Goal: Task Accomplishment & Management: Manage account settings

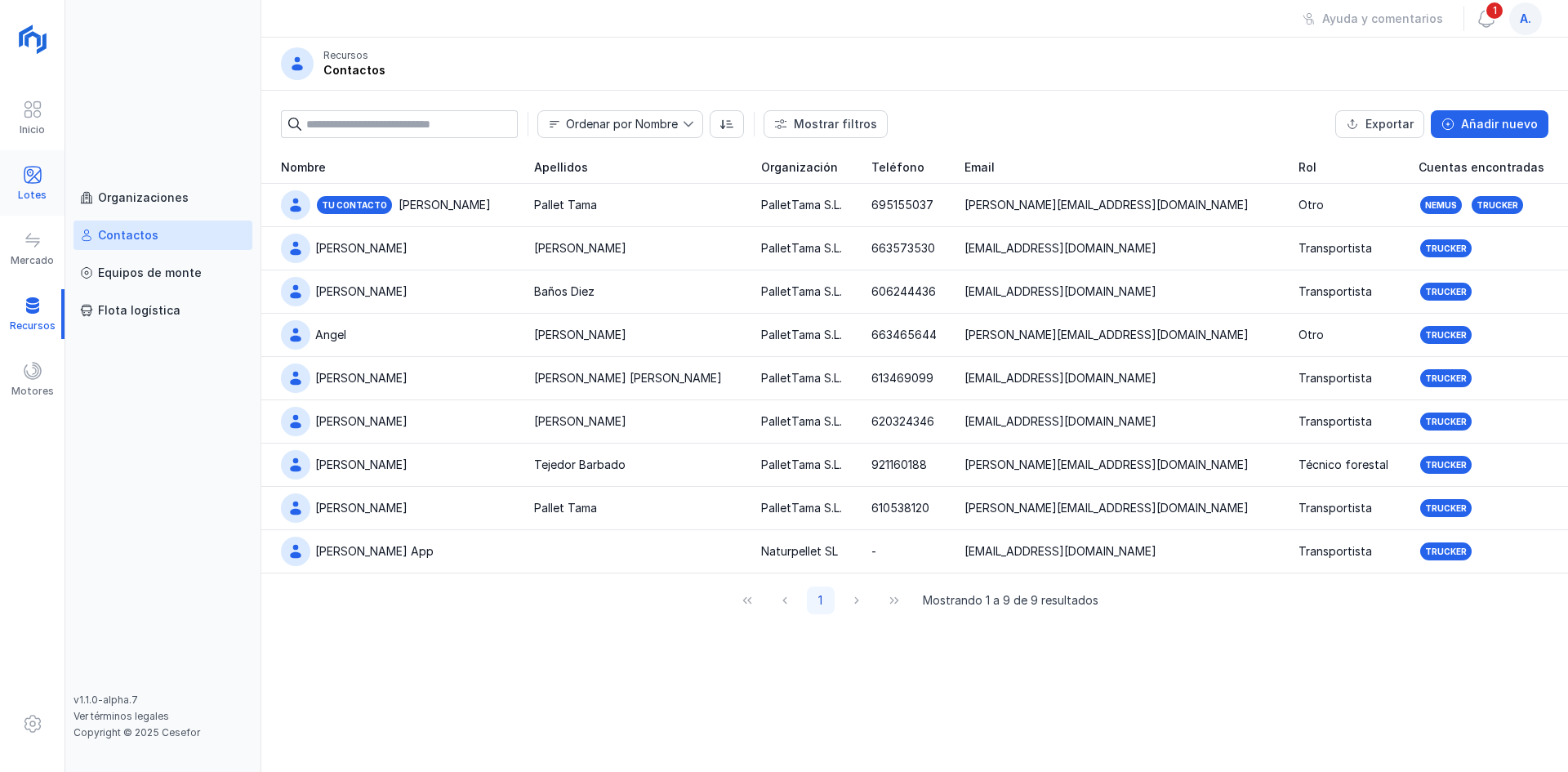
click at [38, 175] on span at bounding box center [32, 174] width 19 height 19
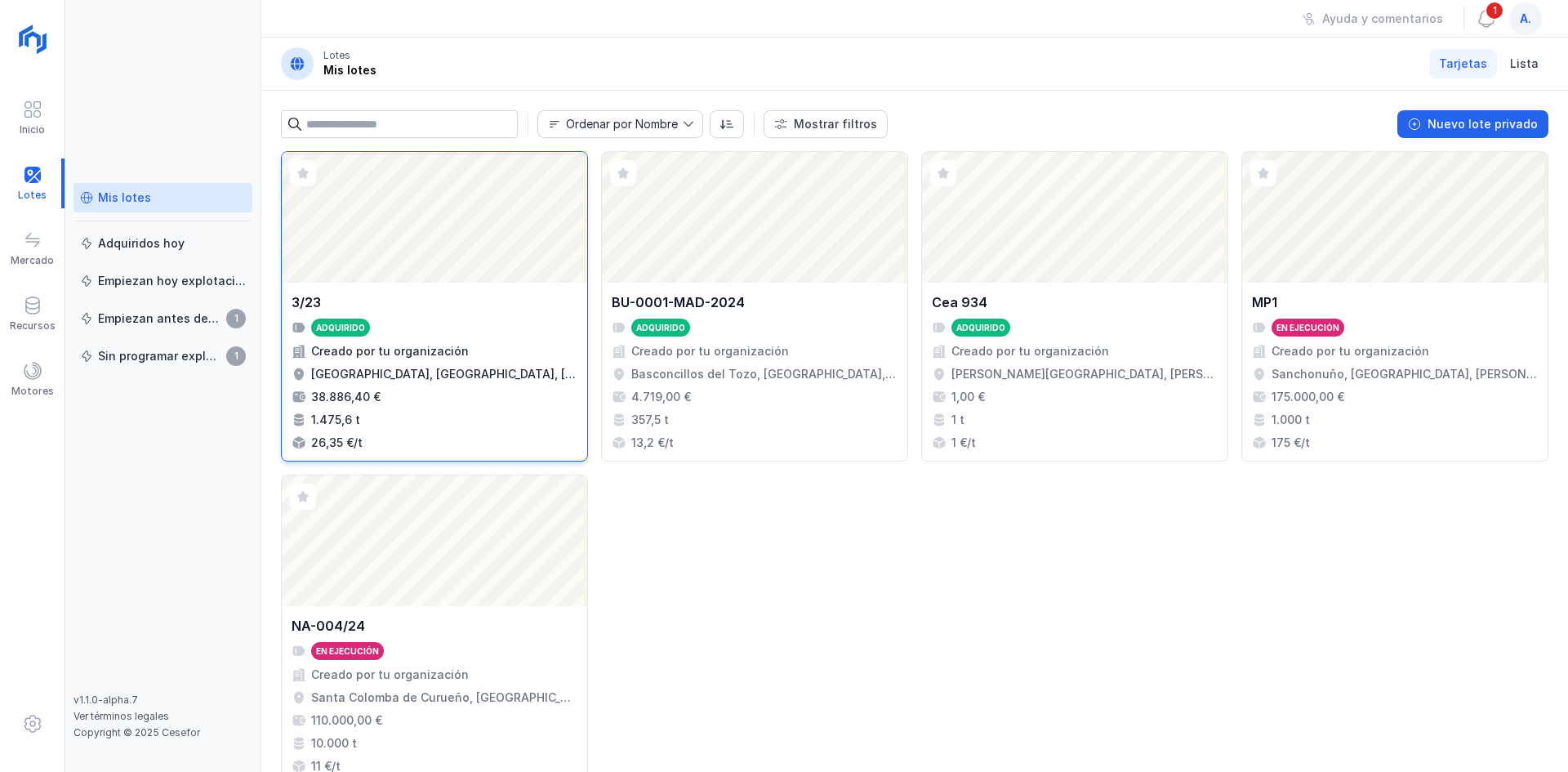
click at [459, 244] on div "Abrir lote" at bounding box center [435, 217] width 306 height 131
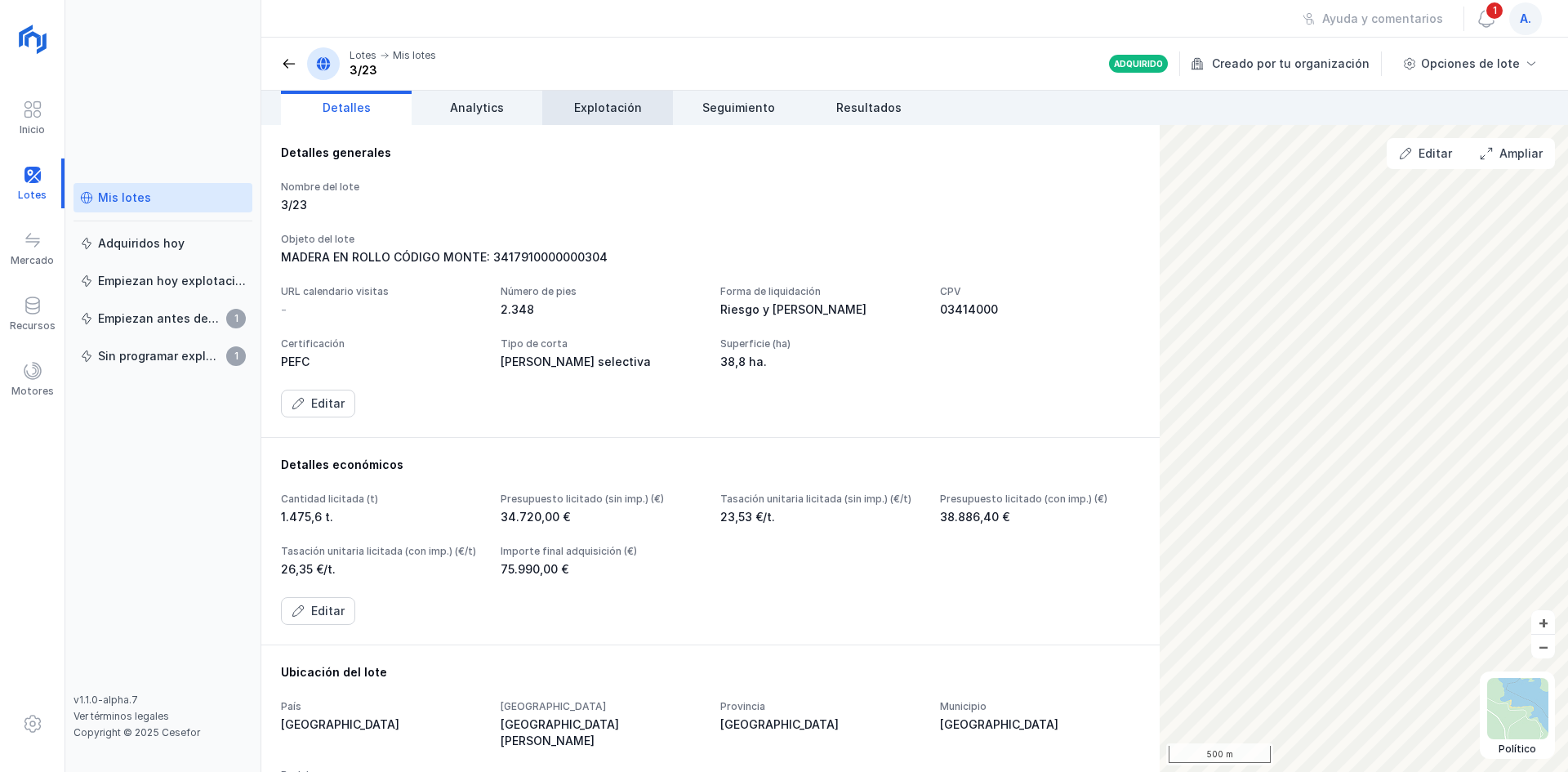
click at [615, 110] on span "Explotación" at bounding box center [607, 108] width 68 height 17
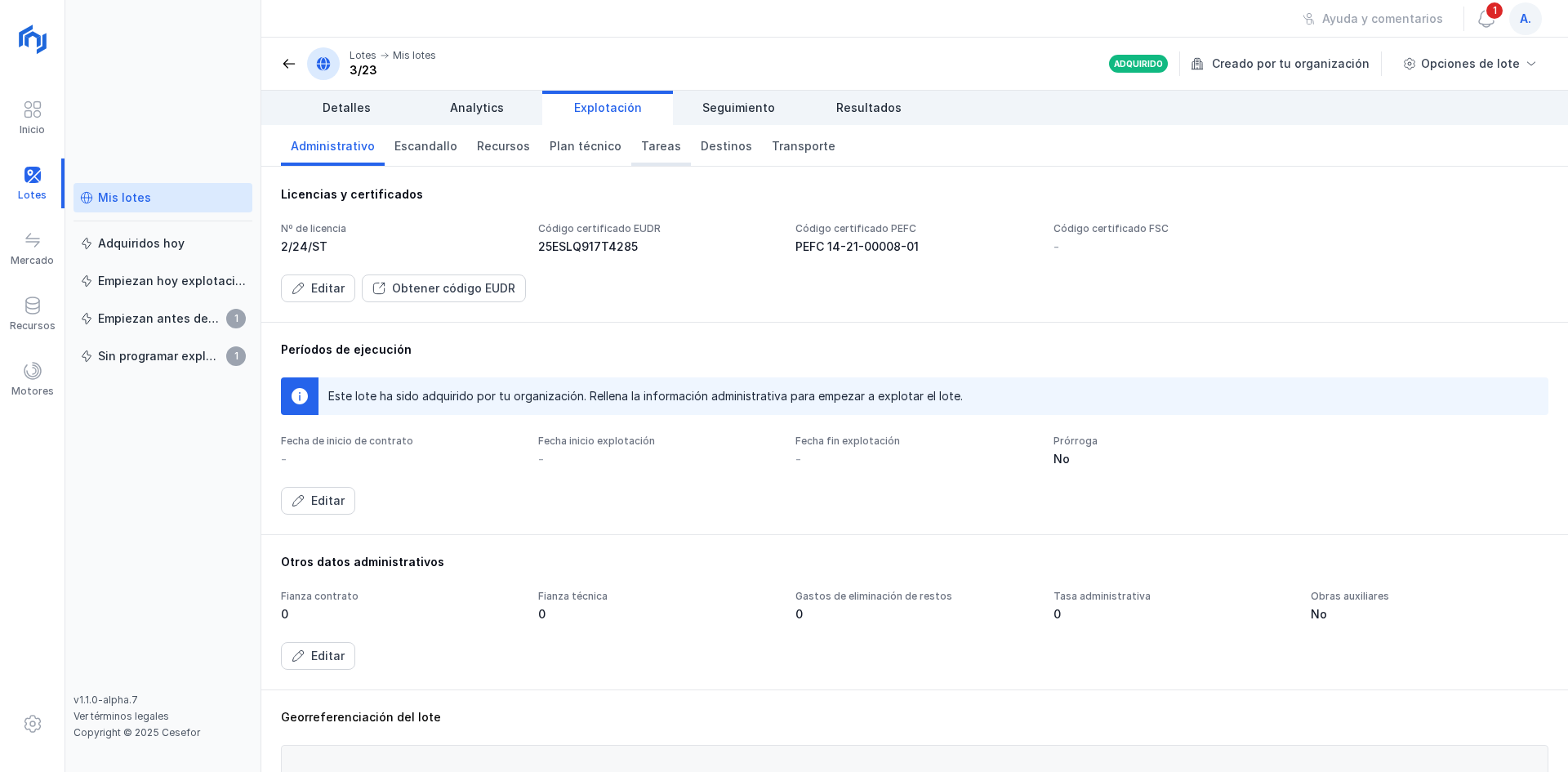
click at [631, 147] on link "Tareas" at bounding box center [661, 146] width 59 height 41
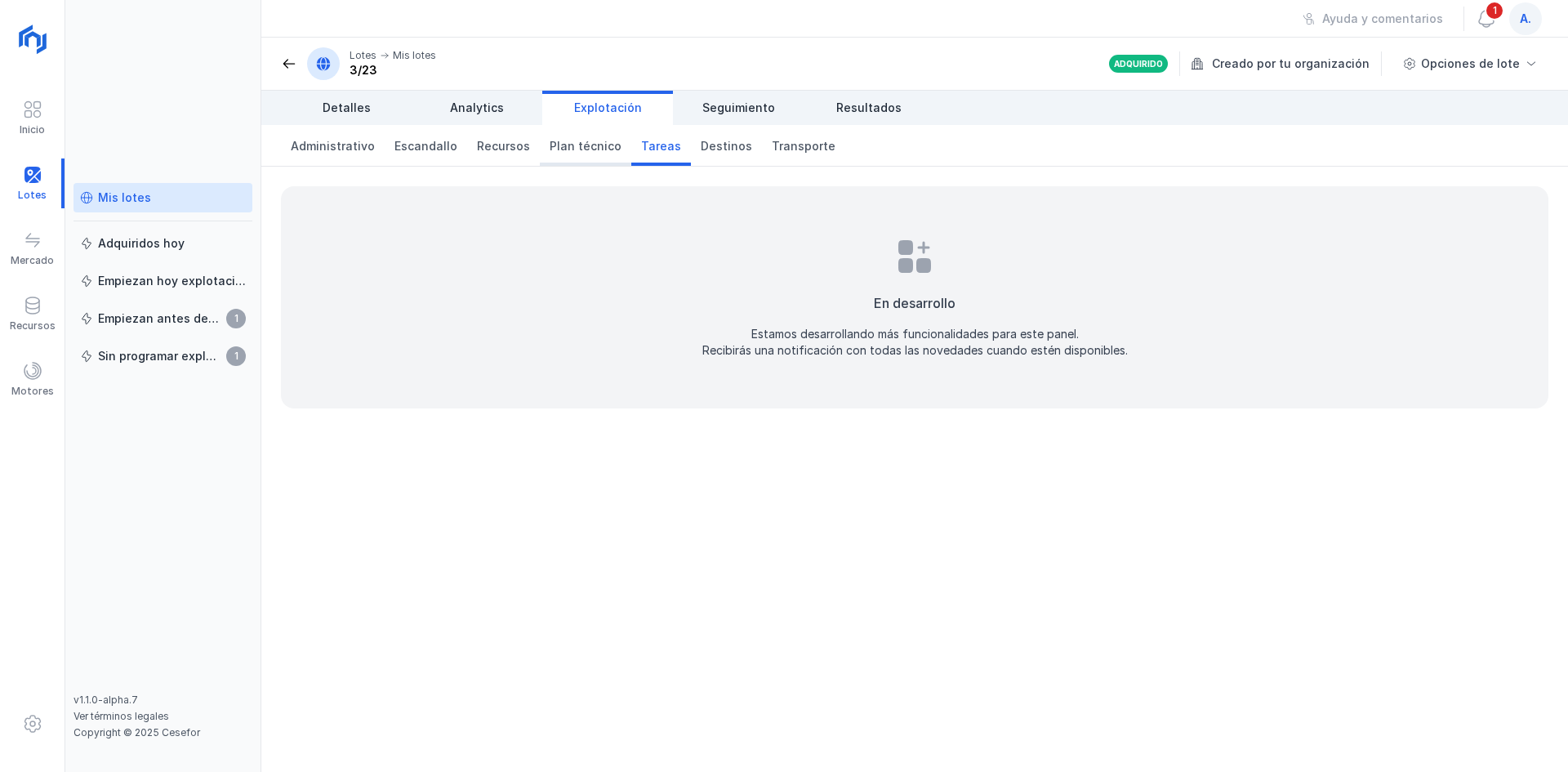
click at [554, 146] on span "Plan técnico" at bounding box center [586, 146] width 72 height 17
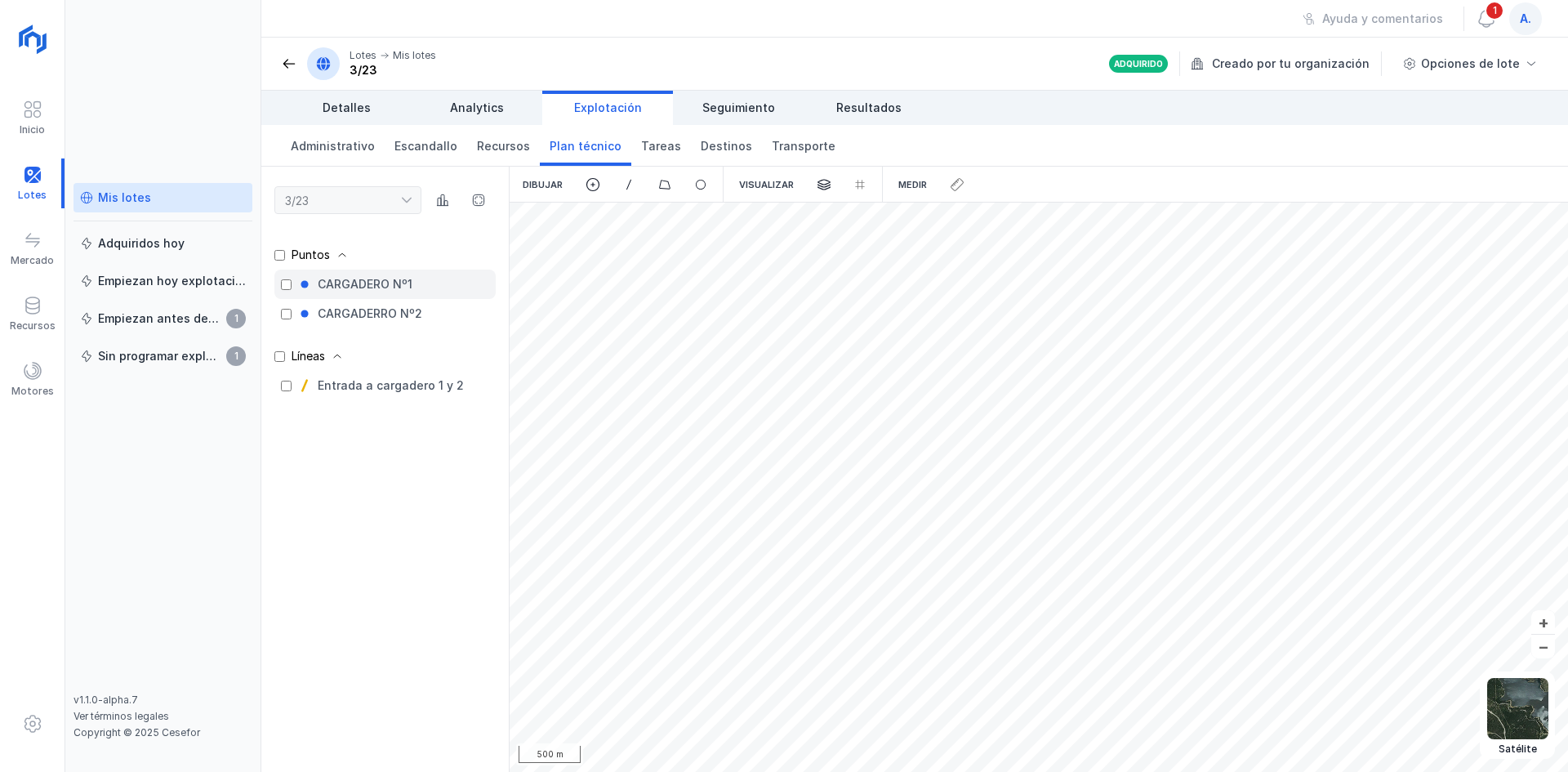
click at [340, 280] on div "CARGADERO Nº1" at bounding box center [365, 285] width 95 height 17
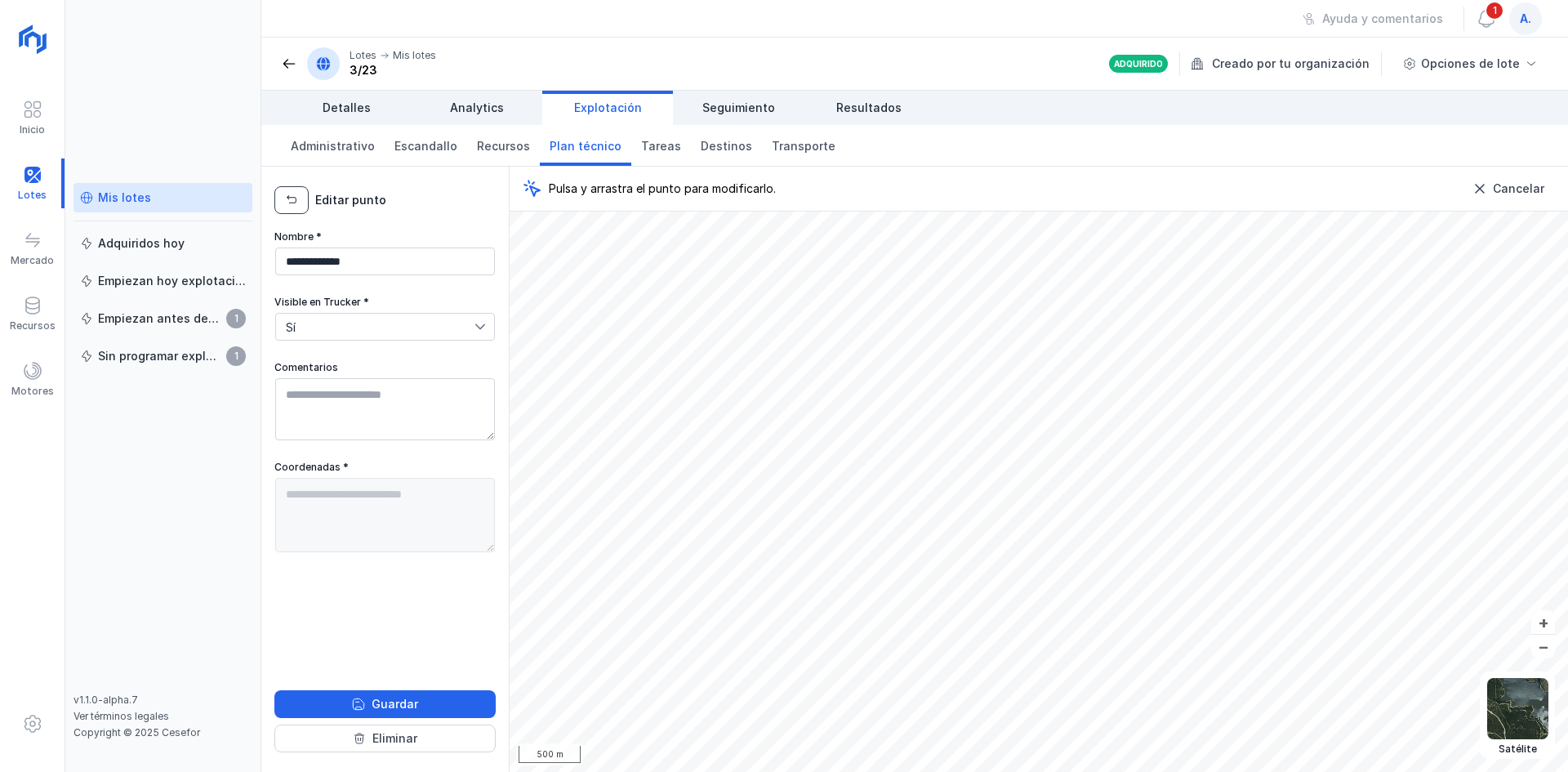
click at [292, 201] on span "button" at bounding box center [292, 200] width 13 height 13
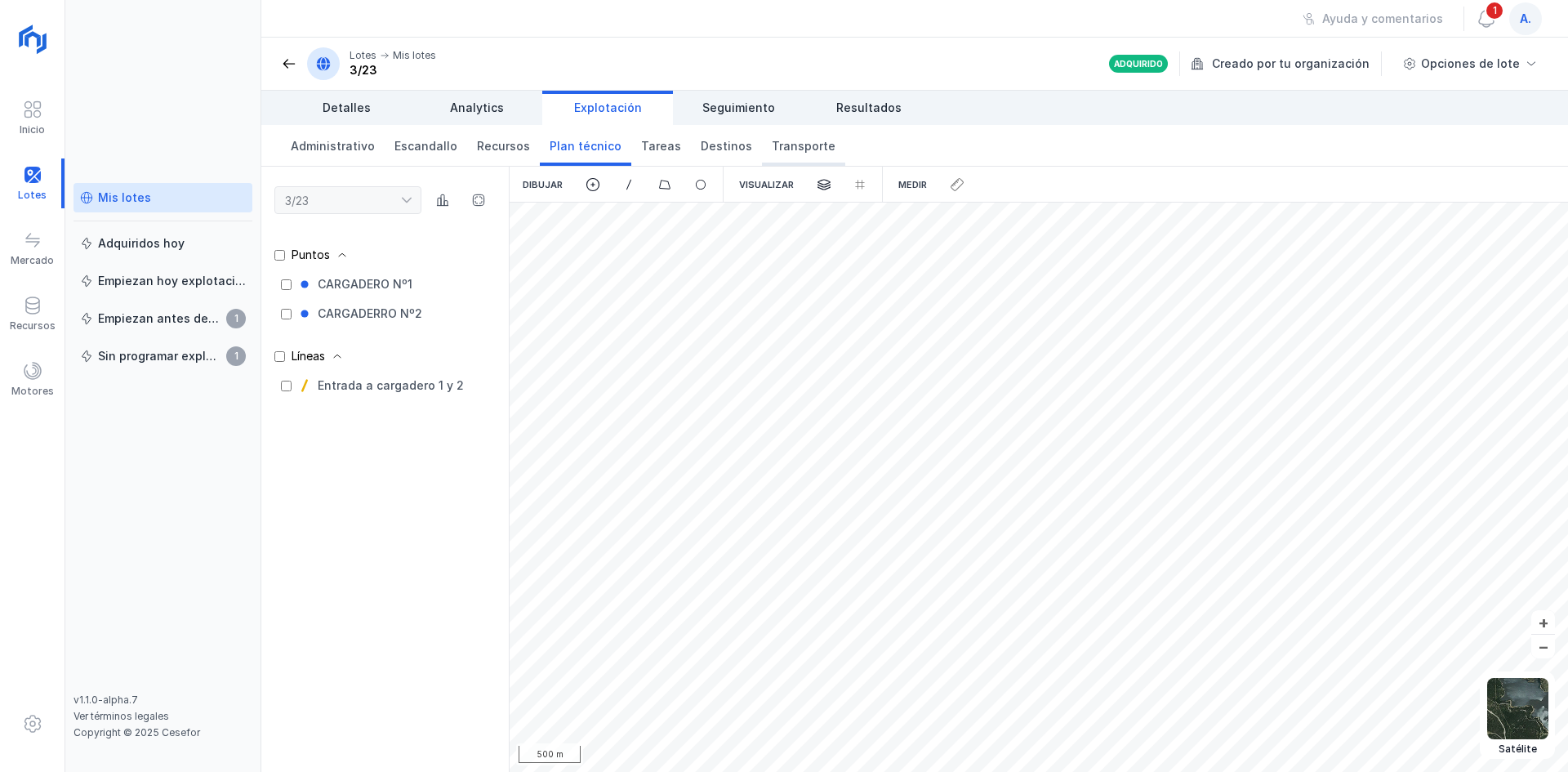
click at [772, 139] on span "Transporte" at bounding box center [803, 146] width 64 height 17
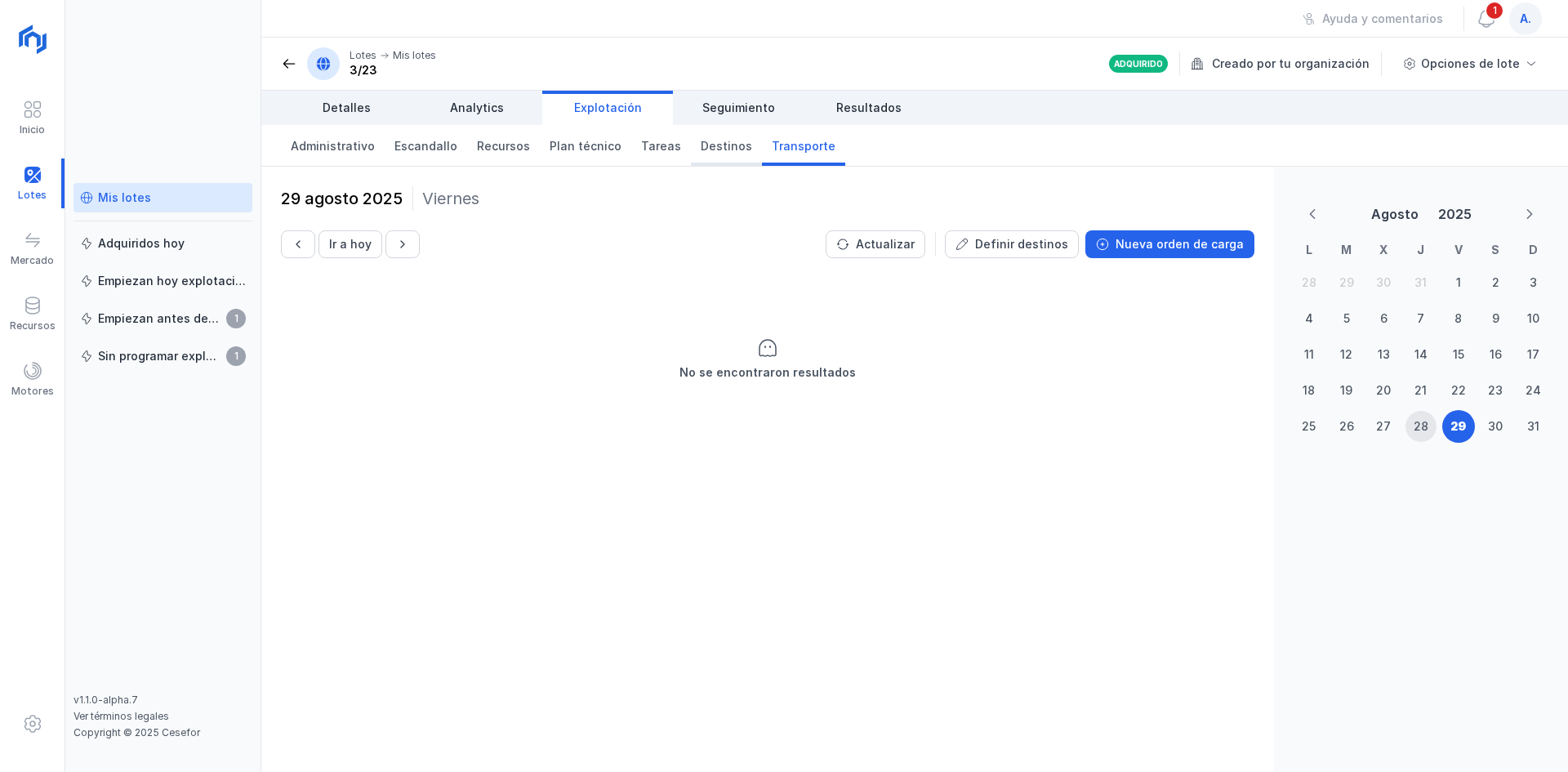
click at [715, 147] on span "Destinos" at bounding box center [727, 146] width 52 height 17
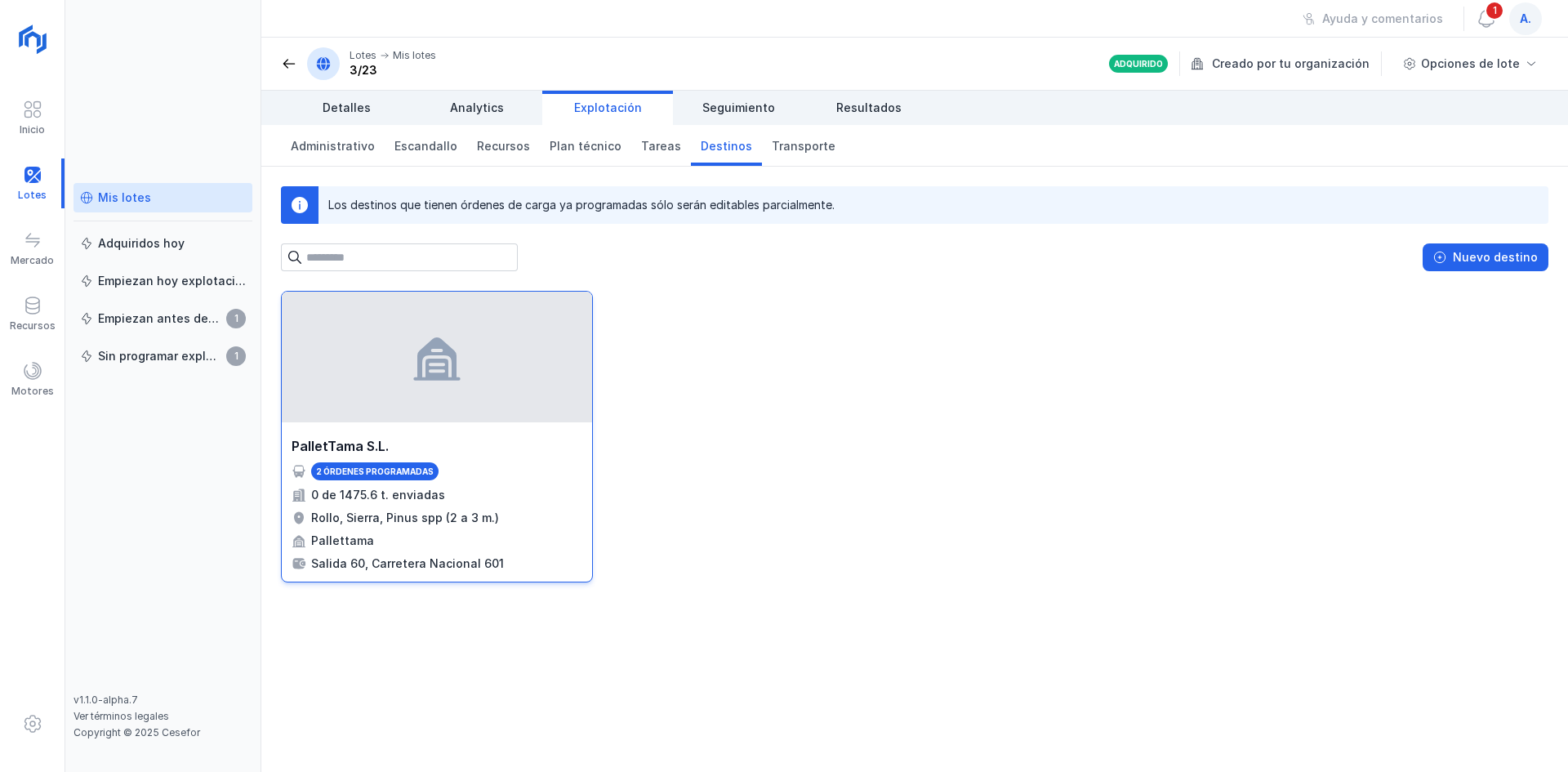
click at [365, 398] on div at bounding box center [436, 357] width 310 height 131
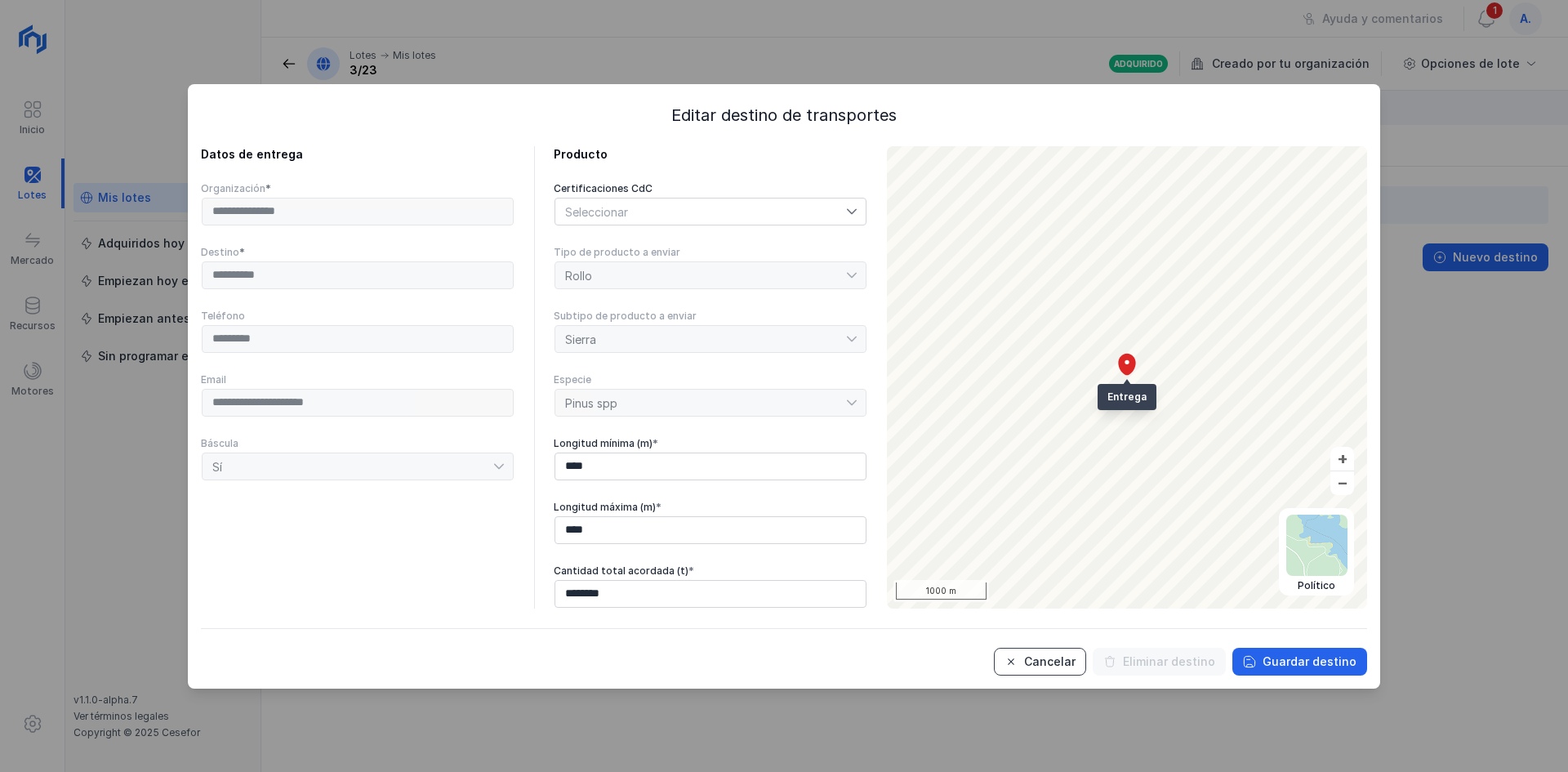
click at [1054, 667] on div "Cancelar" at bounding box center [1050, 662] width 52 height 17
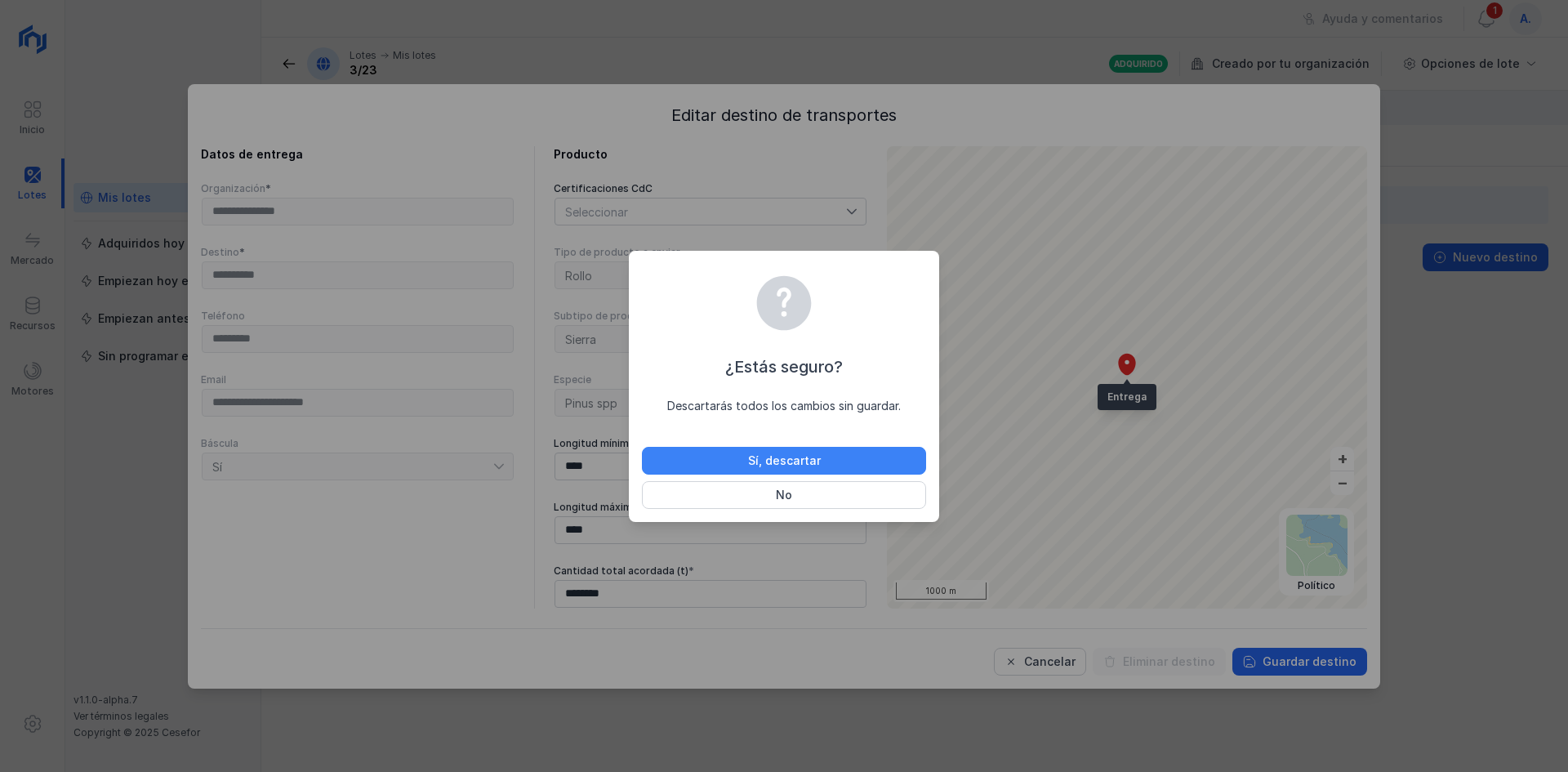
click at [823, 461] on button "Sí, descartar" at bounding box center [784, 461] width 285 height 28
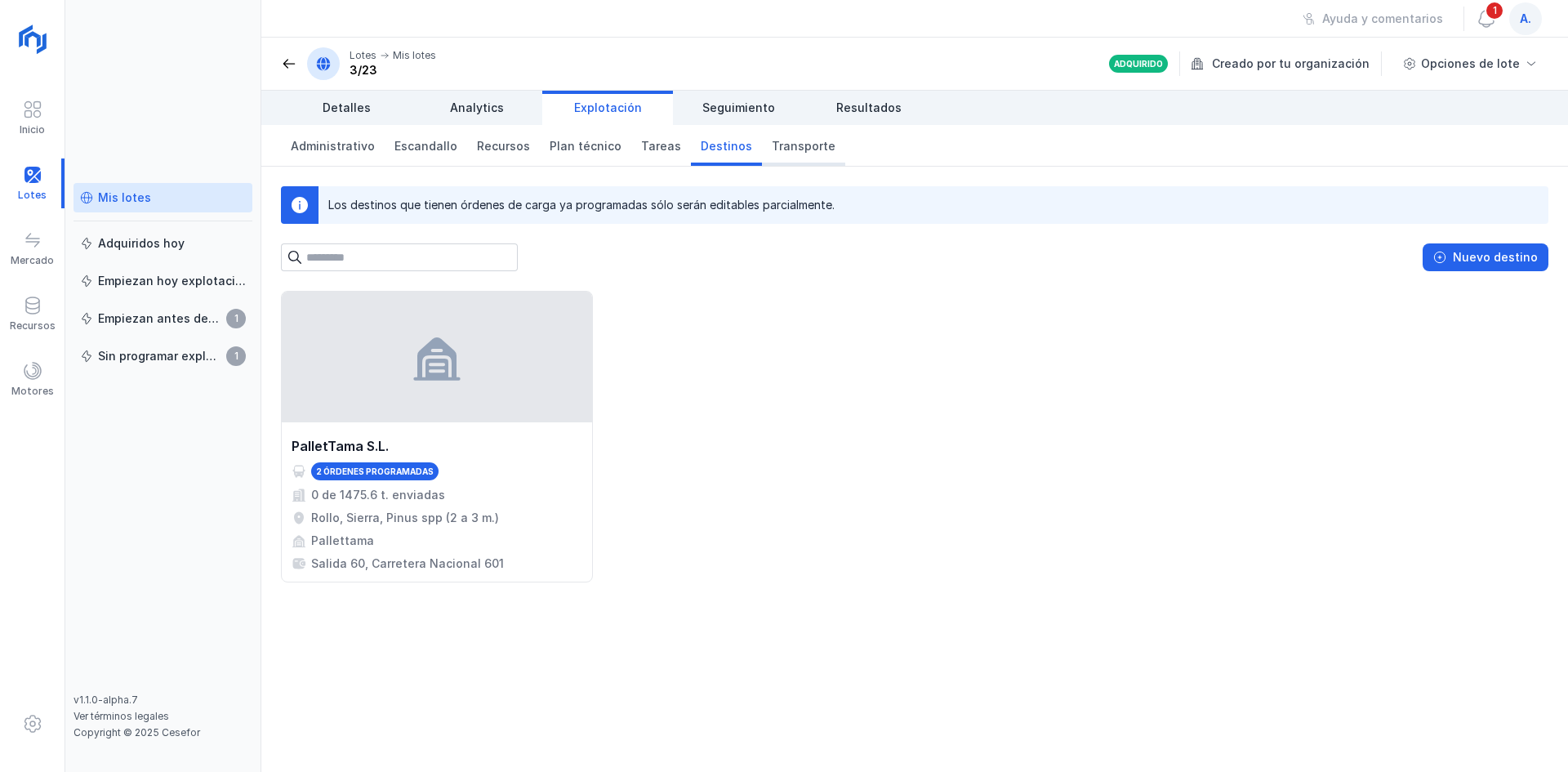
click at [772, 150] on span "Transporte" at bounding box center [803, 146] width 64 height 17
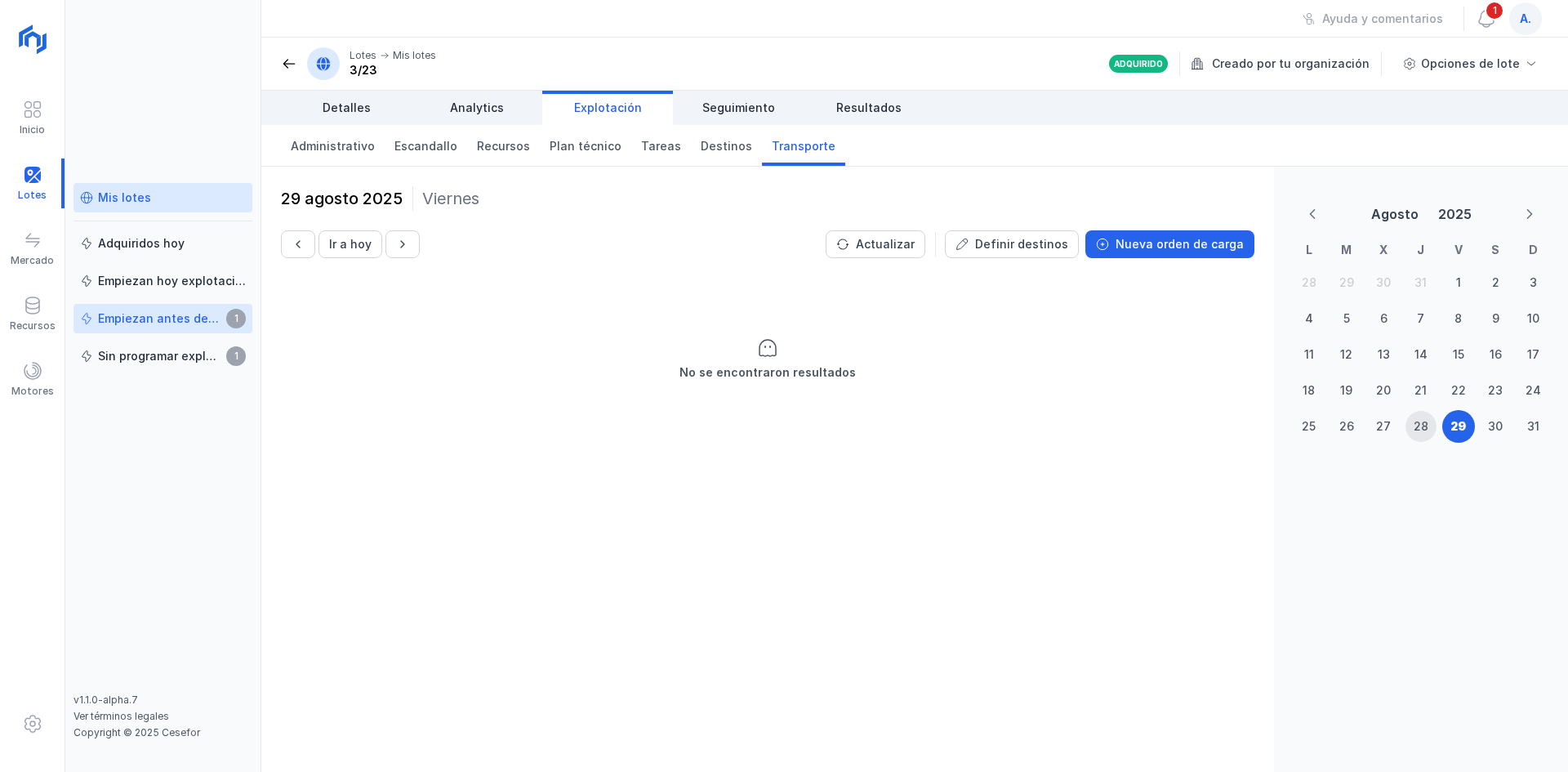
click at [134, 320] on div "Empiezan antes de 7 días" at bounding box center [159, 319] width 123 height 17
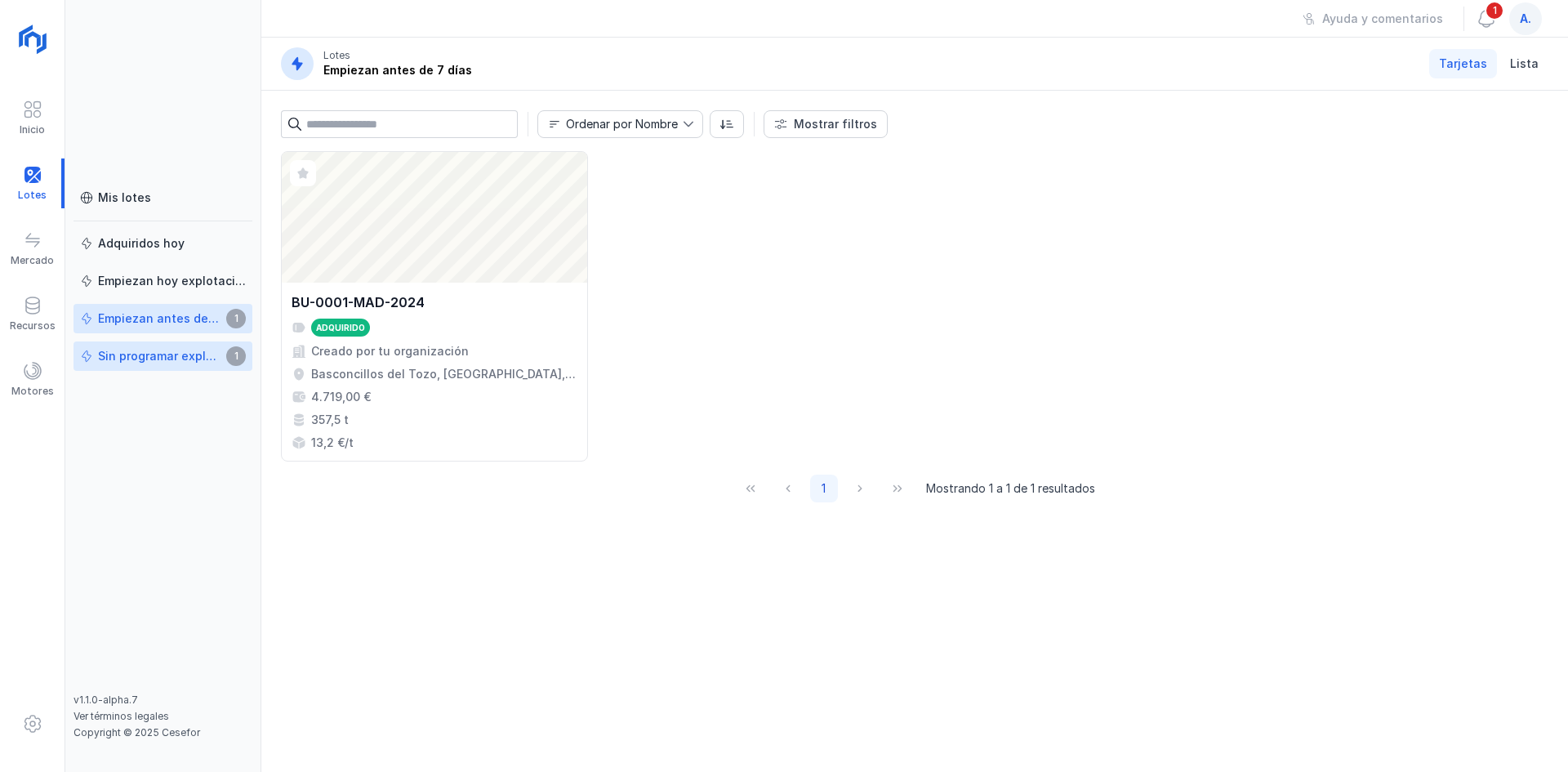
click at [134, 366] on link "Sin programar explotación 1" at bounding box center [162, 356] width 179 height 30
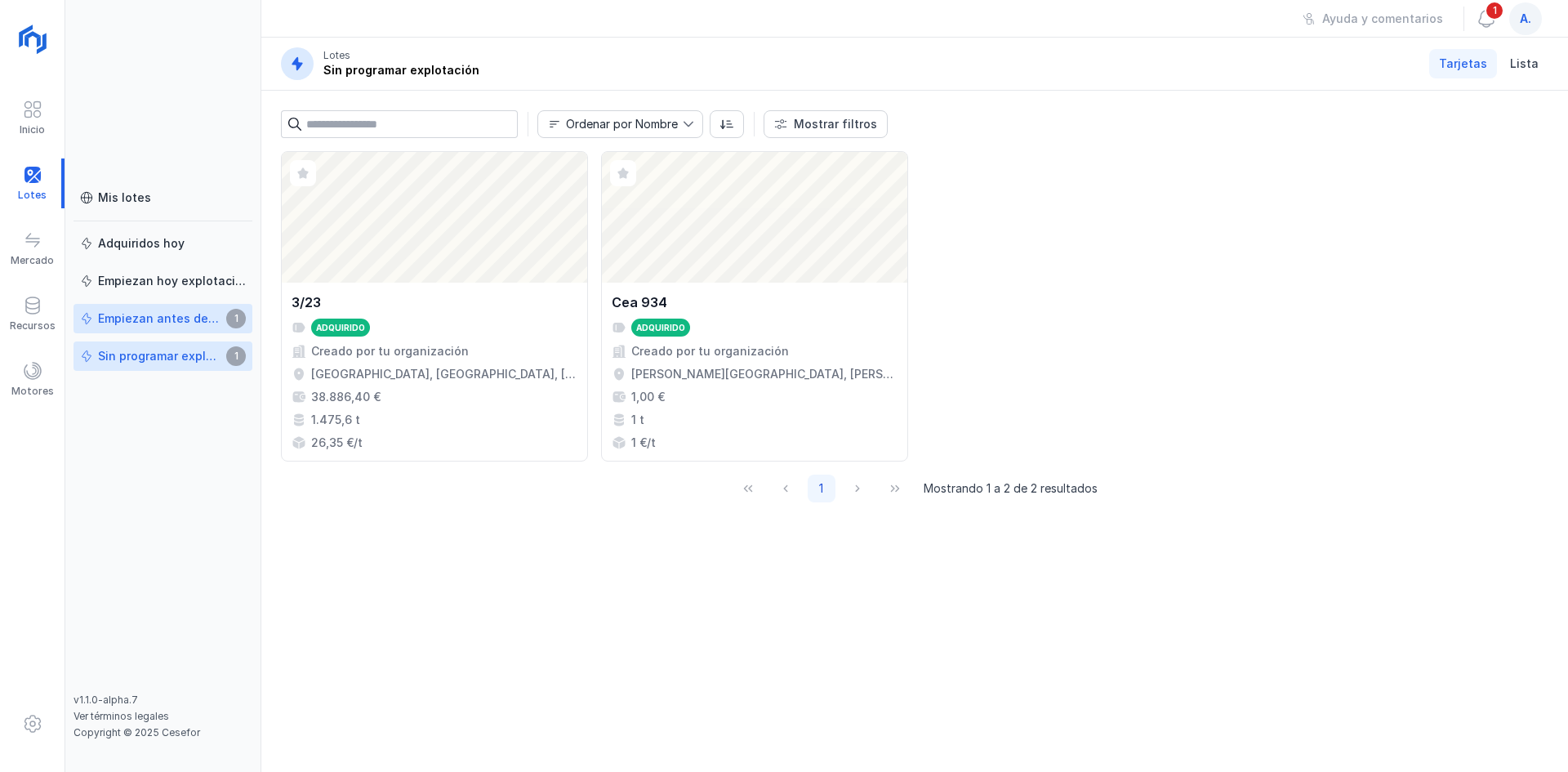
click at [131, 320] on div "Empiezan antes de 7 días" at bounding box center [159, 319] width 123 height 17
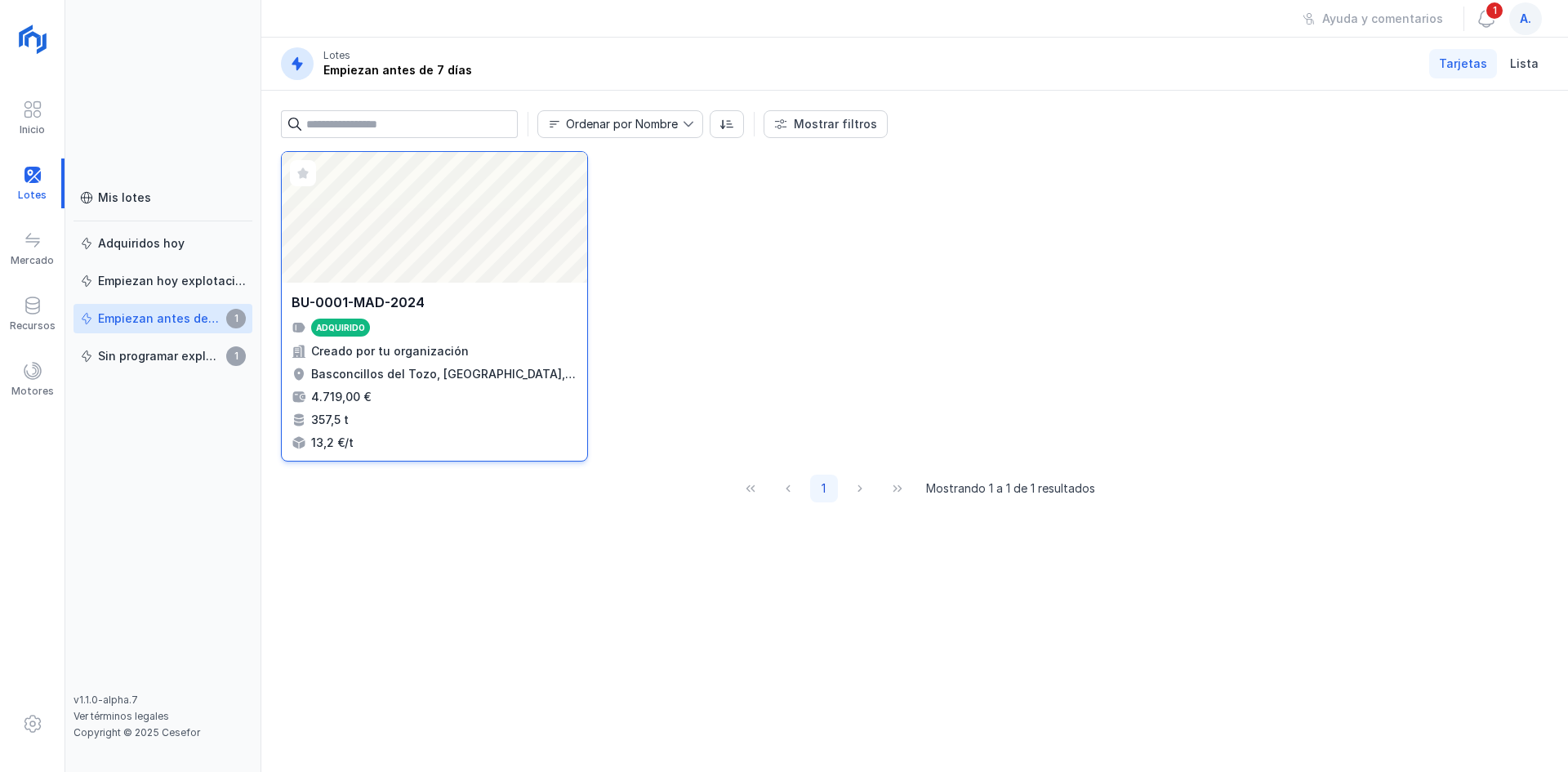
click at [341, 334] on div "Adquirido" at bounding box center [340, 327] width 58 height 18
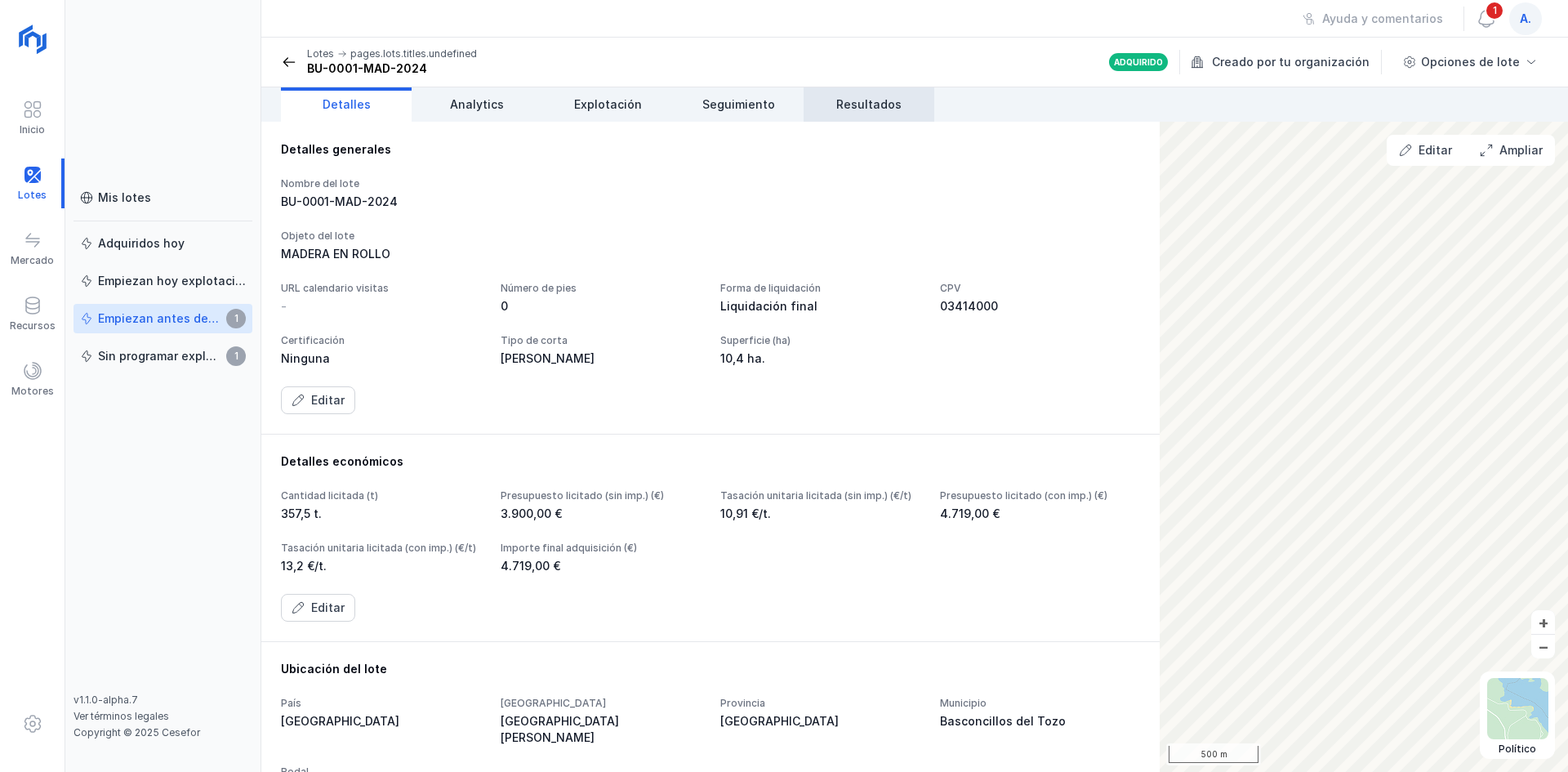
click at [883, 98] on span "Resultados" at bounding box center [868, 105] width 65 height 17
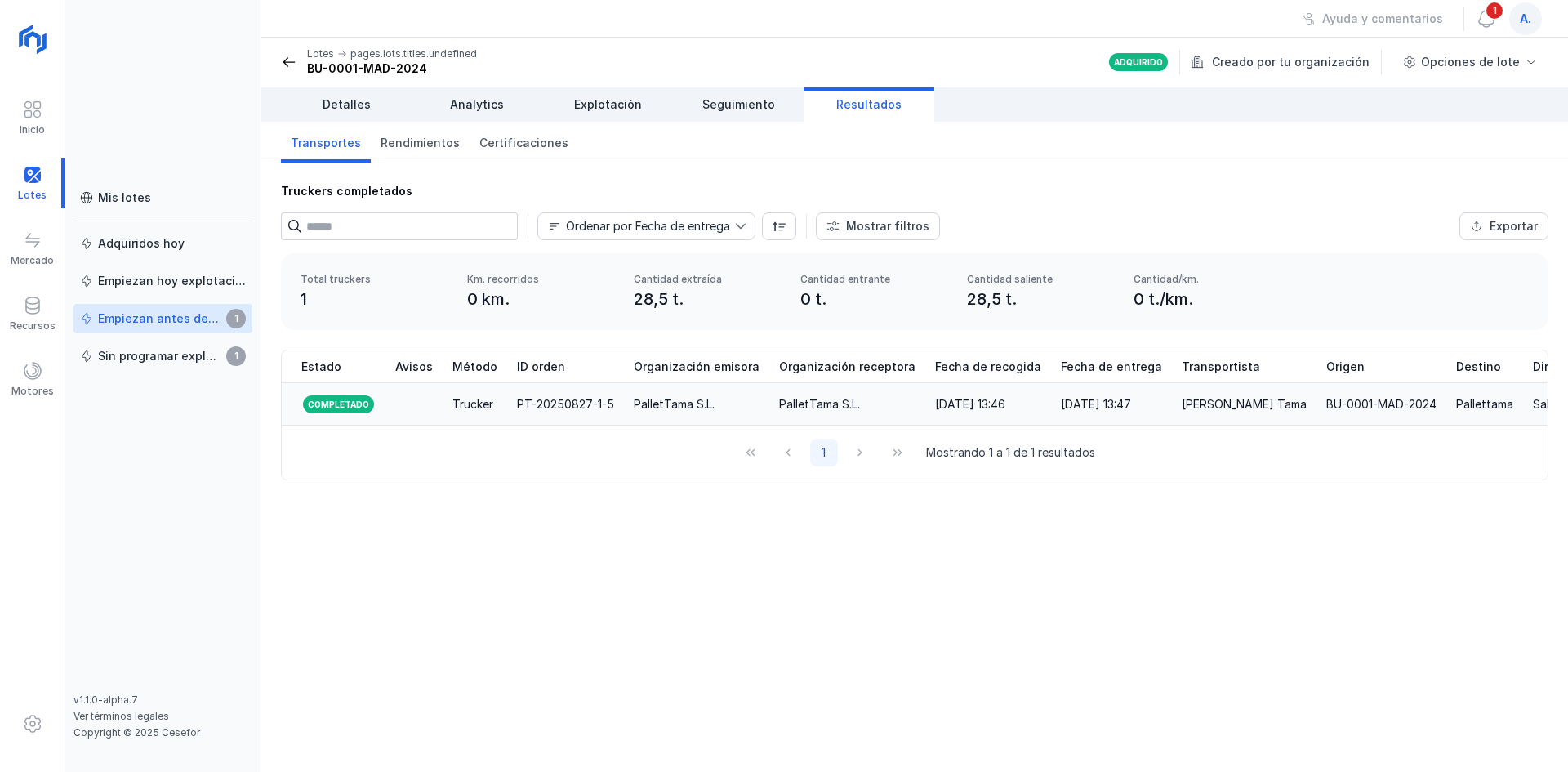
click at [561, 399] on div "PT-20250827-1-5" at bounding box center [565, 404] width 97 height 17
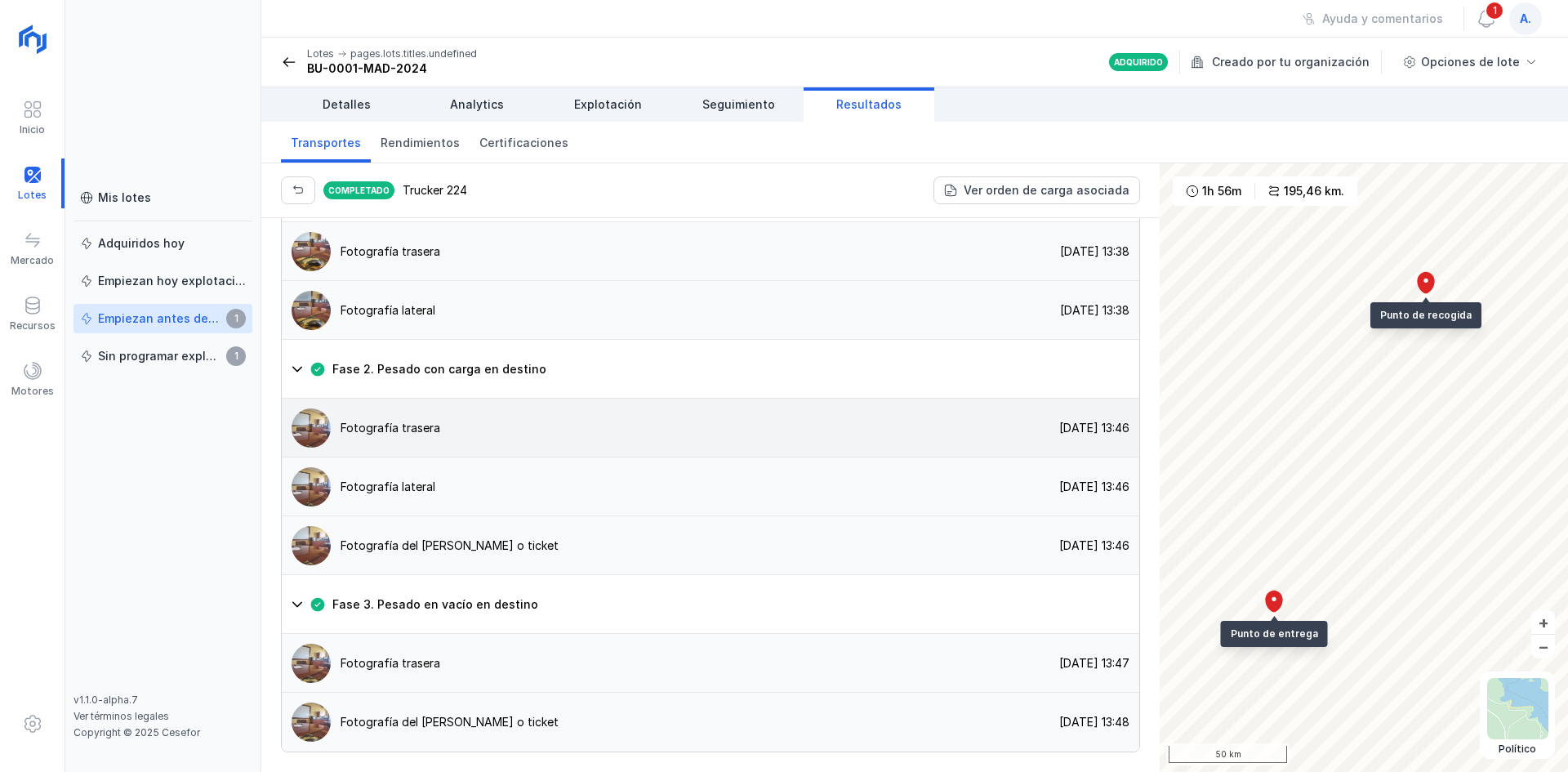
scroll to position [1285, 0]
click at [24, 189] on div at bounding box center [32, 184] width 65 height 50
click at [31, 188] on div at bounding box center [32, 184] width 65 height 50
click at [284, 52] on div "Lotes pages.lots.titles.undefined BU-0001-MAD-2024" at bounding box center [378, 62] width 196 height 30
click at [291, 64] on span at bounding box center [289, 62] width 17 height 17
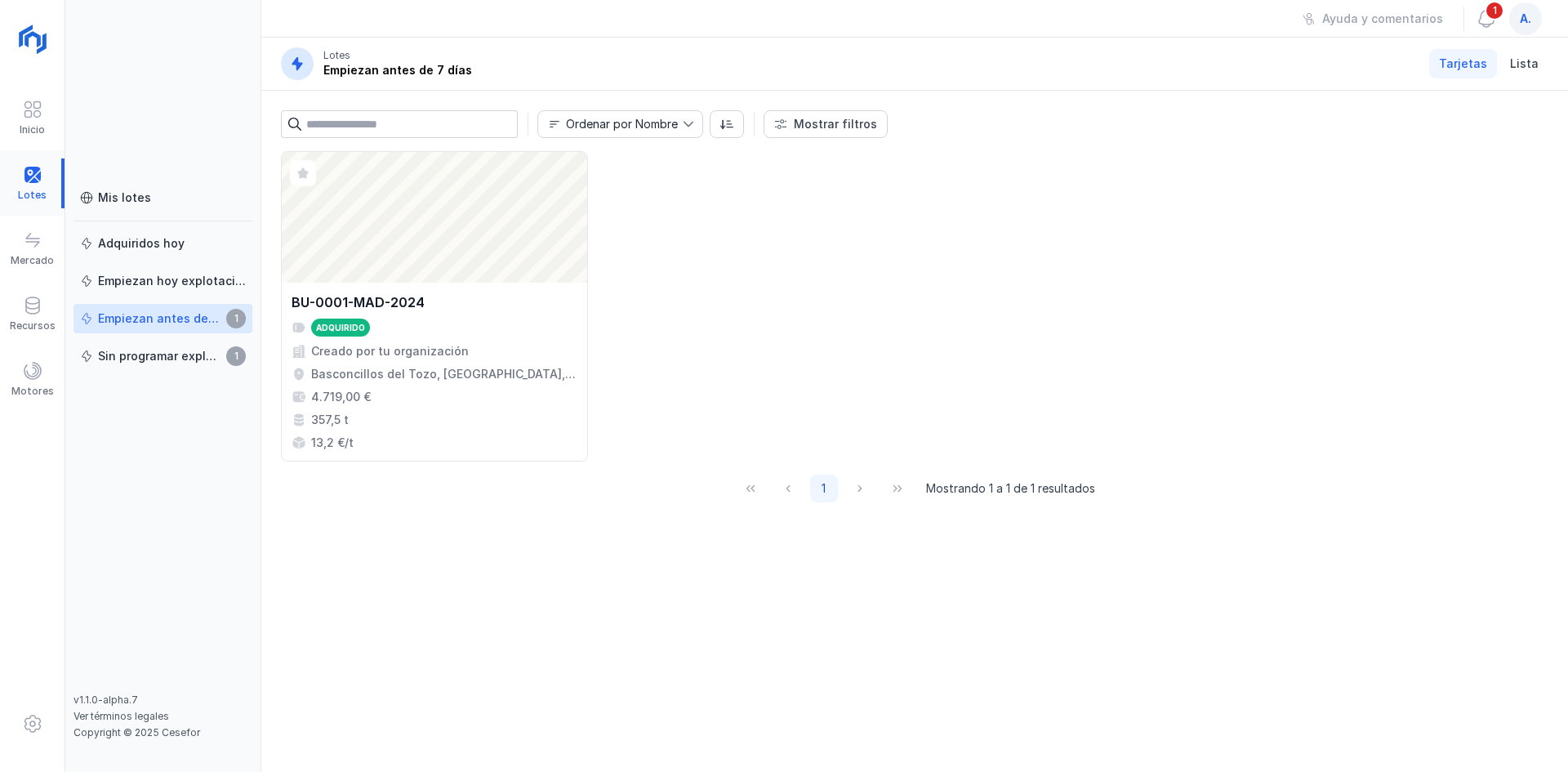
click at [32, 184] on div at bounding box center [32, 184] width 65 height 50
click at [106, 196] on div "Mis lotes" at bounding box center [124, 197] width 53 height 17
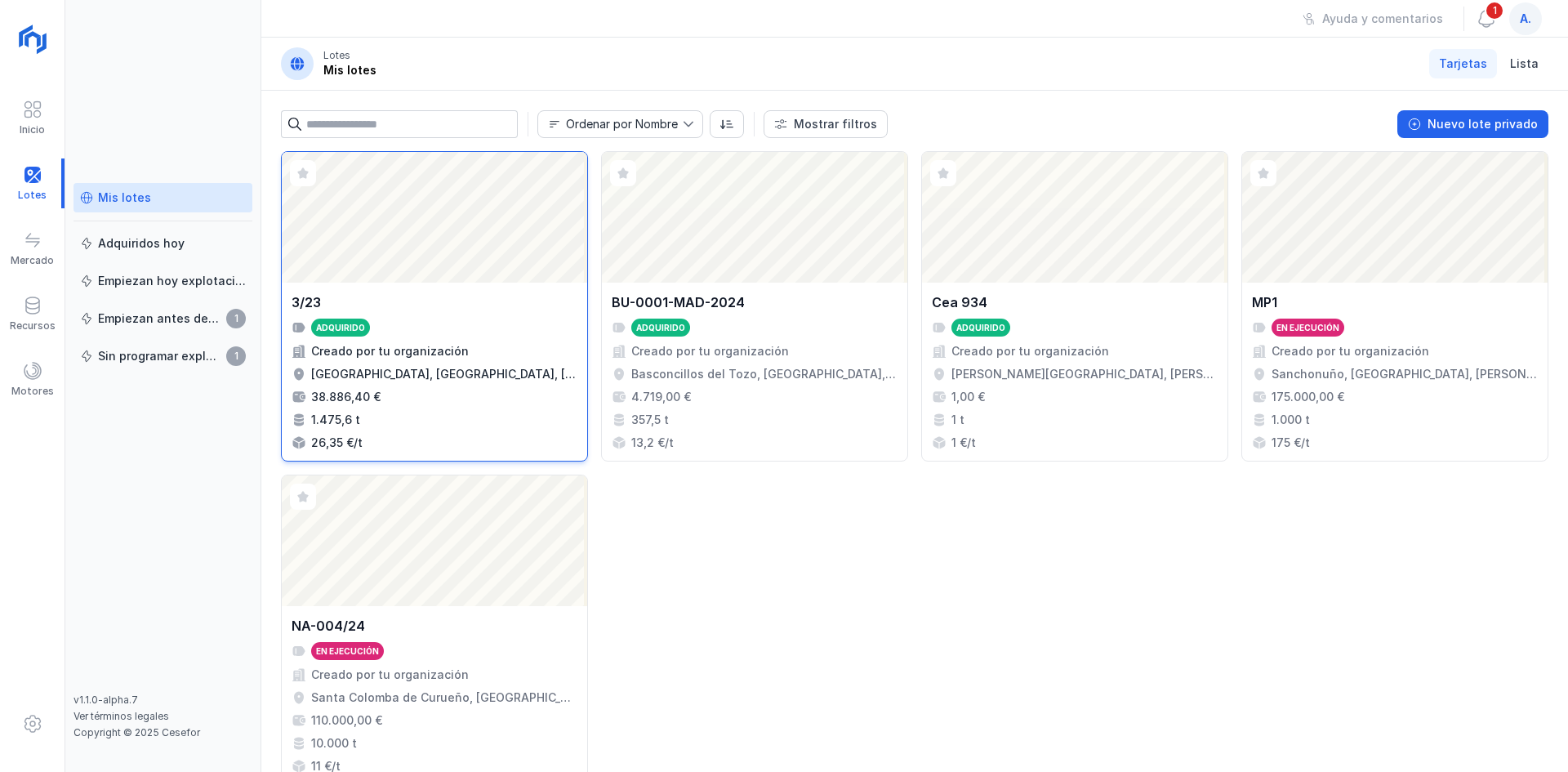
click at [459, 230] on div "Abrir lote" at bounding box center [435, 217] width 306 height 131
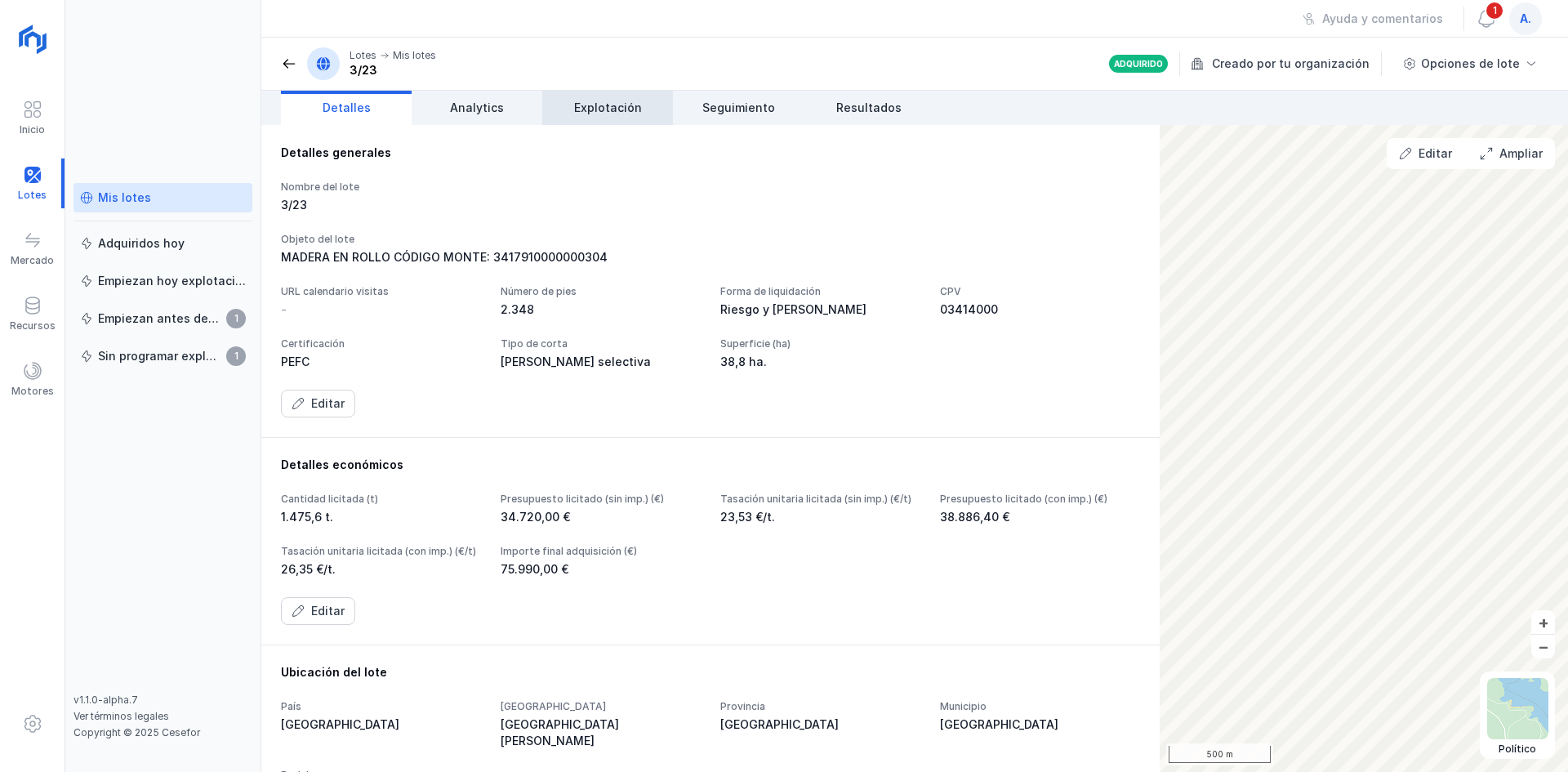
click at [622, 112] on span "Explotación" at bounding box center [607, 108] width 68 height 17
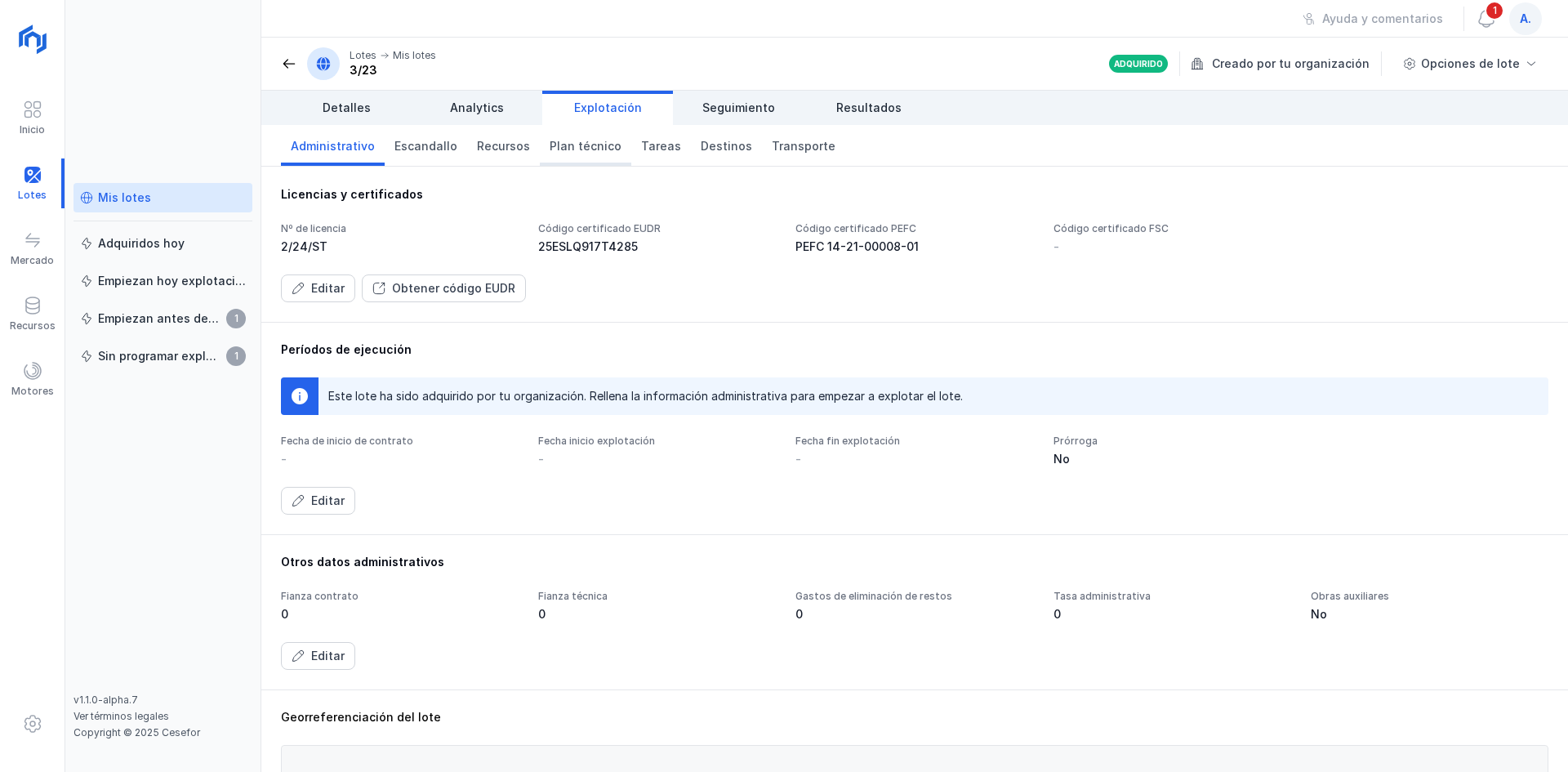
click at [571, 140] on span "Plan técnico" at bounding box center [586, 146] width 72 height 17
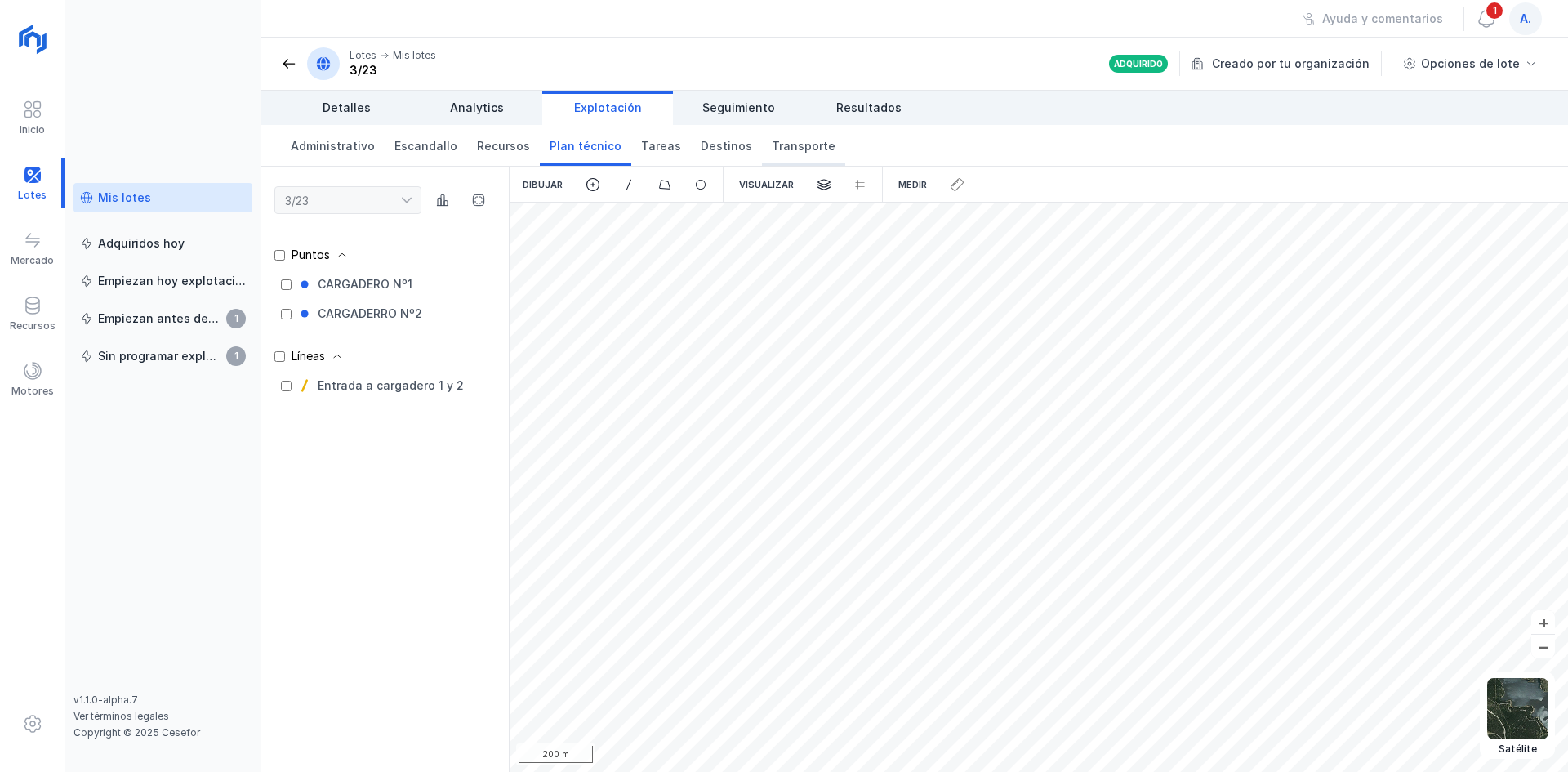
click at [794, 145] on span "Transporte" at bounding box center [803, 146] width 64 height 17
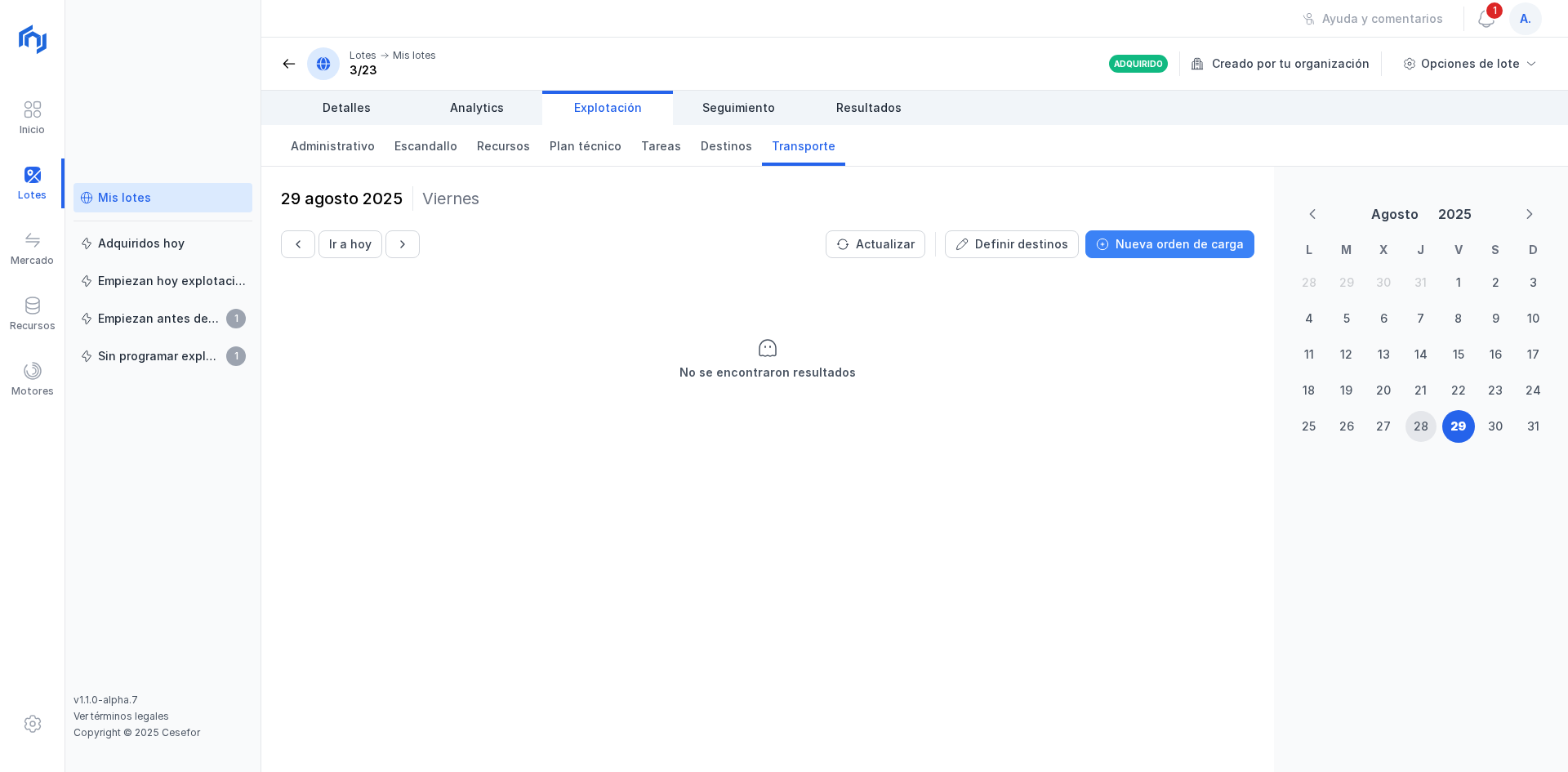
click at [1236, 246] on div "Nueva orden de carga" at bounding box center [1180, 245] width 128 height 17
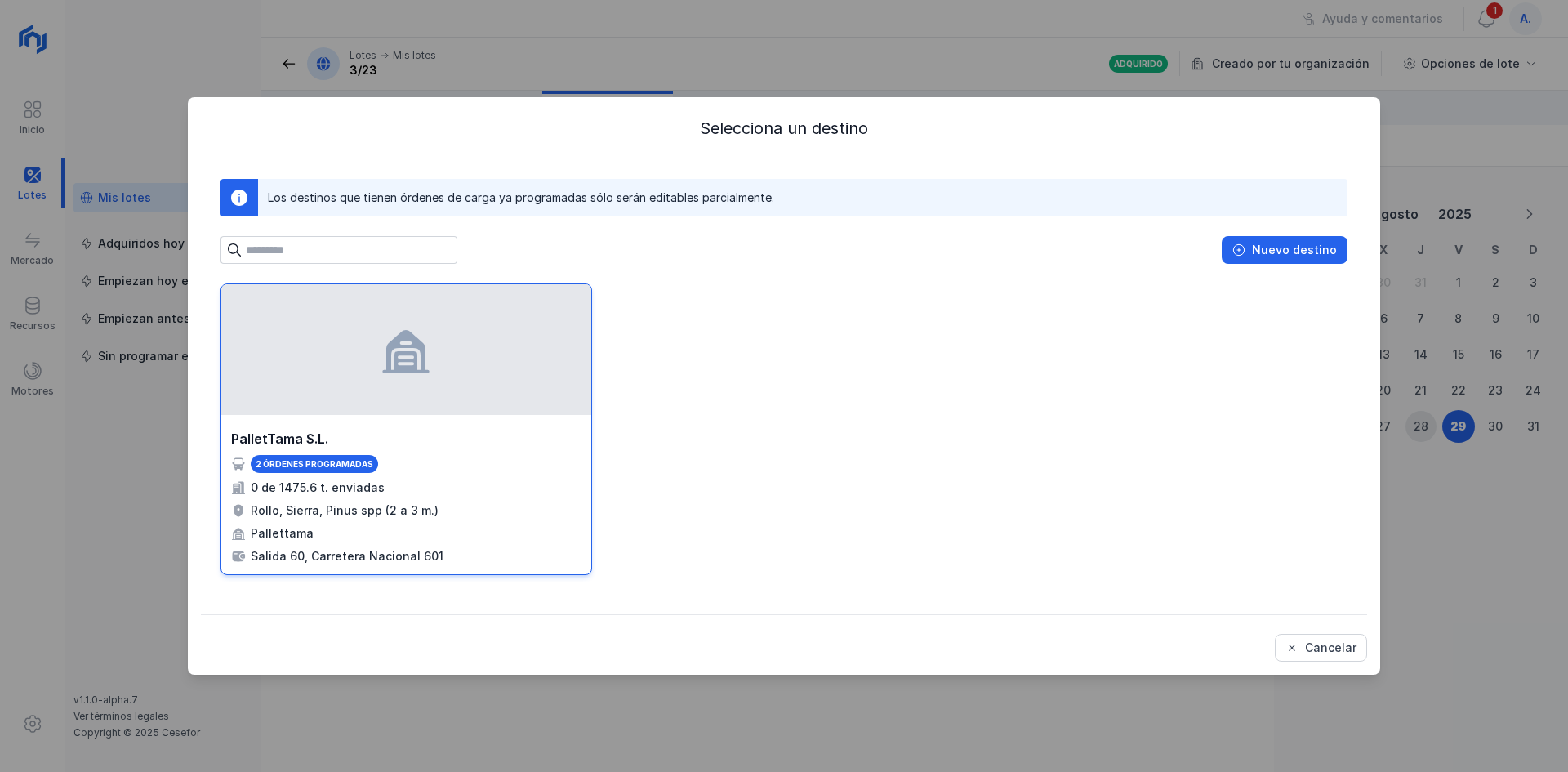
click at [332, 388] on div at bounding box center [406, 349] width 370 height 131
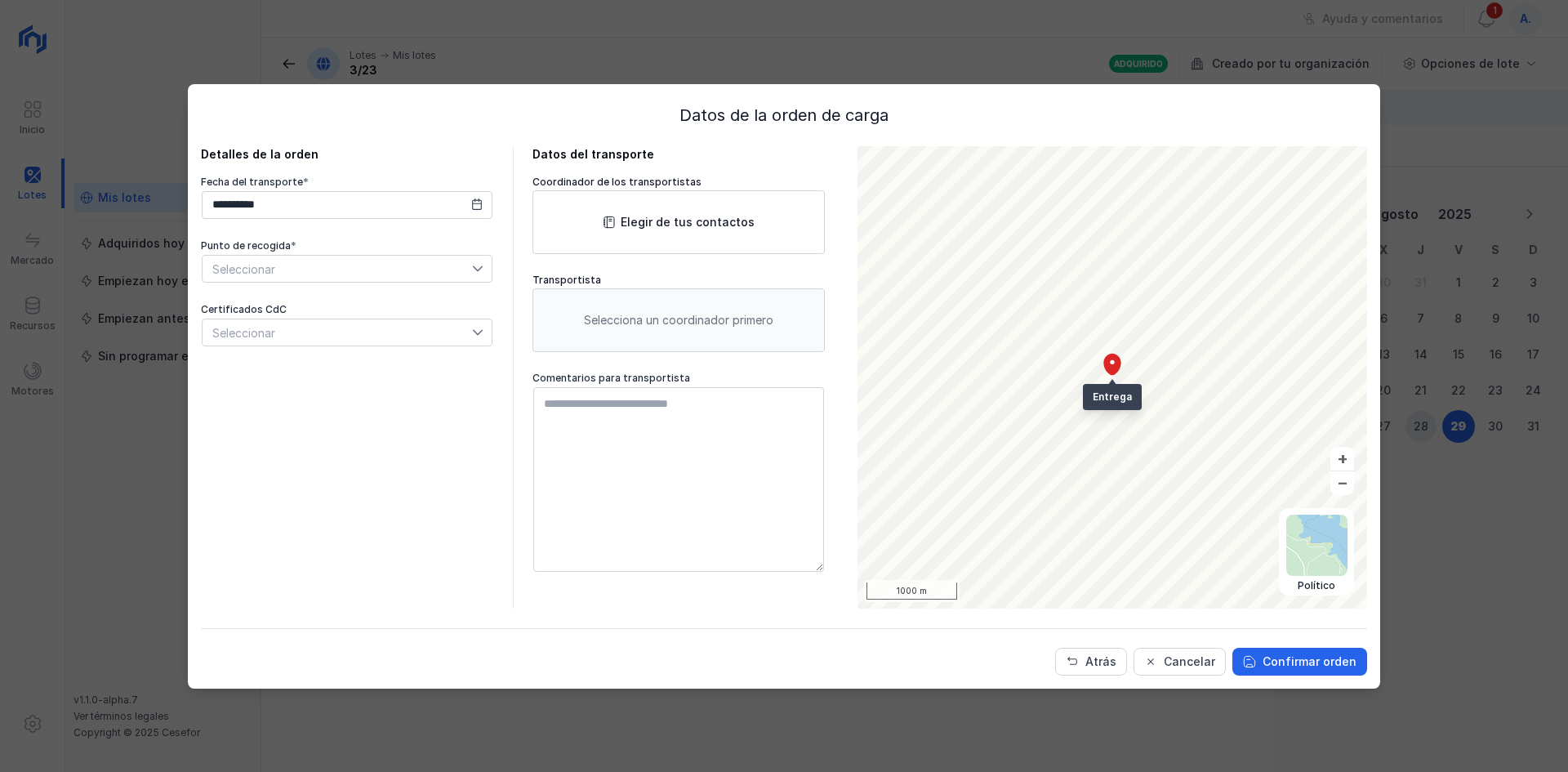
click at [478, 267] on icon at bounding box center [477, 269] width 11 height 11
click at [284, 296] on span "CARGADERO Nº1" at bounding box center [258, 297] width 93 height 11
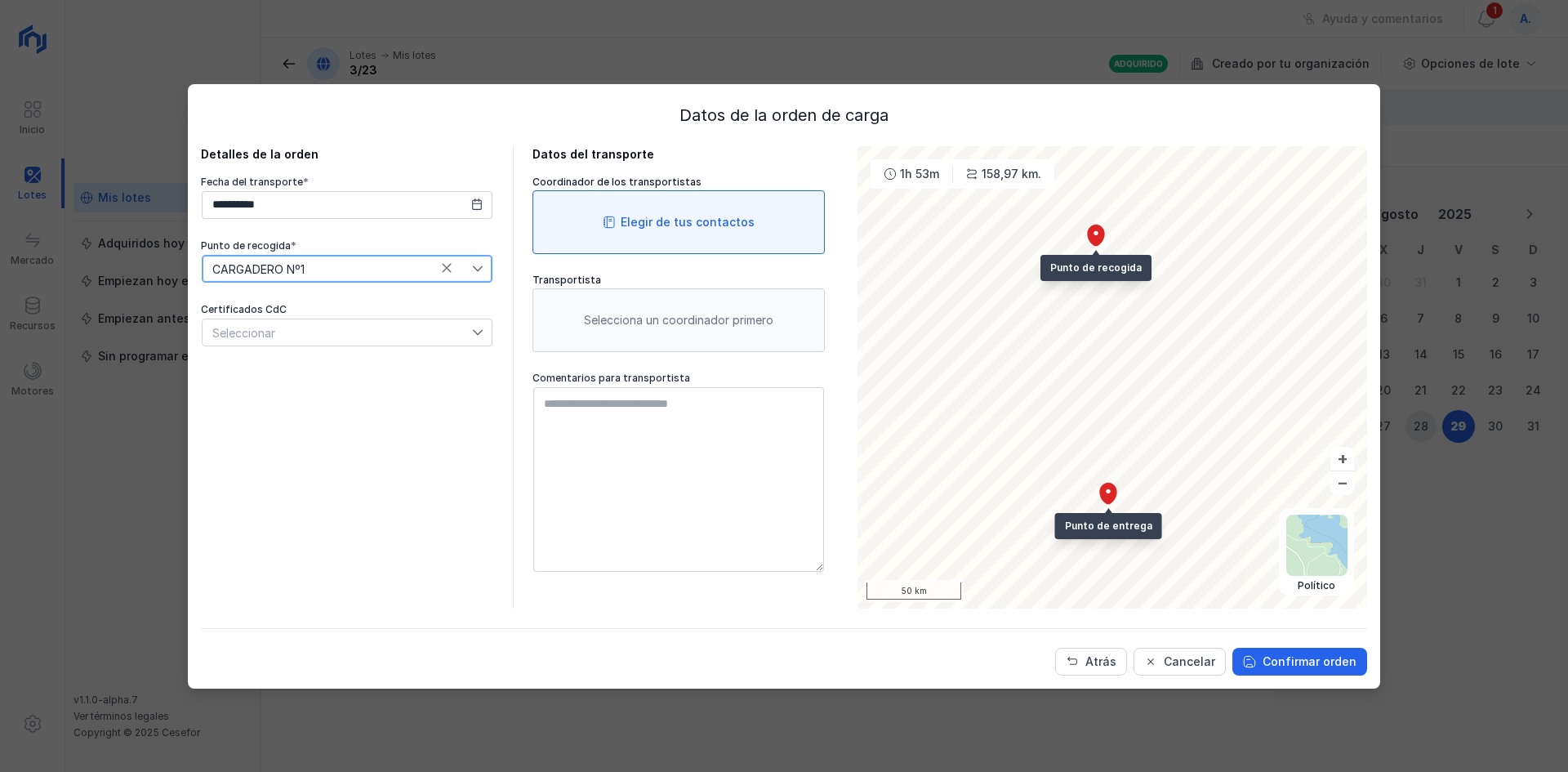
click at [683, 217] on div "Elegir de tus contactos" at bounding box center [688, 222] width 134 height 17
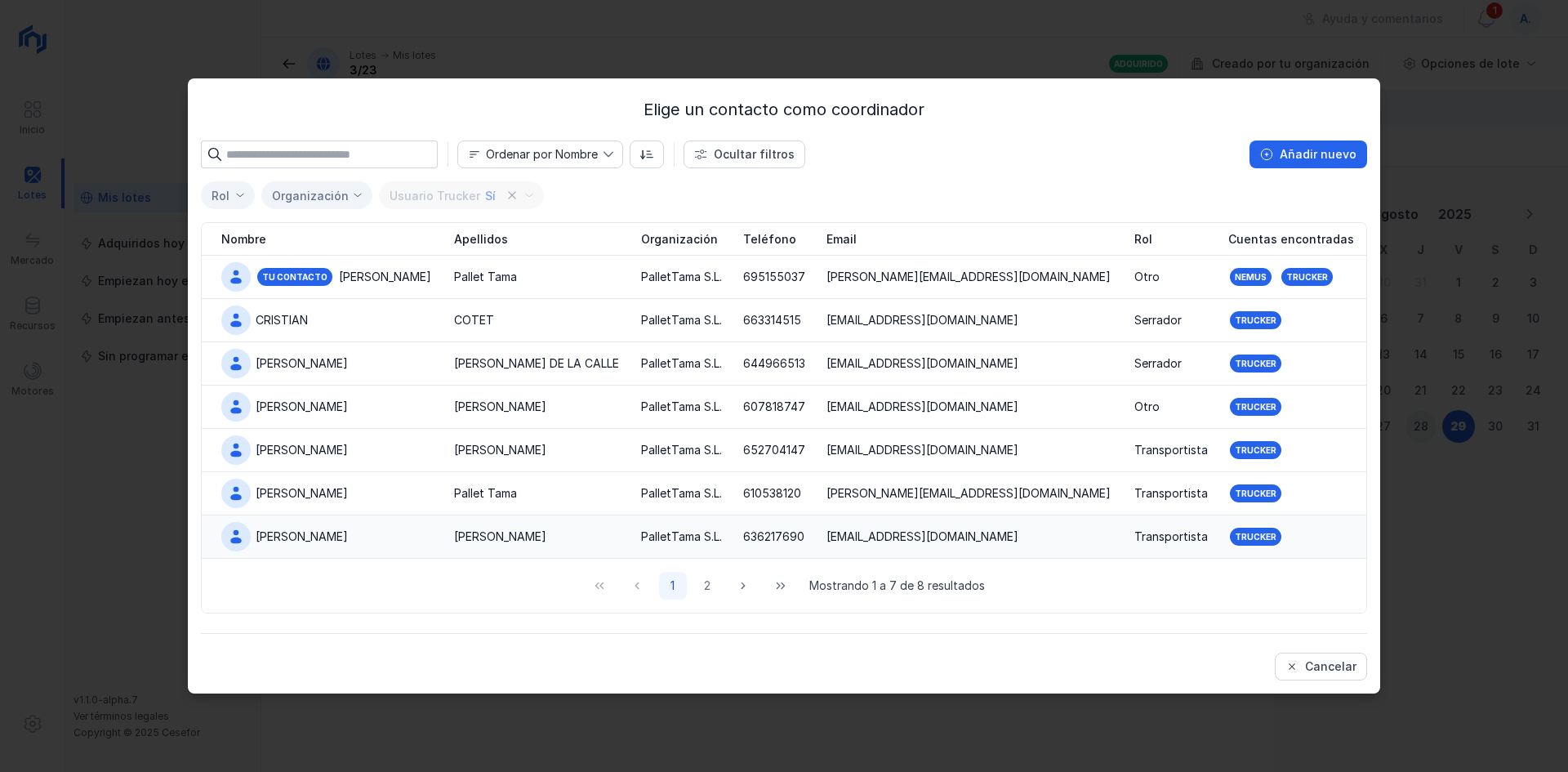
click at [270, 538] on div "[PERSON_NAME]" at bounding box center [302, 537] width 93 height 17
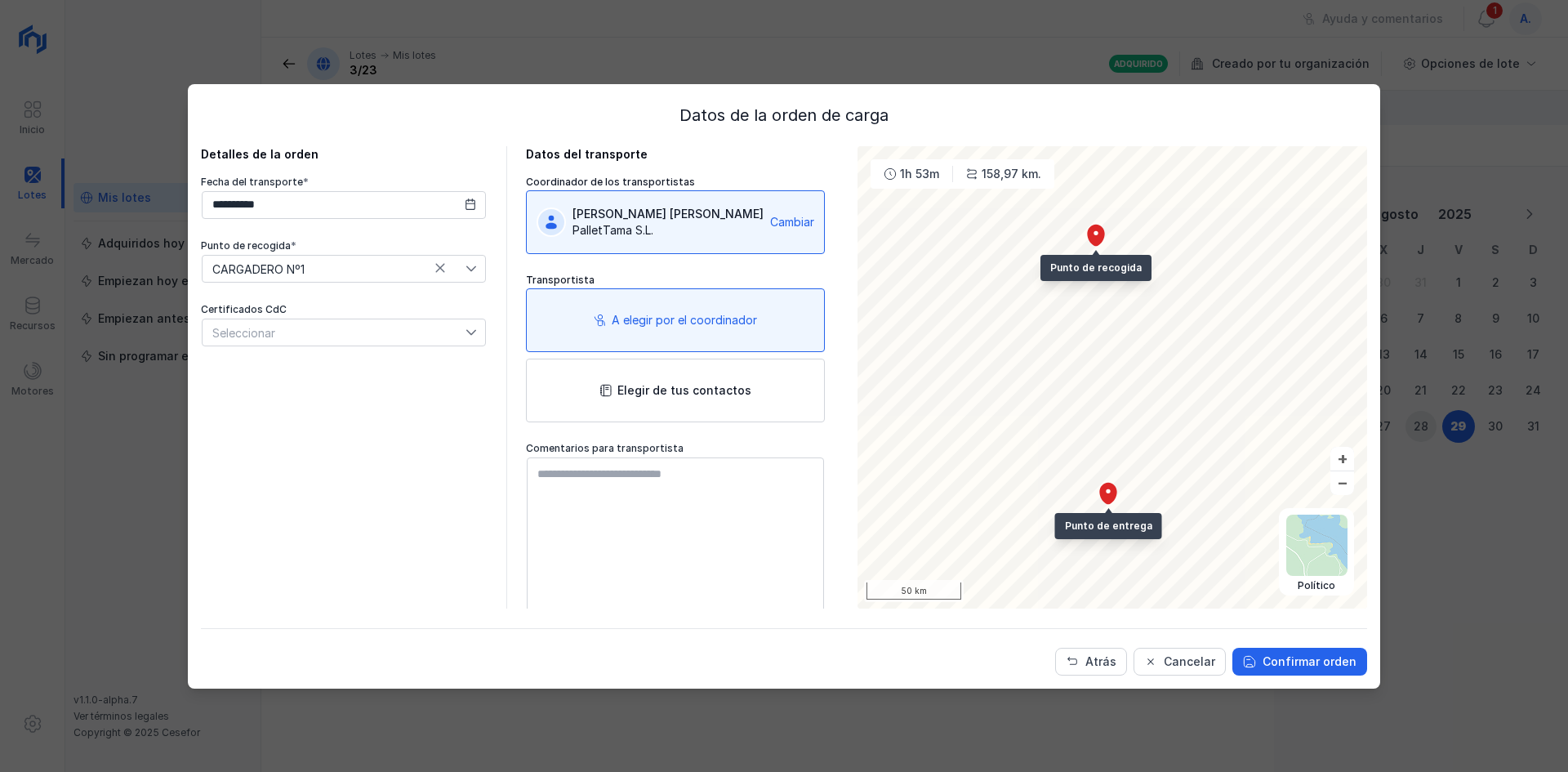
click at [657, 323] on div "A elegir por el coordinador" at bounding box center [684, 321] width 145 height 17
click at [621, 320] on div "A elegir por el coordinador" at bounding box center [684, 321] width 145 height 17
click at [693, 326] on div "A elegir por el coordinador" at bounding box center [684, 321] width 145 height 17
click at [575, 328] on div "A elegir por el coordinador" at bounding box center [675, 320] width 299 height 64
click at [577, 320] on div "A elegir por el coordinador" at bounding box center [675, 320] width 299 height 64
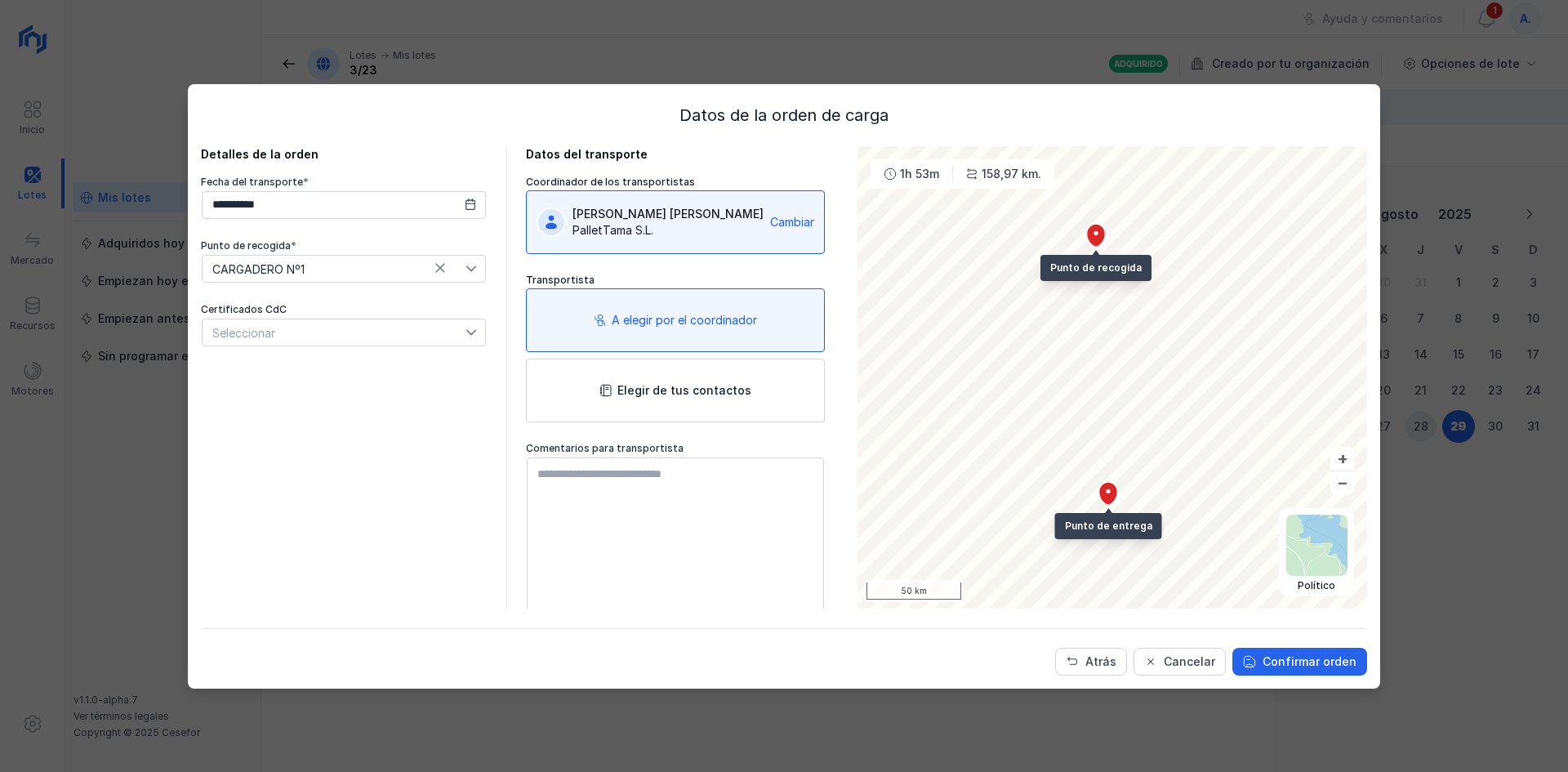
click at [684, 317] on div "A elegir por el coordinador" at bounding box center [684, 321] width 145 height 17
click at [656, 330] on div "A elegir por el coordinador" at bounding box center [675, 320] width 299 height 64
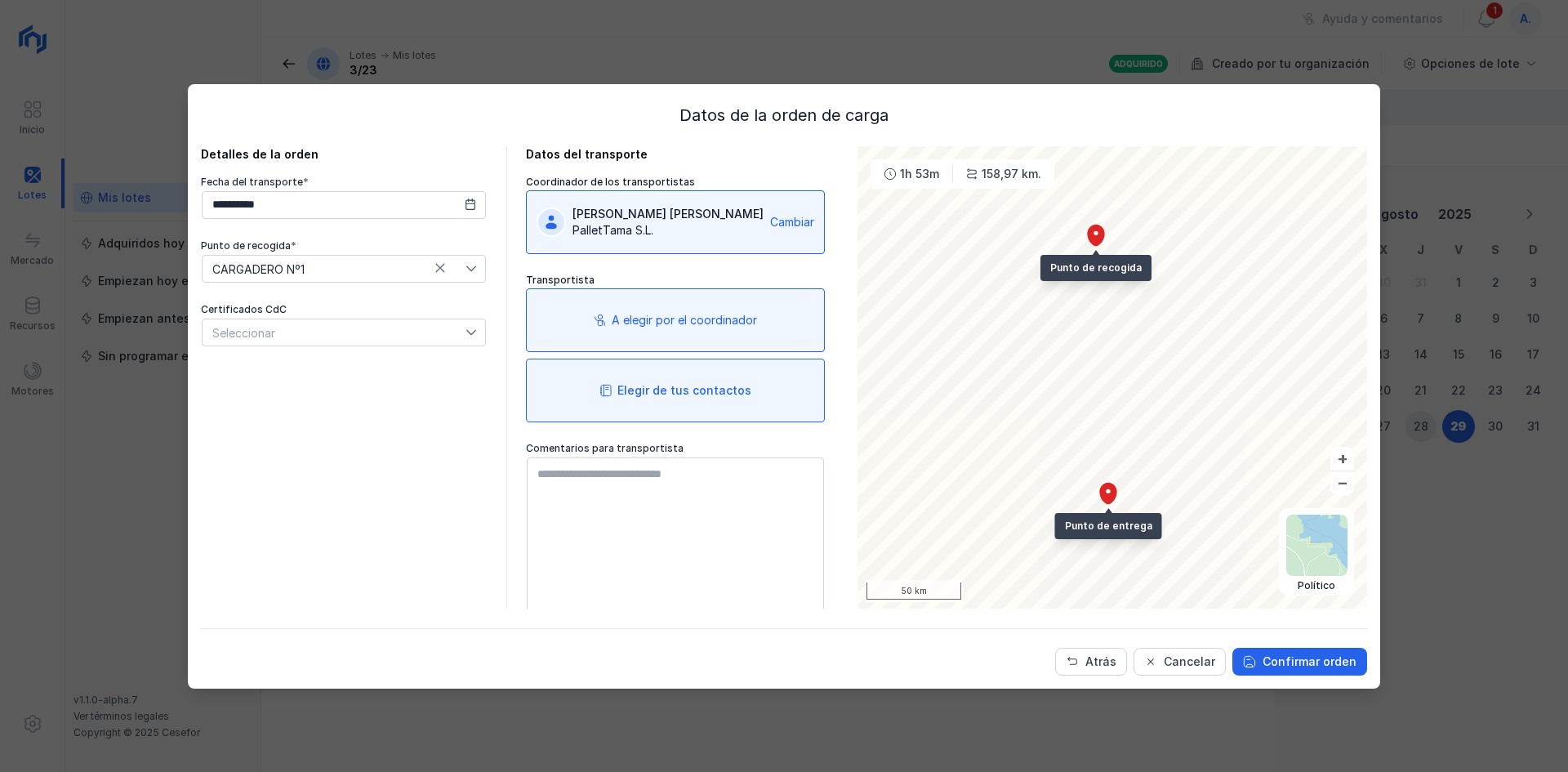
click at [688, 394] on div "Elegir de tus contactos" at bounding box center [684, 390] width 134 height 17
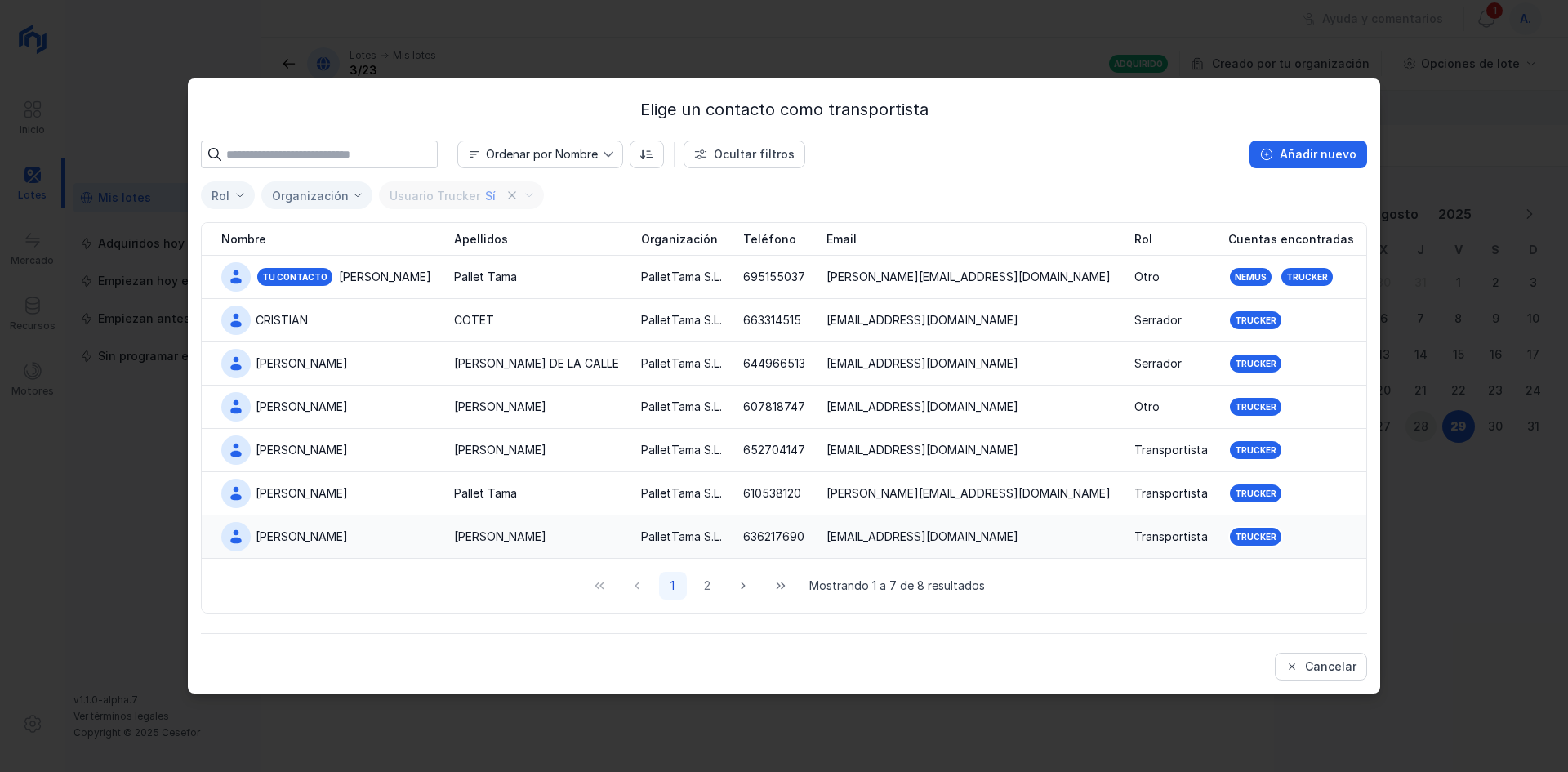
click at [286, 533] on div "[PERSON_NAME]" at bounding box center [302, 537] width 93 height 17
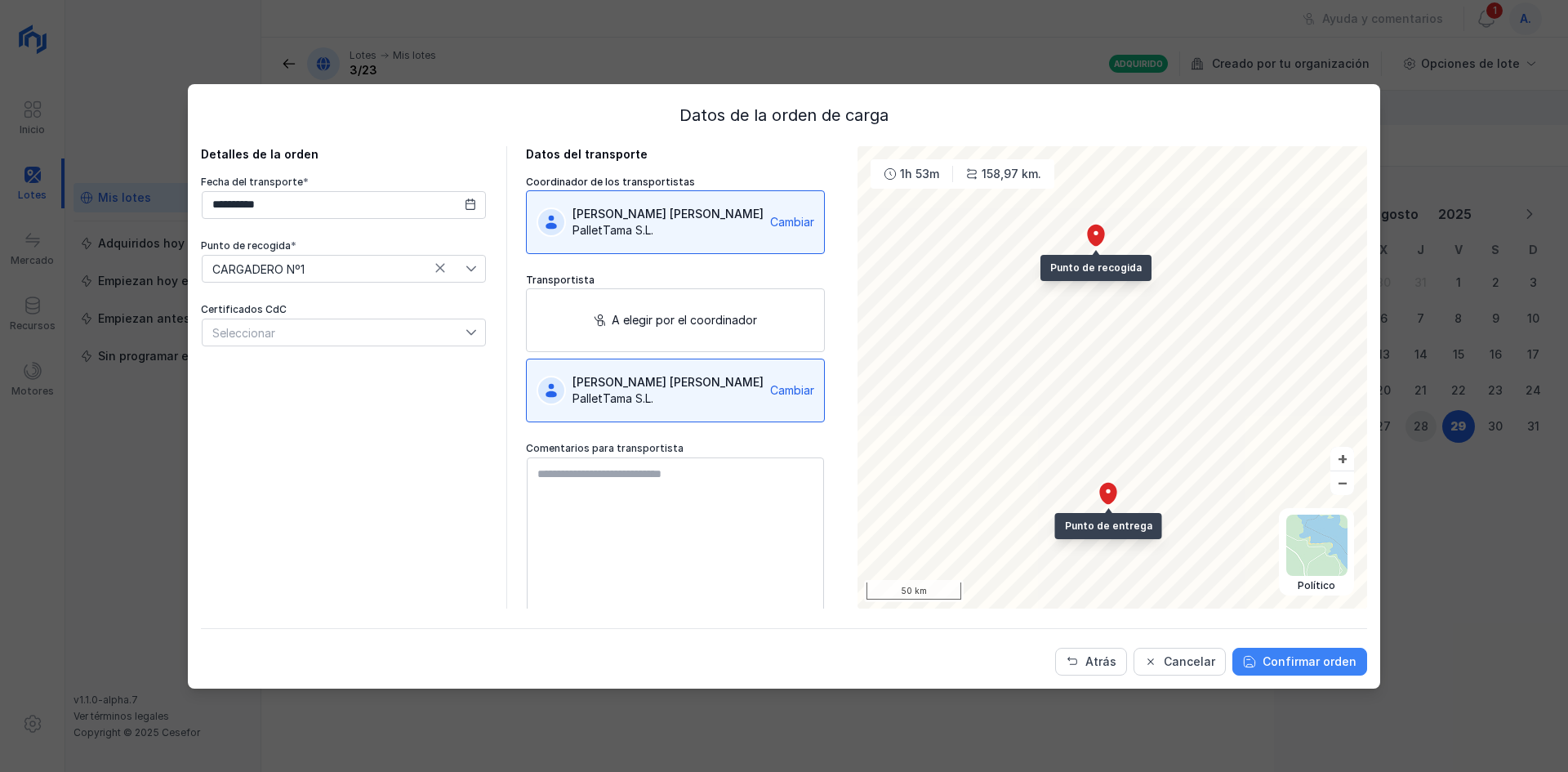
click at [1294, 664] on div "Confirmar orden" at bounding box center [1309, 662] width 94 height 17
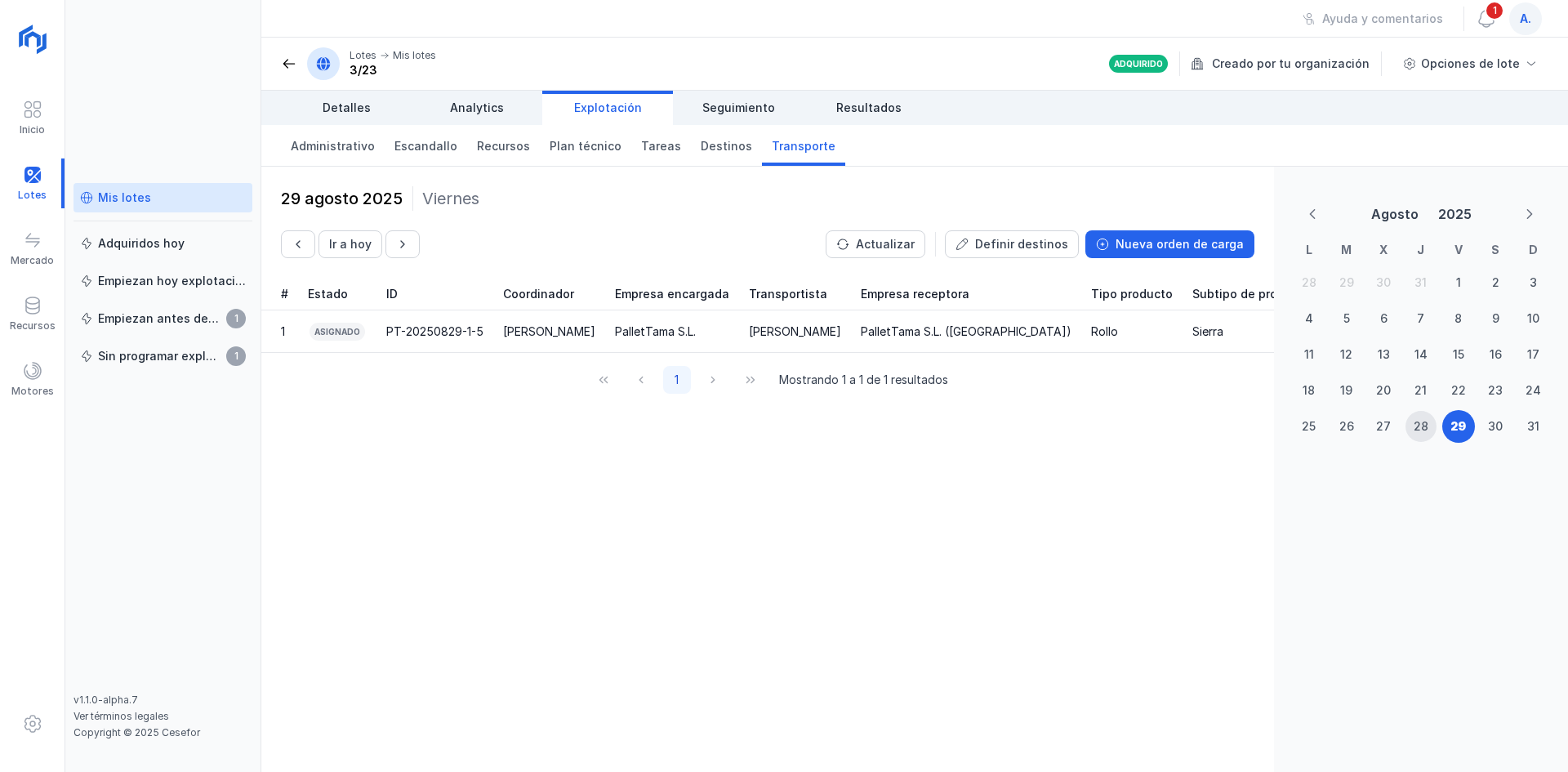
scroll to position [0, 97]
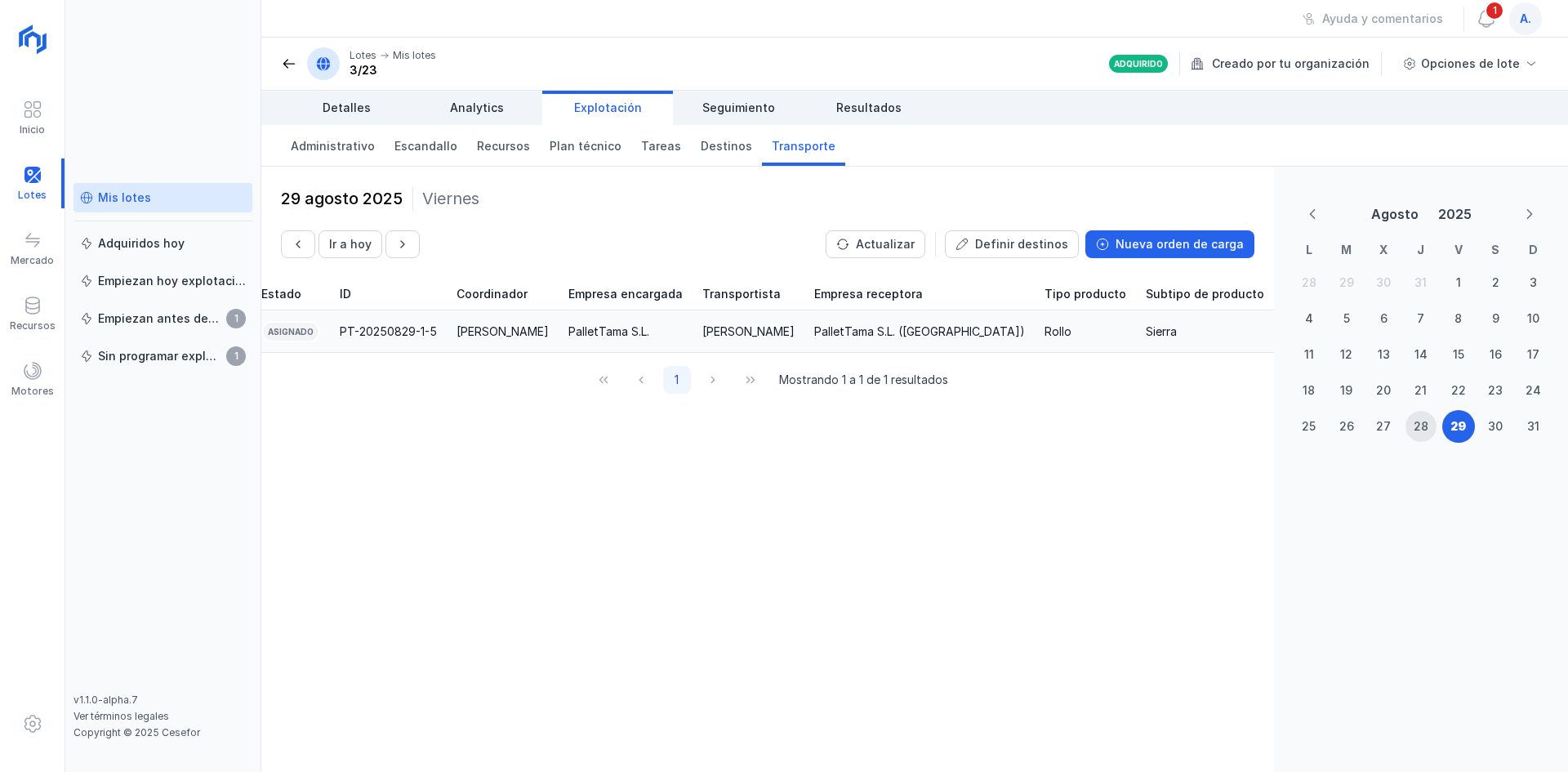
click at [340, 329] on div "PT-20250829-1-5" at bounding box center [388, 332] width 97 height 17
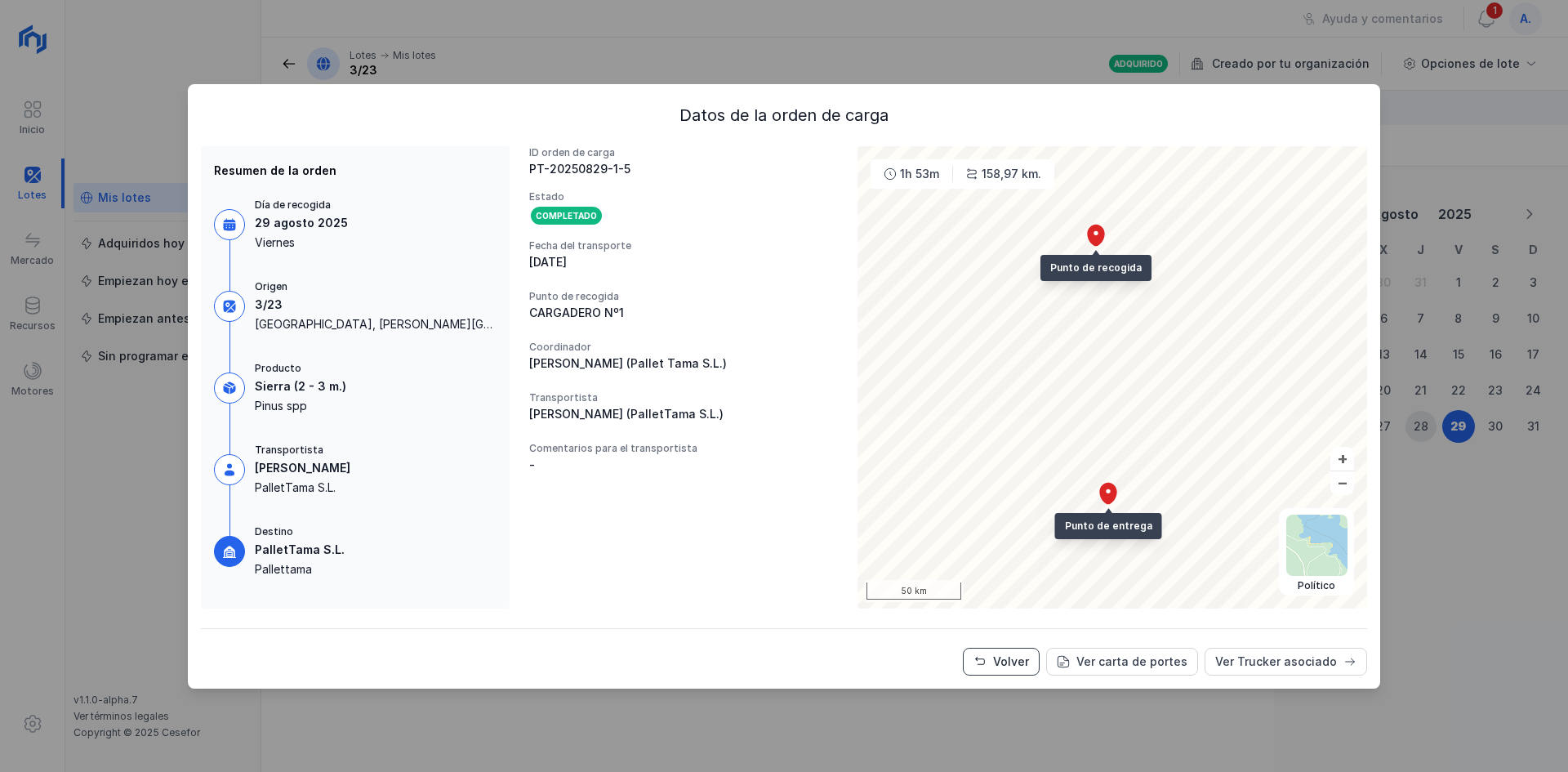
click at [1016, 670] on button "Volver" at bounding box center [1001, 662] width 77 height 28
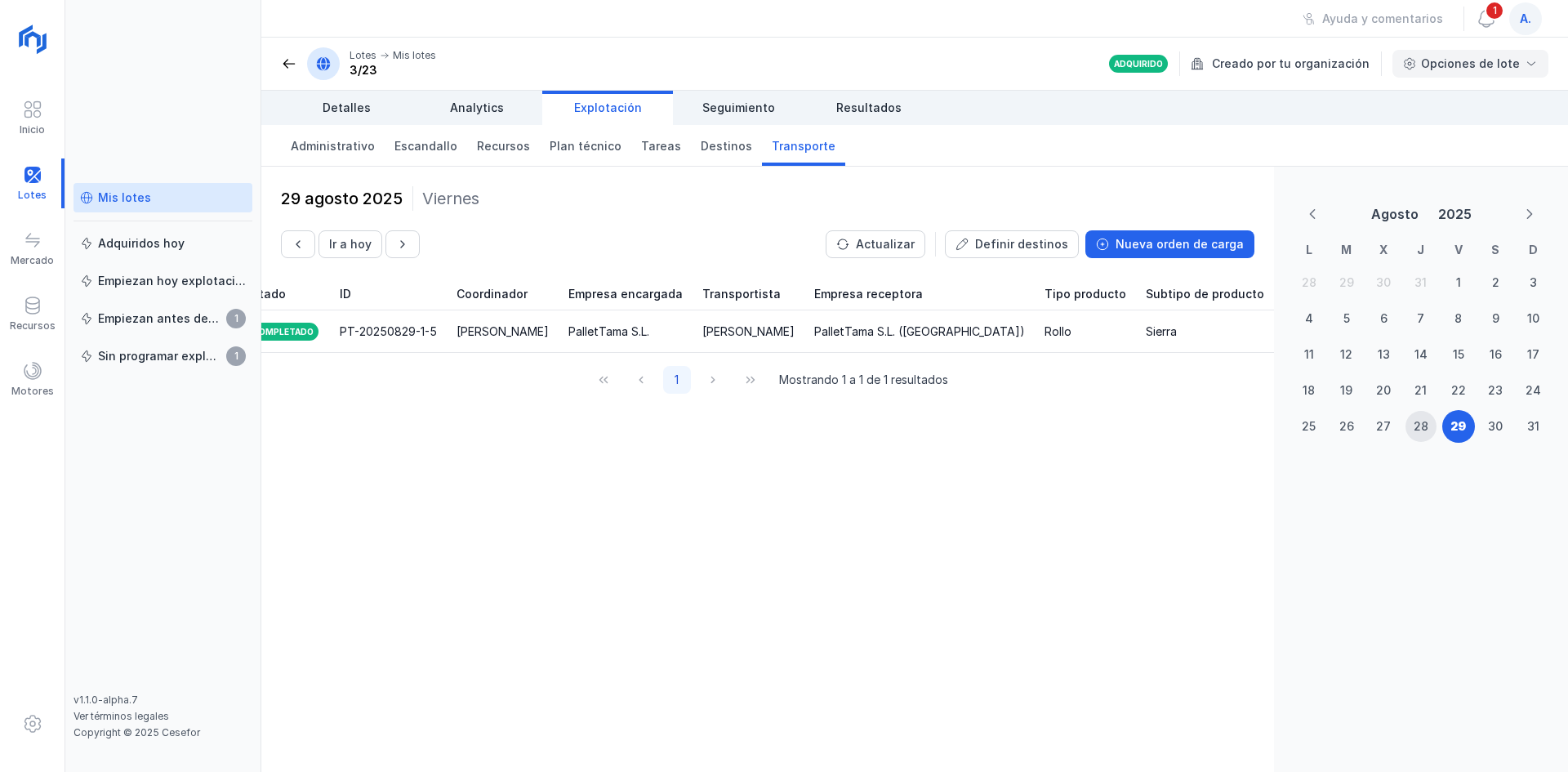
click at [1523, 58] on div "Opciones de lote" at bounding box center [1470, 64] width 156 height 28
click at [975, 484] on div "29 agosto 2025 Viernes Ir a hoy Actualizar Definir destinos Nueva orden de carg…" at bounding box center [767, 469] width 1013 height 605
click at [340, 332] on div "PT-20250829-1-5" at bounding box center [388, 332] width 97 height 17
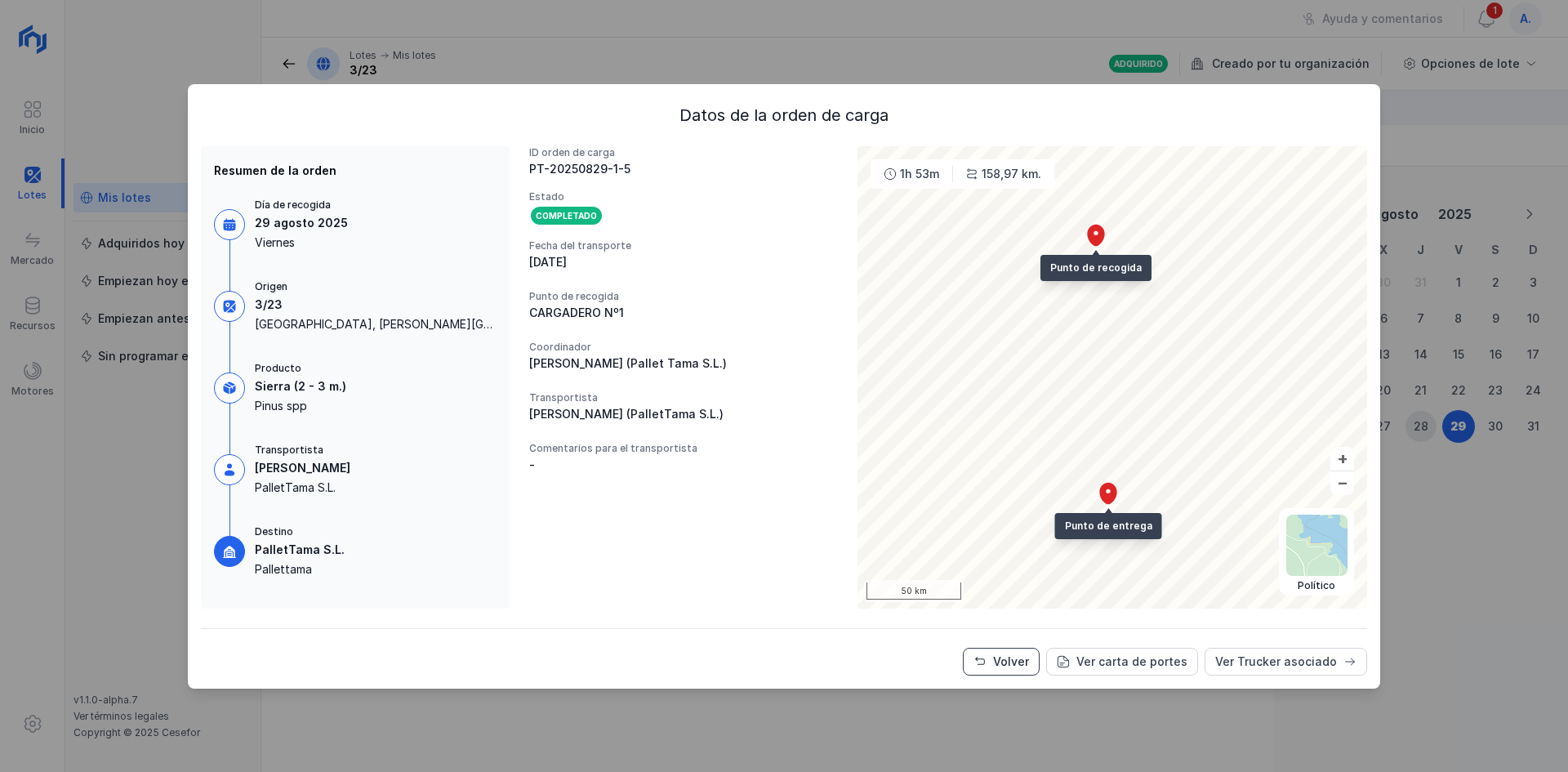
click at [1018, 662] on div "Volver" at bounding box center [1011, 662] width 36 height 17
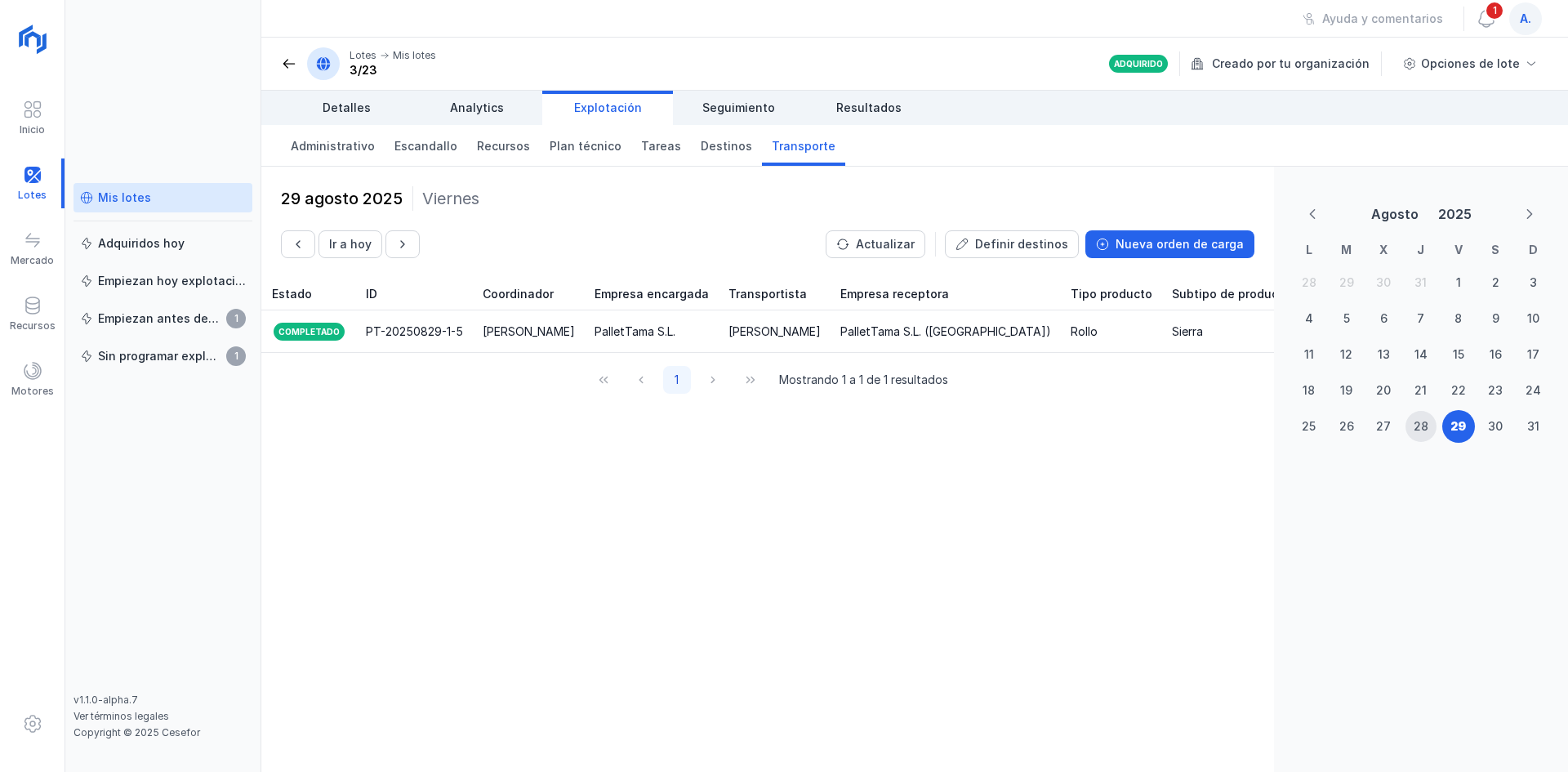
scroll to position [0, 0]
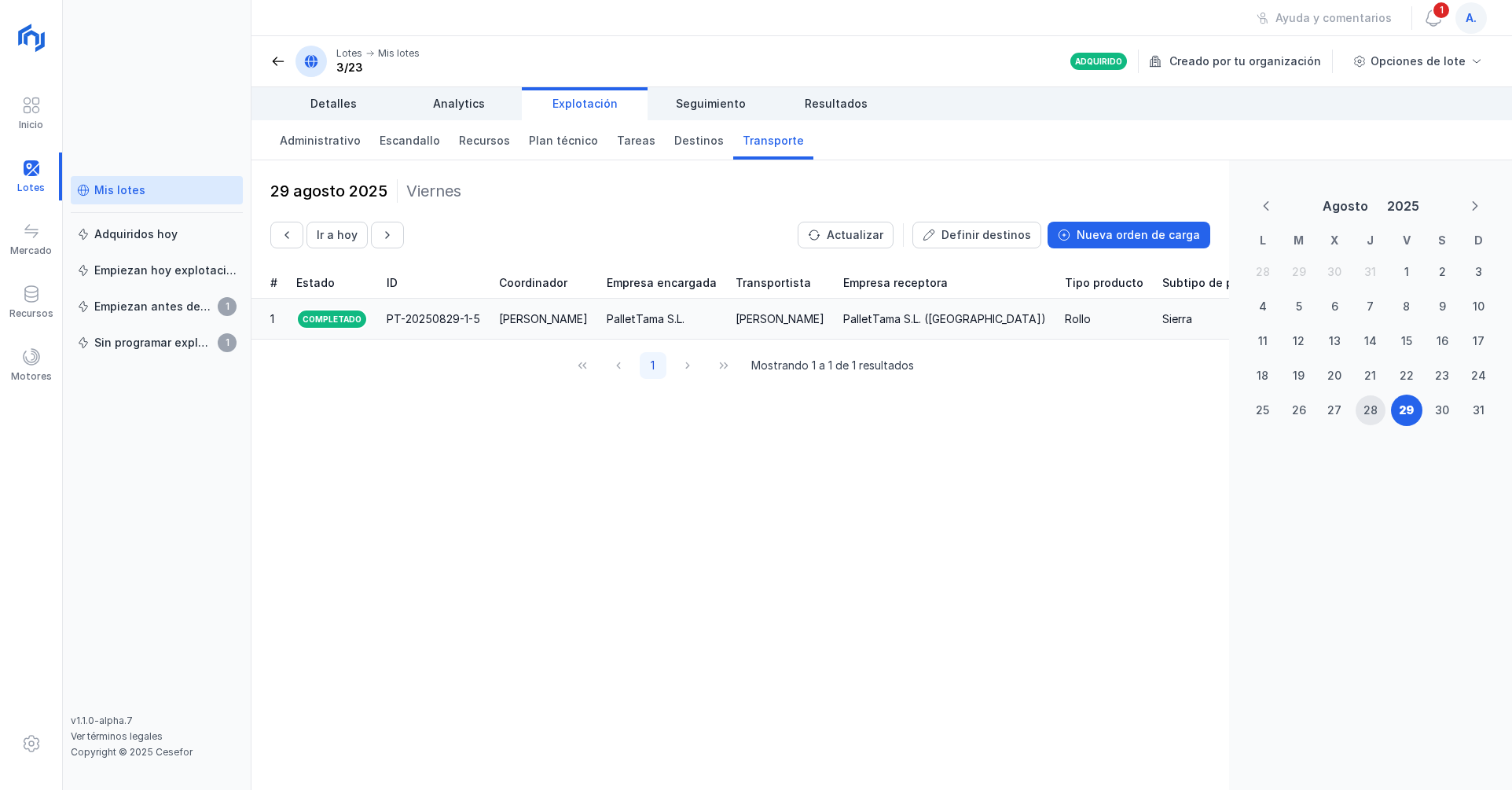
click at [416, 315] on div "PT-20250829-1-5" at bounding box center [434, 319] width 94 height 16
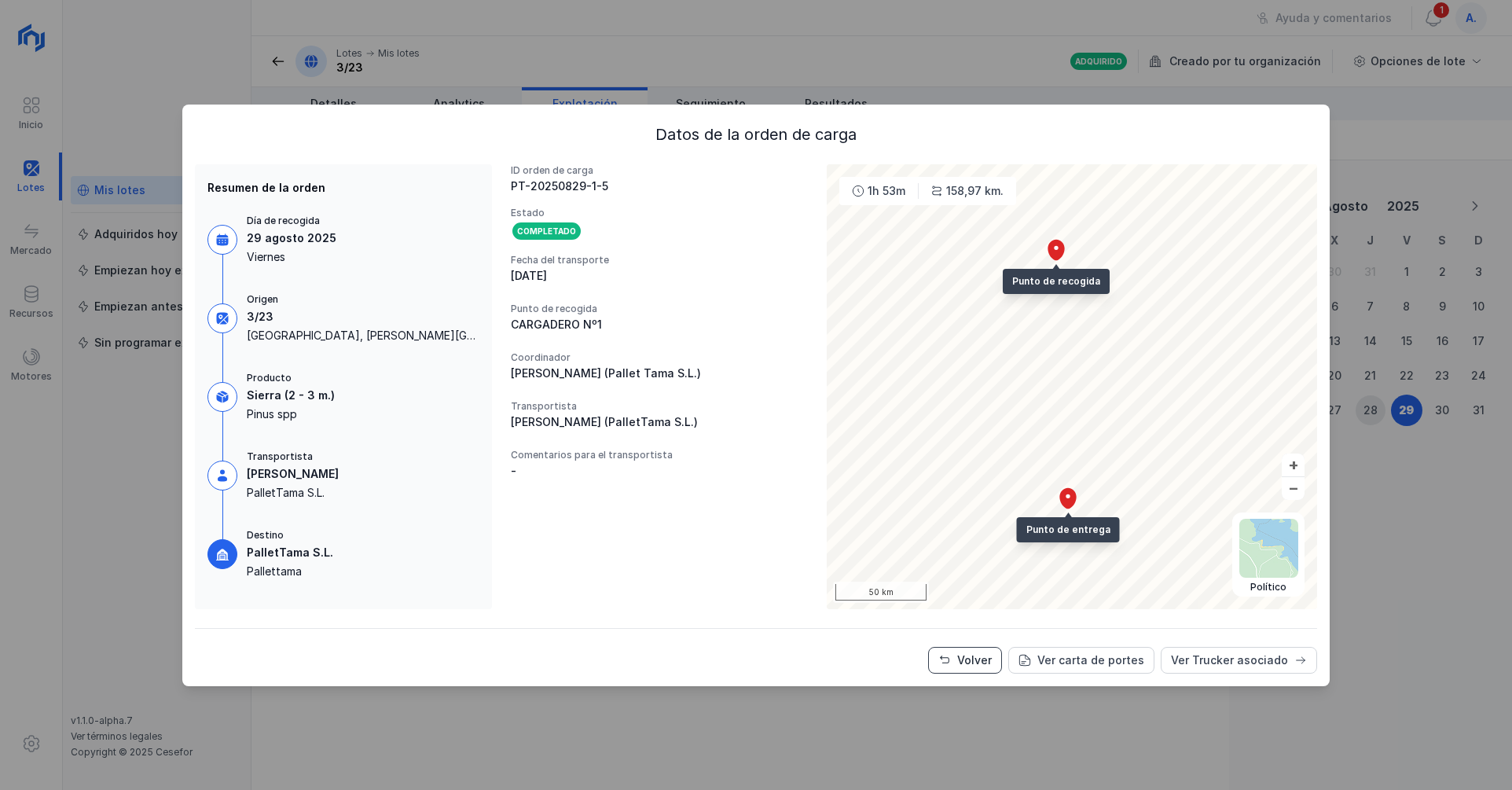
click at [992, 662] on div "Volver" at bounding box center [974, 660] width 35 height 16
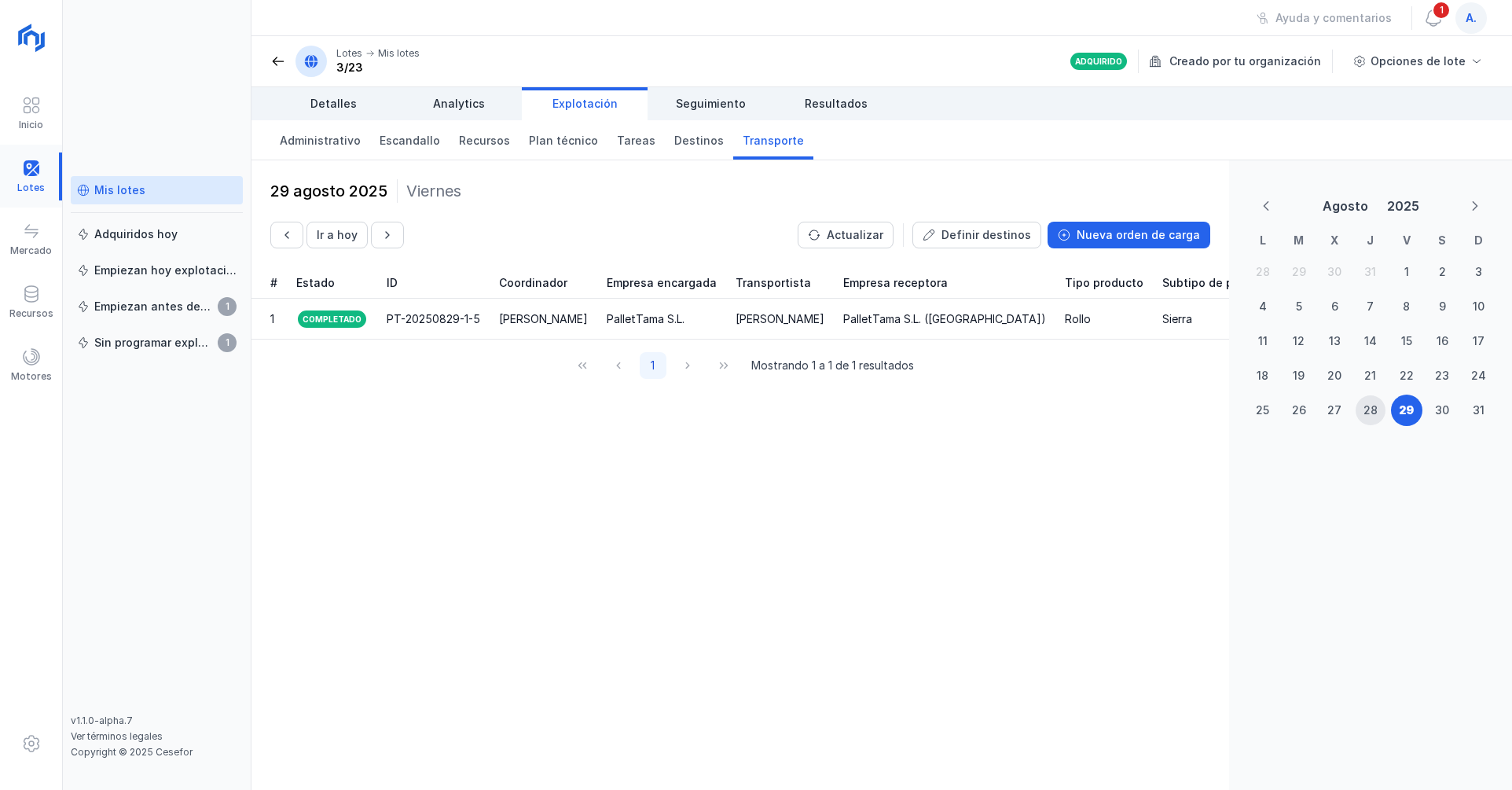
click at [37, 180] on div at bounding box center [31, 177] width 62 height 48
click at [280, 68] on span at bounding box center [278, 62] width 16 height 16
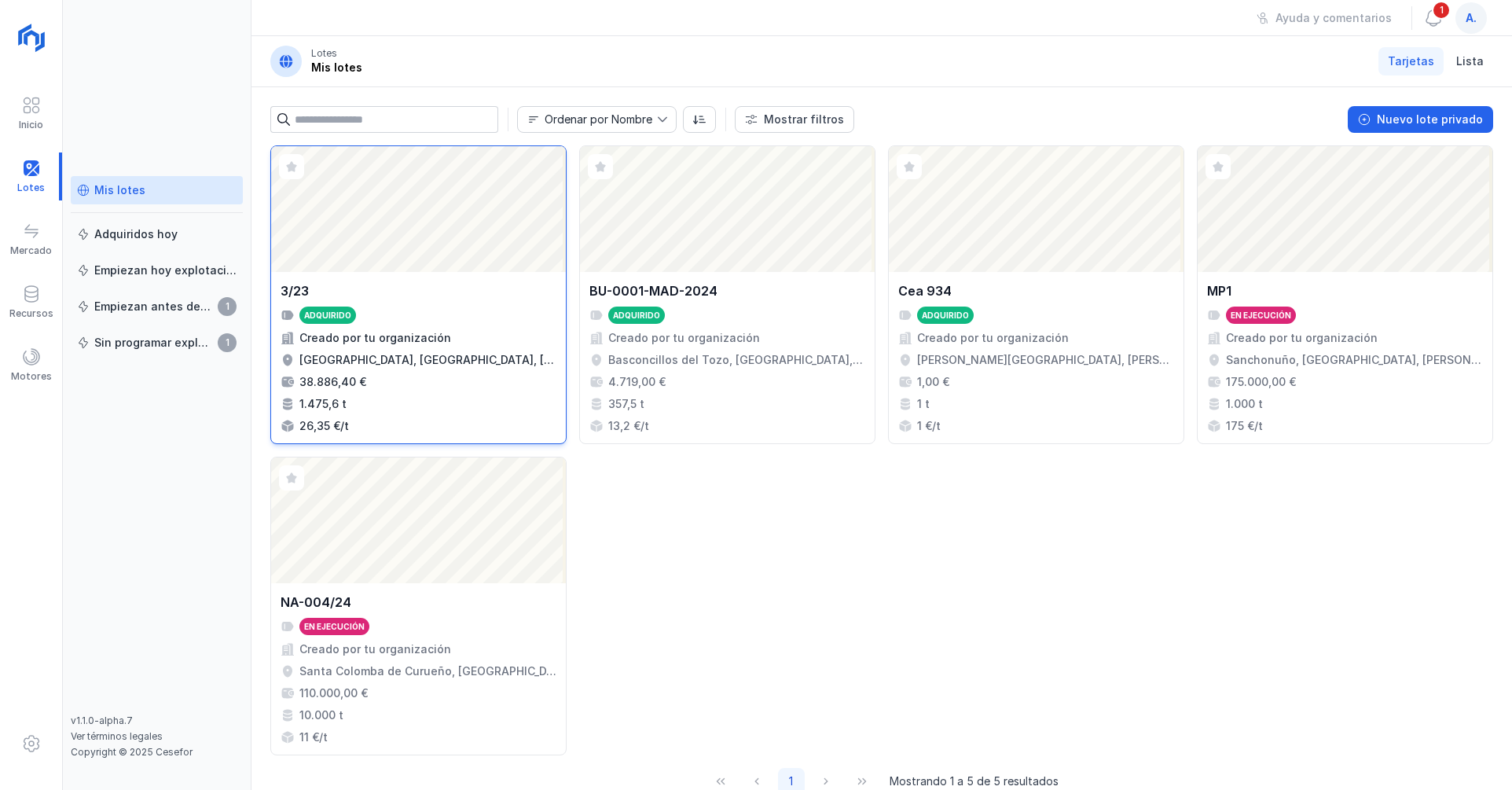
click at [471, 240] on div "Abrir lote" at bounding box center [418, 209] width 294 height 126
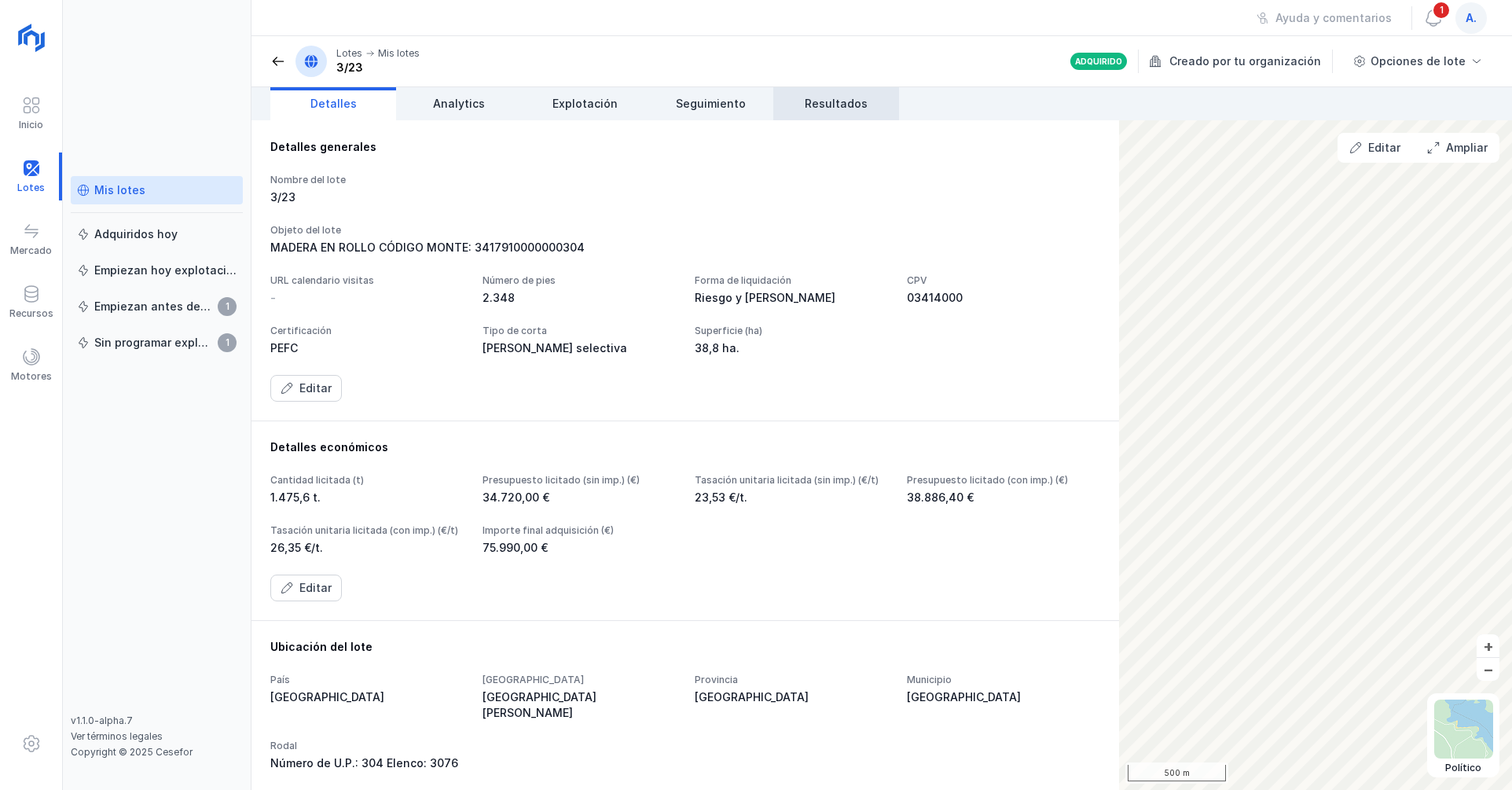
click at [823, 103] on span "Resultados" at bounding box center [836, 104] width 62 height 16
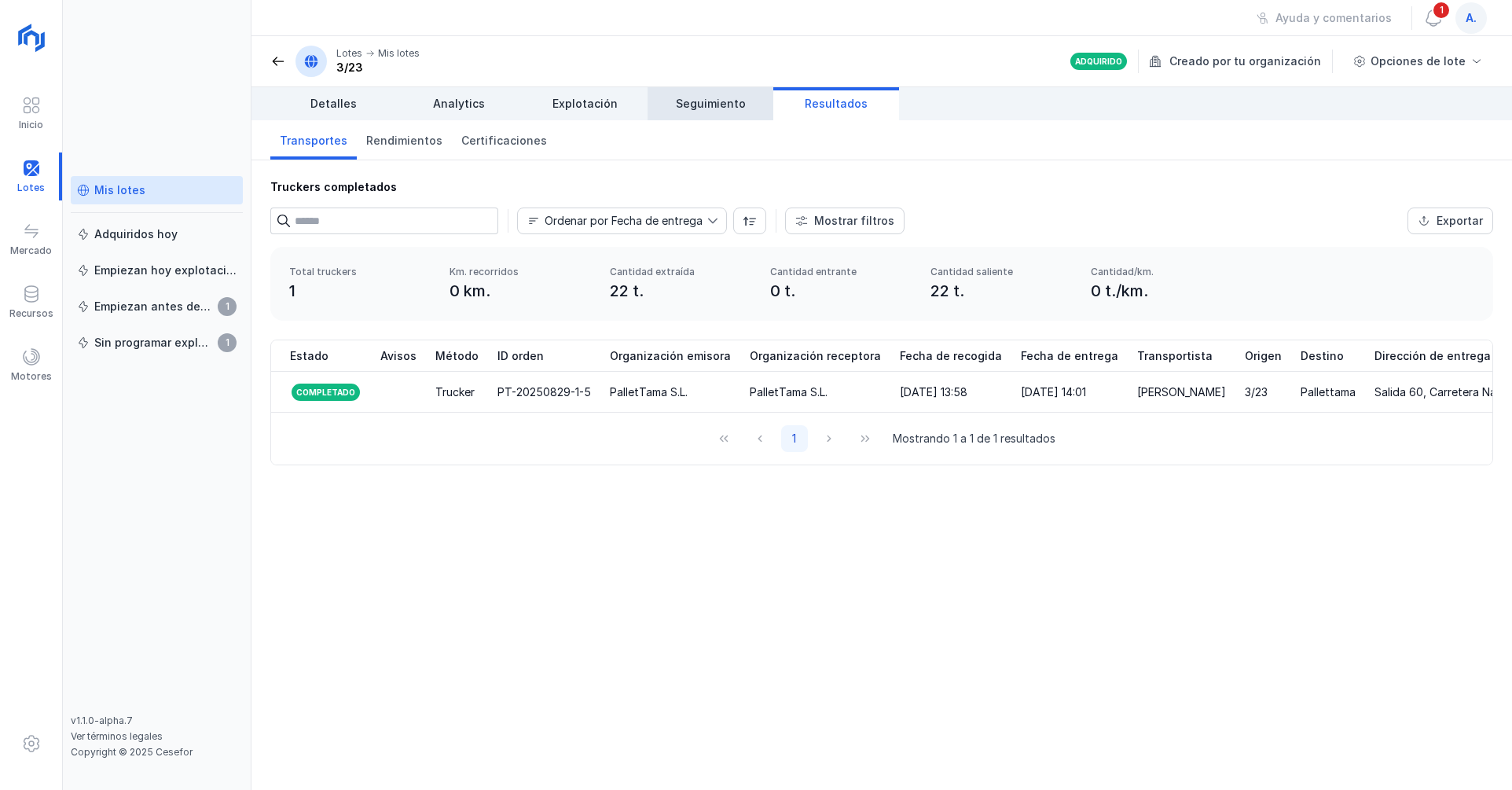
click at [715, 107] on span "Seguimiento" at bounding box center [711, 104] width 70 height 16
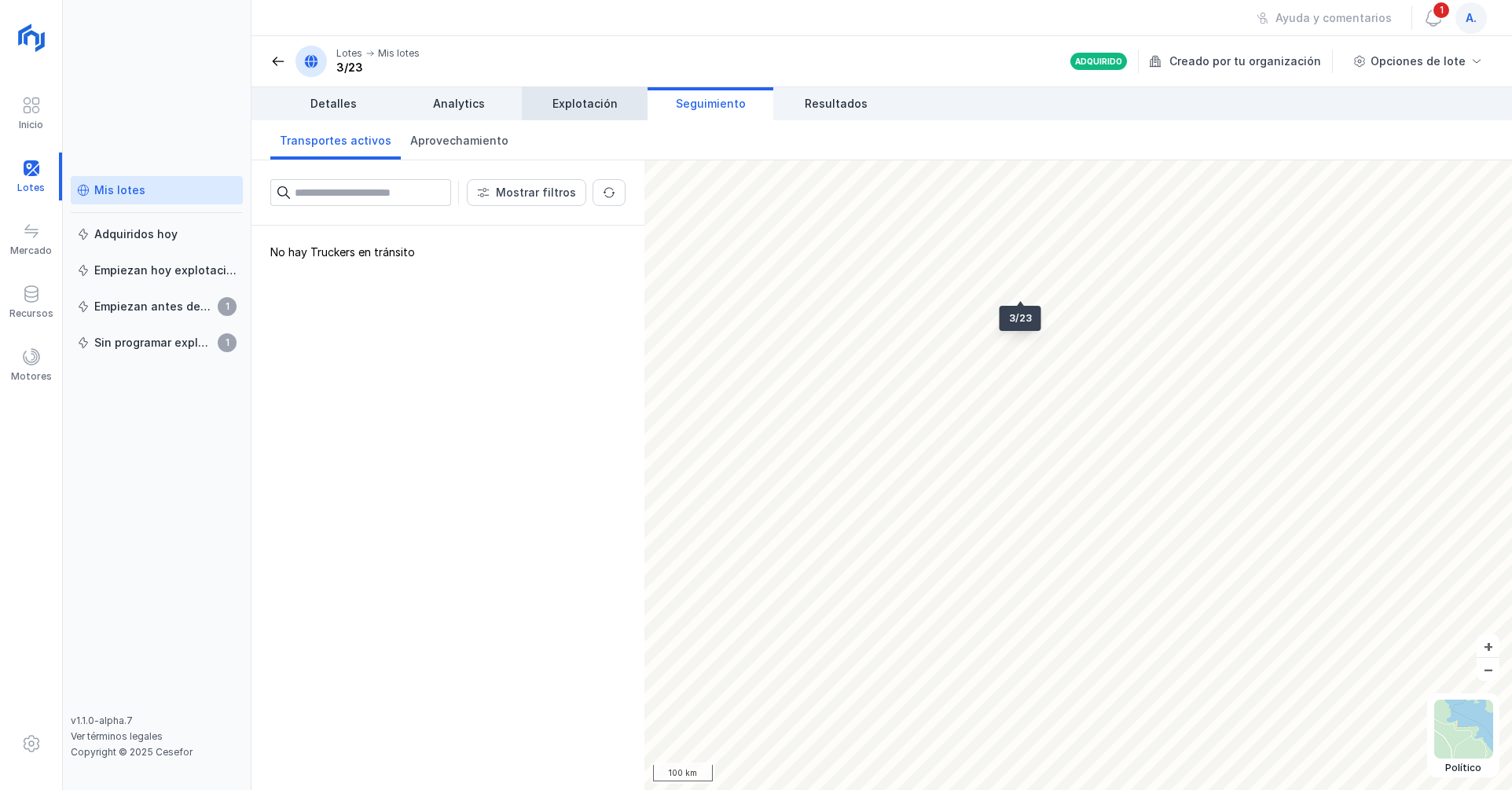
click at [586, 110] on span "Explotación" at bounding box center [584, 104] width 65 height 16
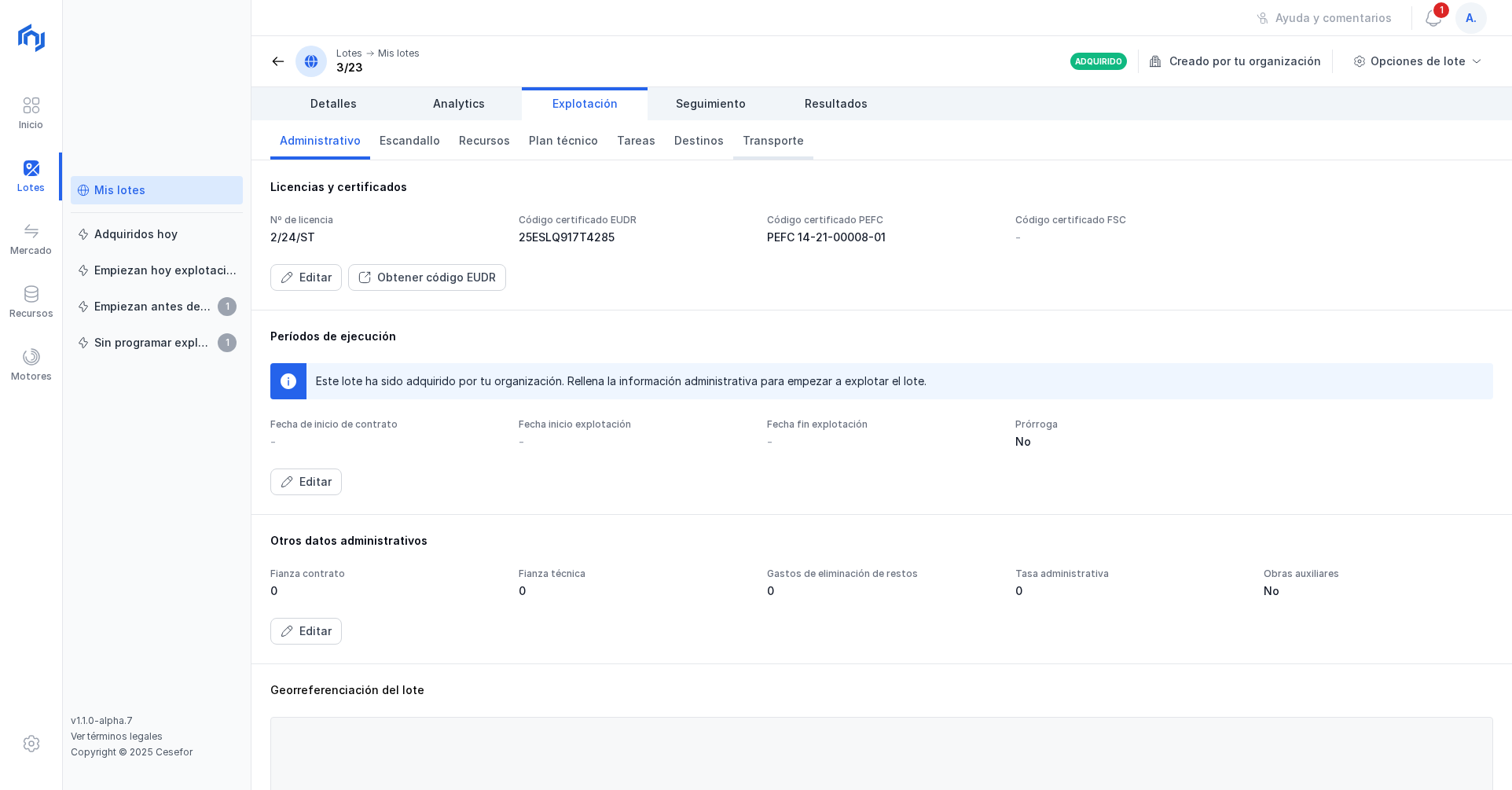
click at [743, 146] on span "Transporte" at bounding box center [773, 141] width 62 height 16
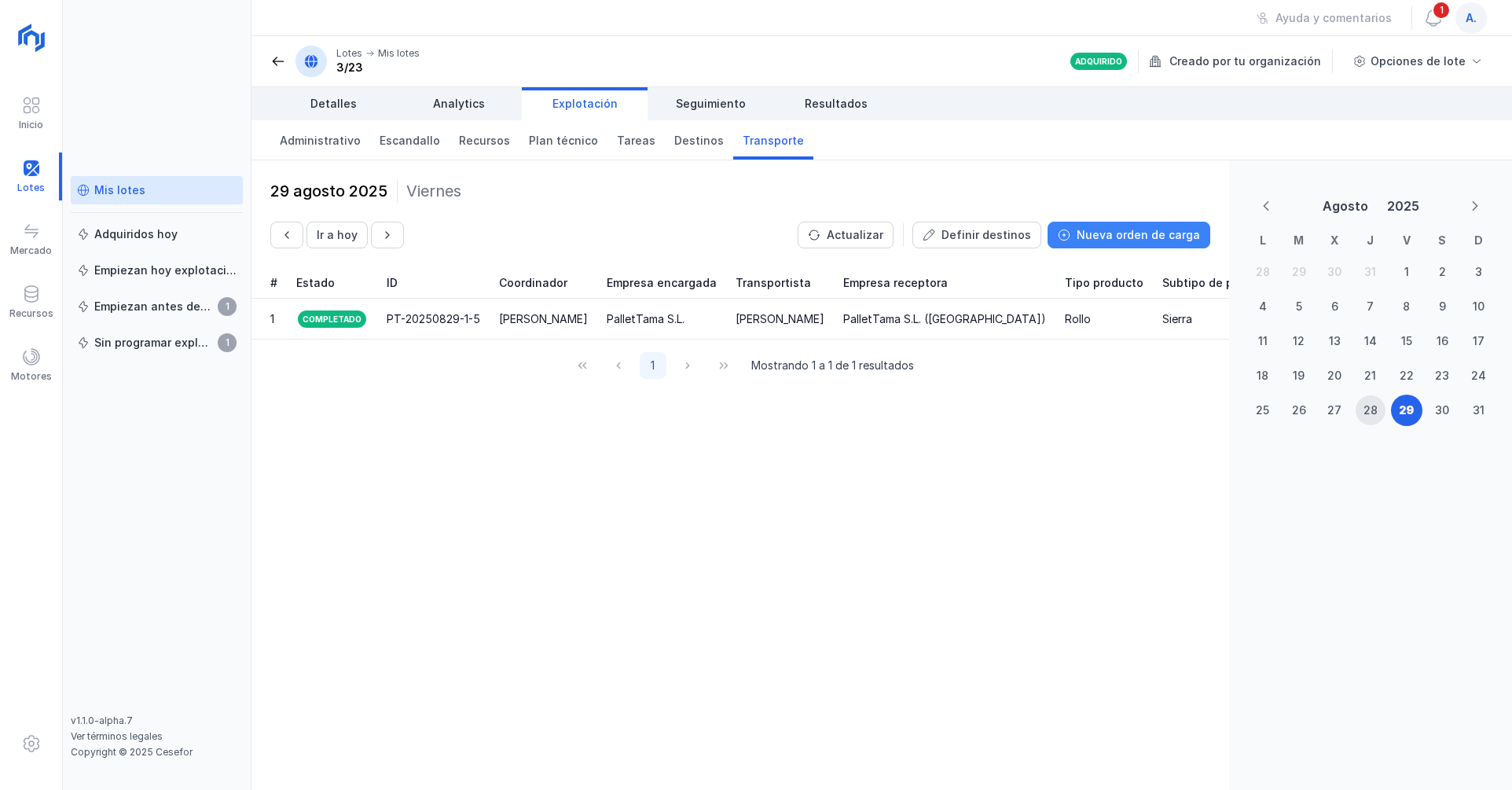
click at [1145, 227] on div "Nueva orden de carga" at bounding box center [1138, 235] width 123 height 16
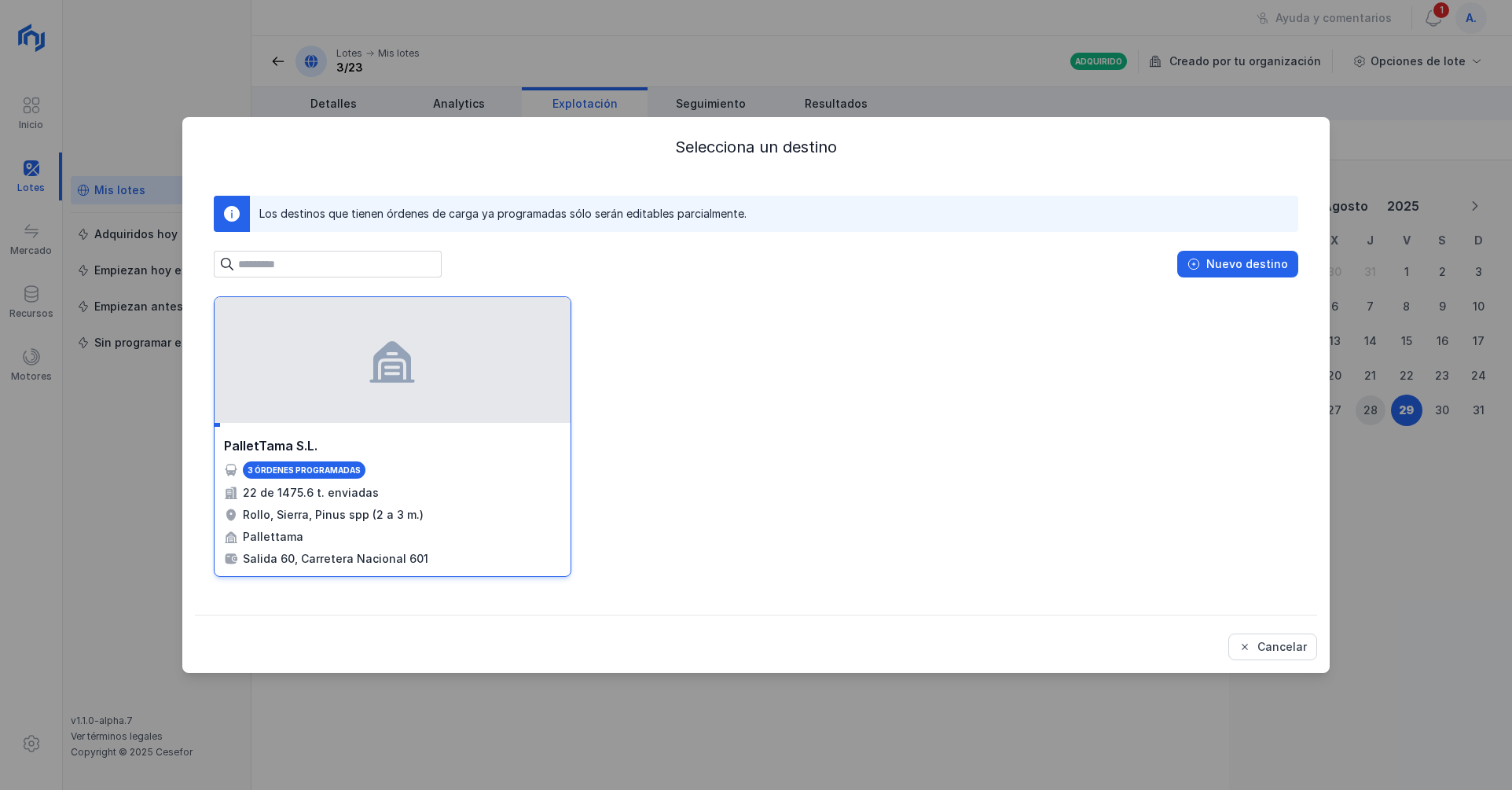
click at [381, 345] on span at bounding box center [392, 359] width 50 height 50
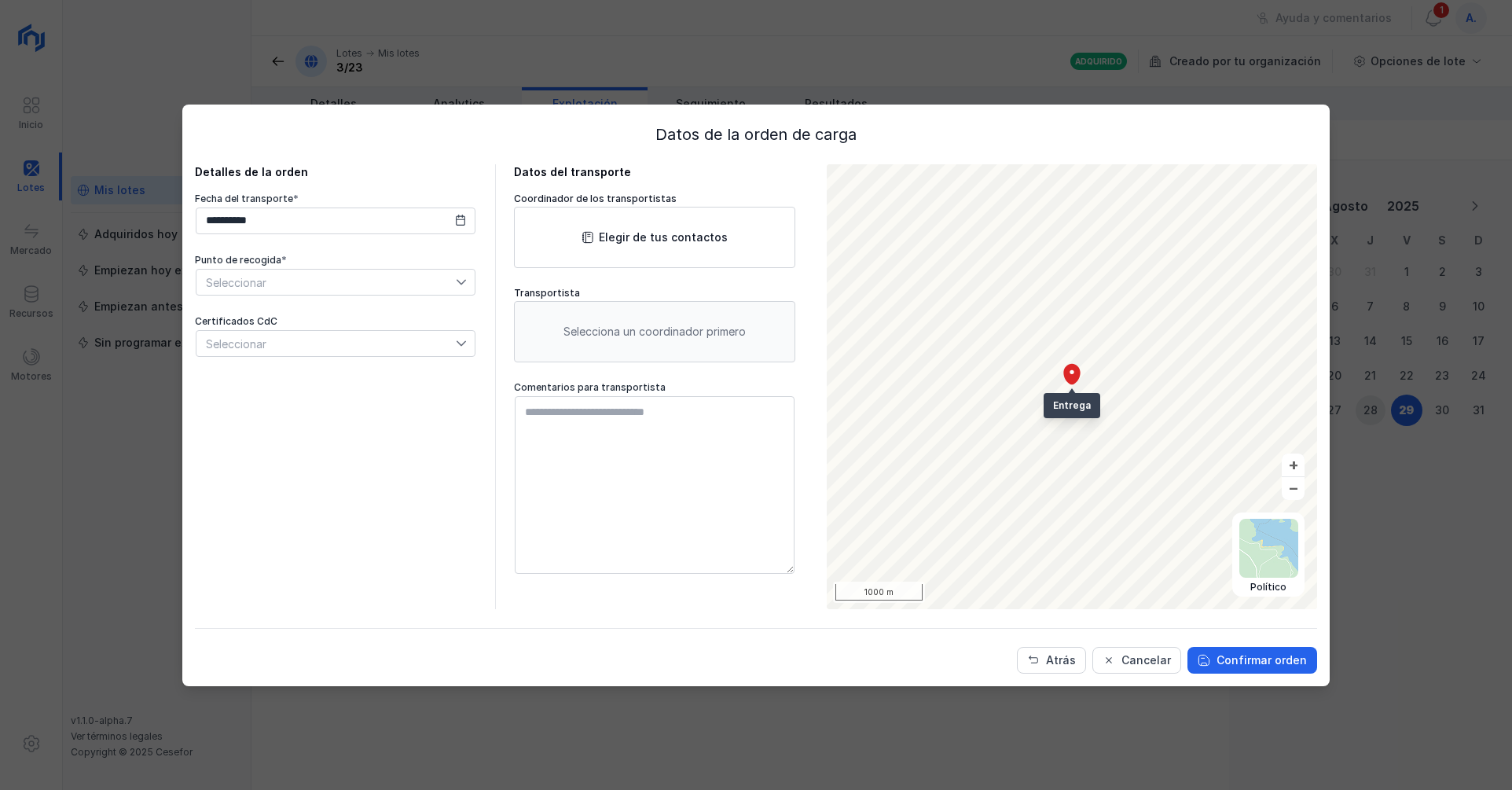
click at [434, 276] on span "Seleccionar" at bounding box center [326, 282] width 260 height 25
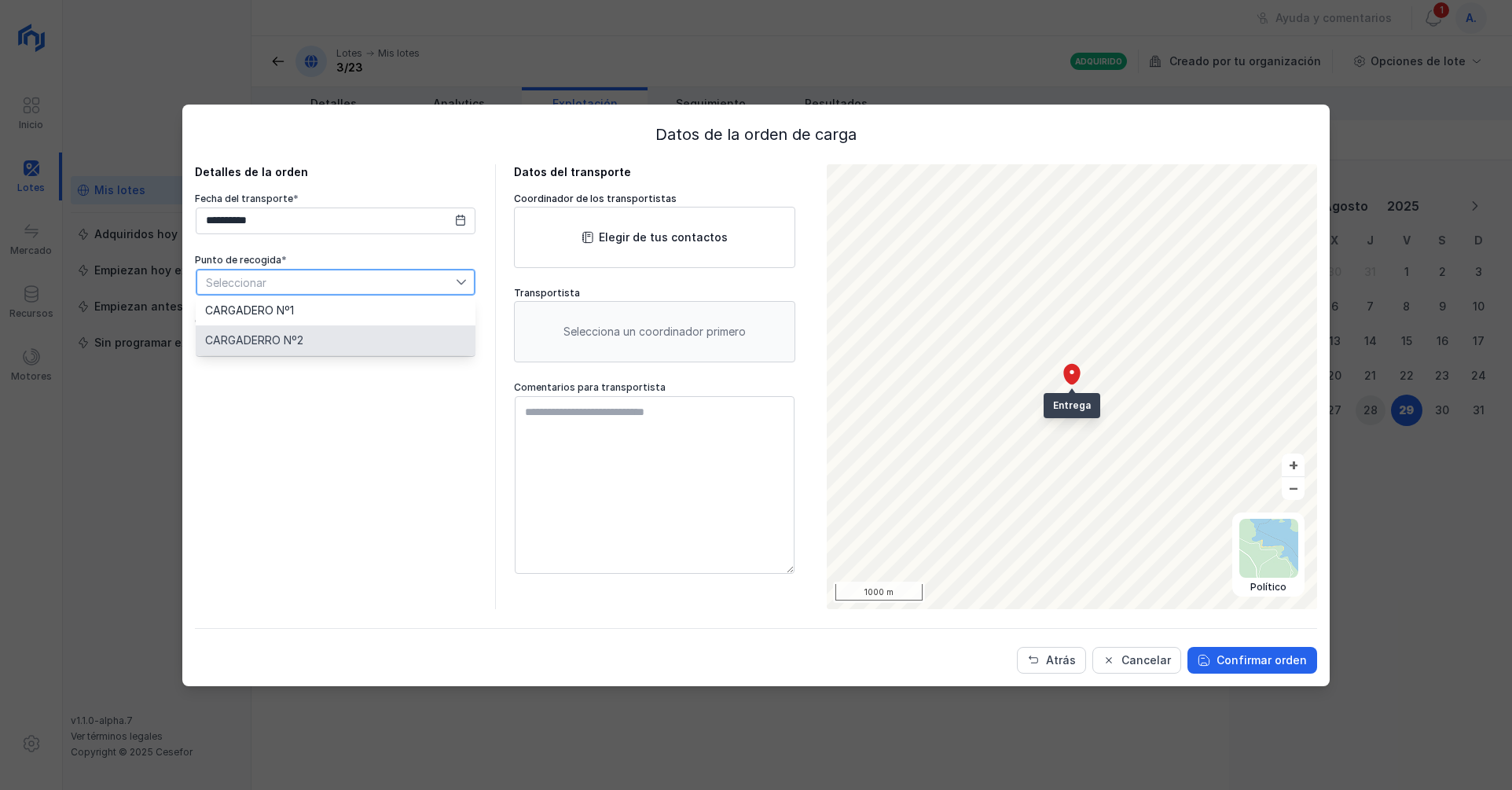
click at [255, 342] on span "CARGADERRO Nº2" at bounding box center [254, 340] width 98 height 11
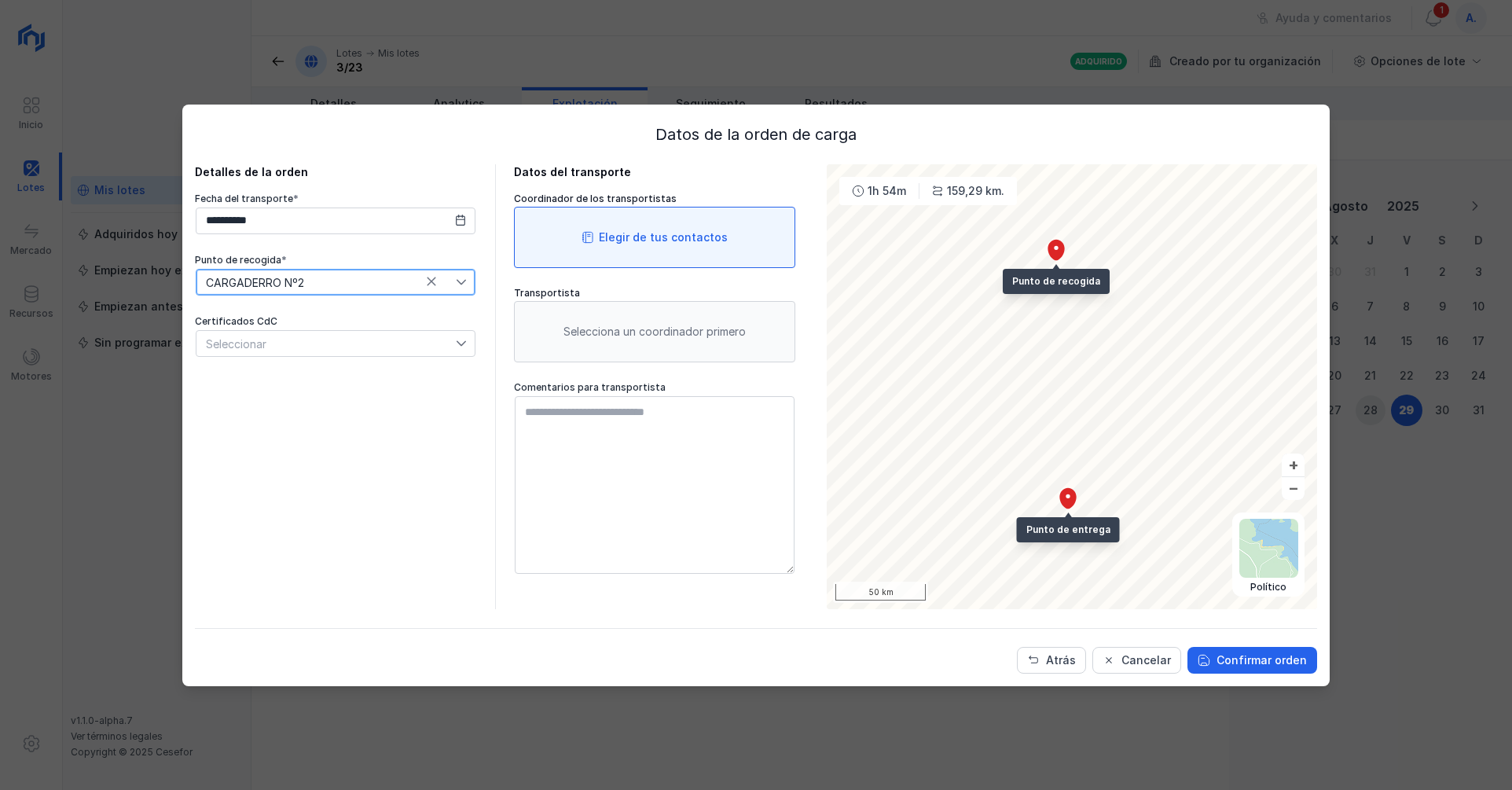
click at [657, 240] on div "Elegir de tus contactos" at bounding box center [663, 237] width 129 height 16
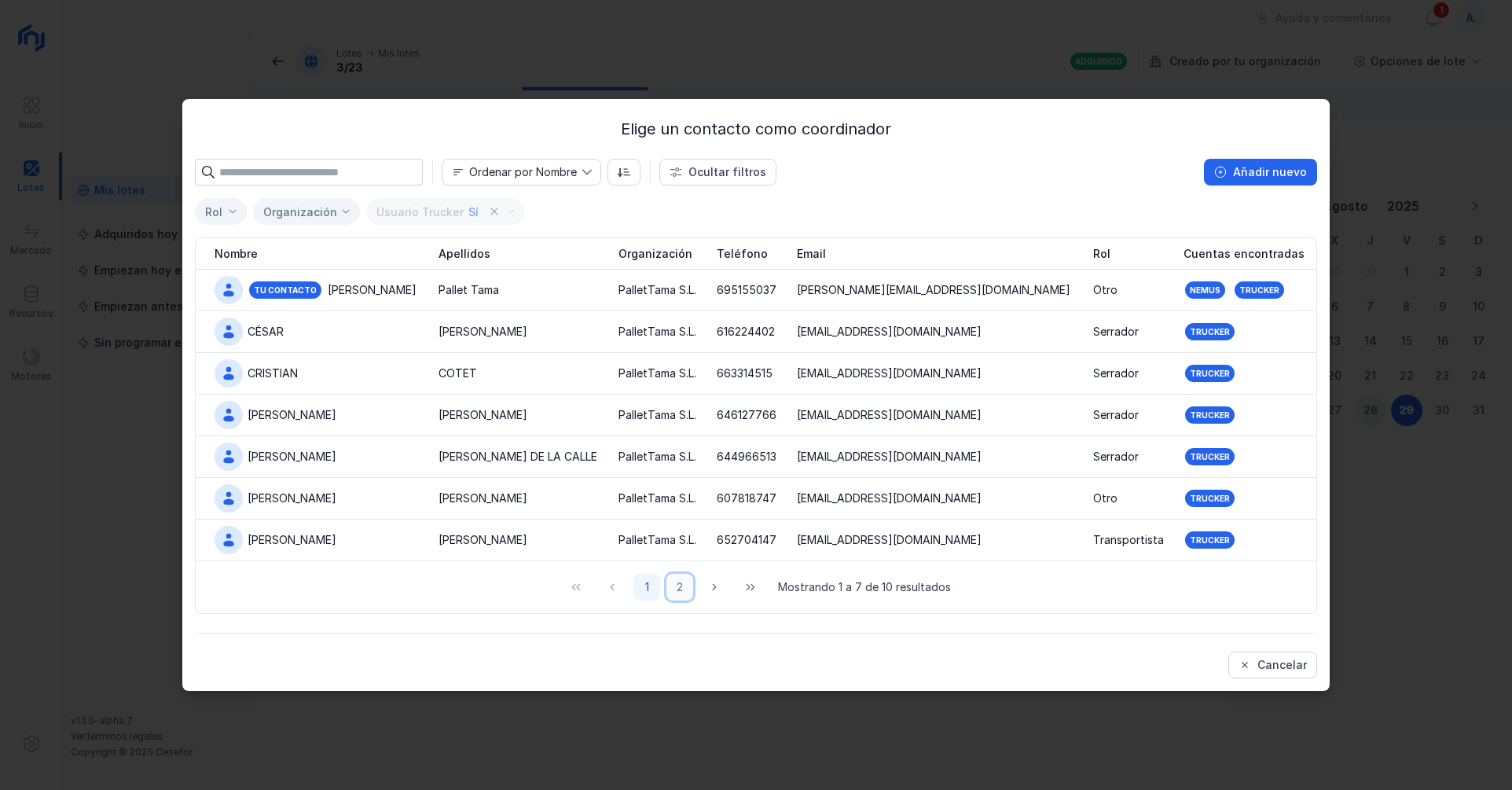
click at [679, 580] on button "2" at bounding box center [680, 587] width 27 height 27
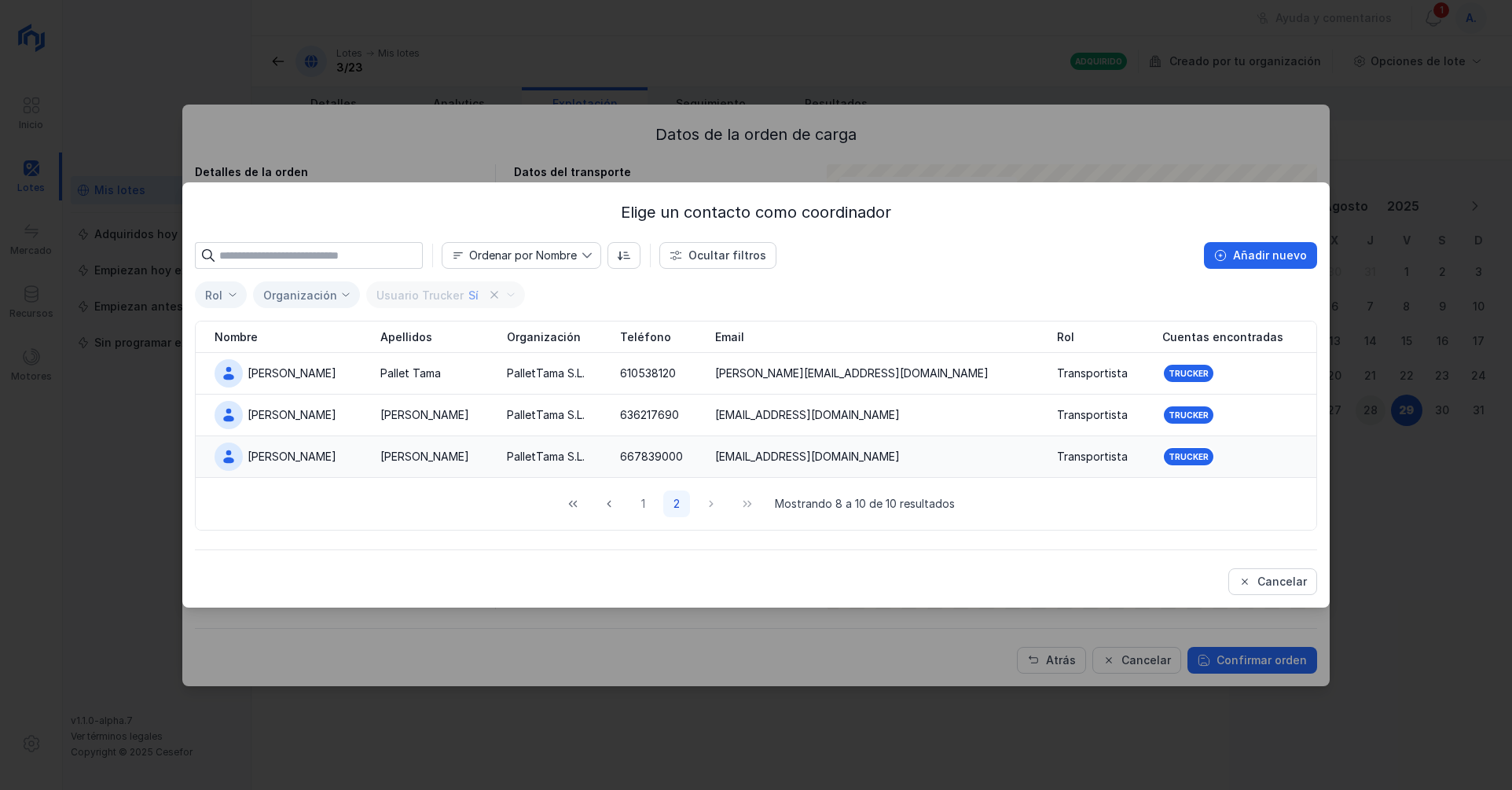
click at [419, 457] on div "[PERSON_NAME]" at bounding box center [426, 457] width 89 height 16
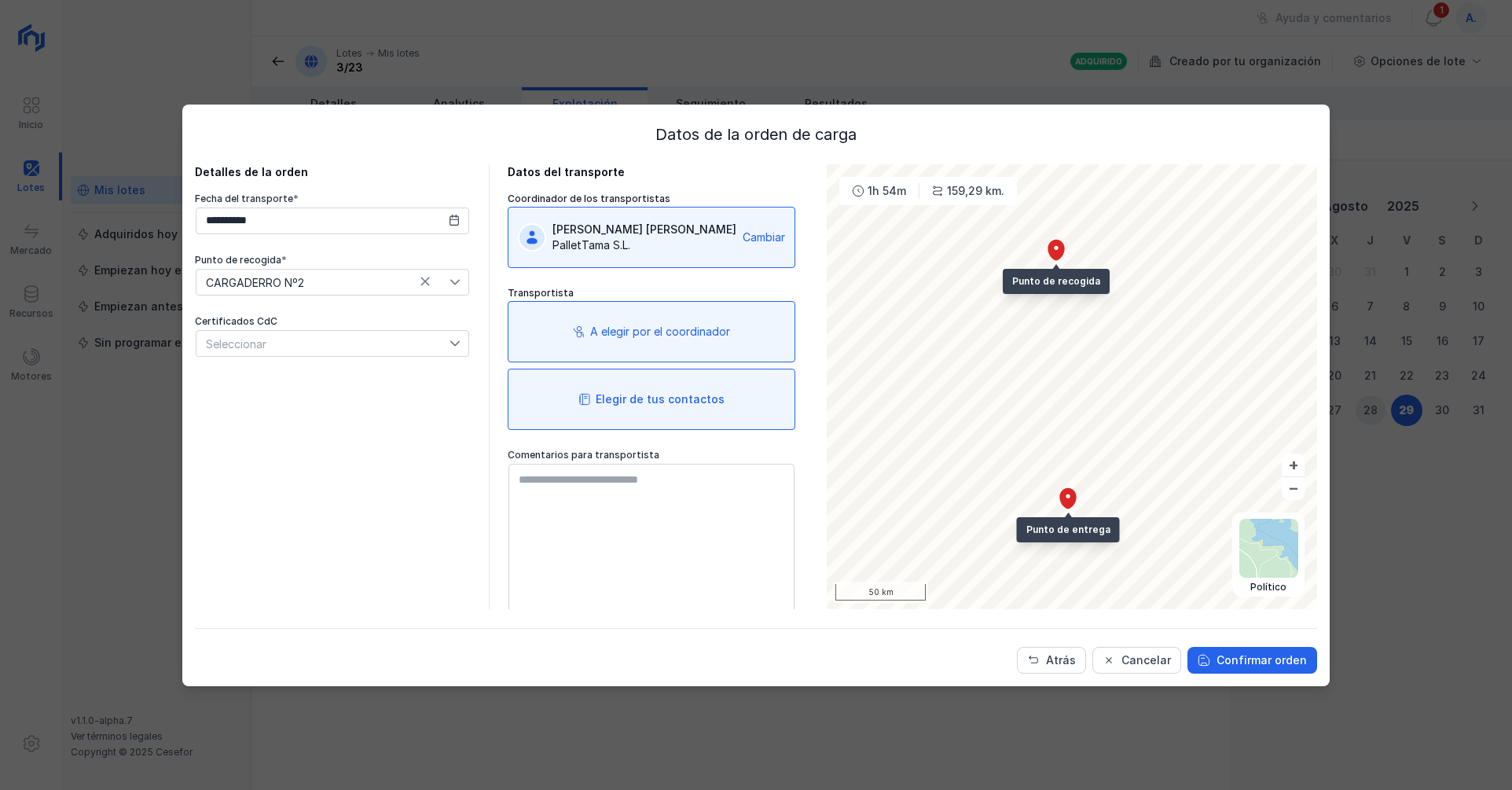
click at [680, 391] on div "Elegir de tus contactos" at bounding box center [660, 399] width 129 height 16
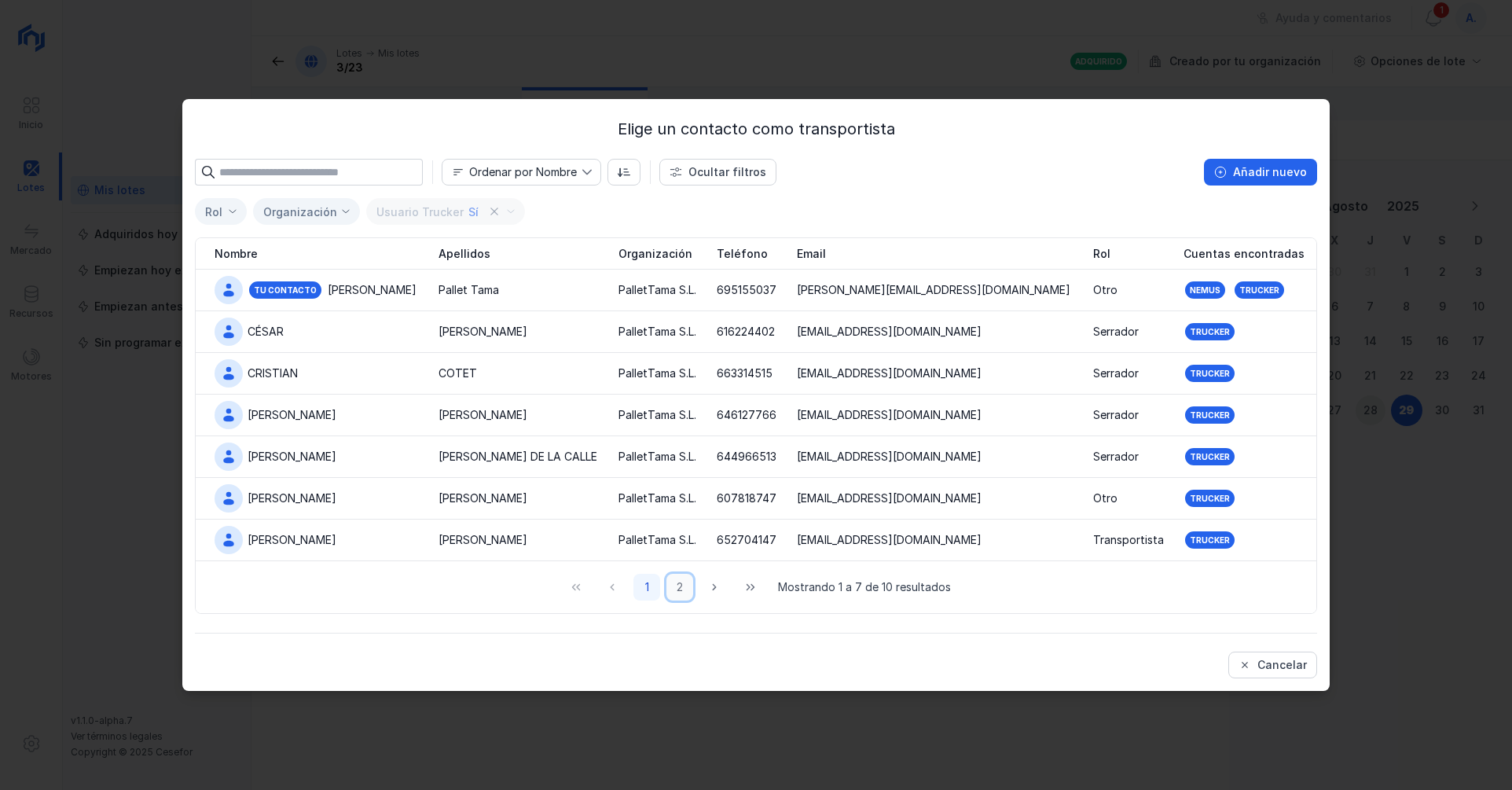
click at [682, 592] on button "2" at bounding box center [680, 587] width 27 height 27
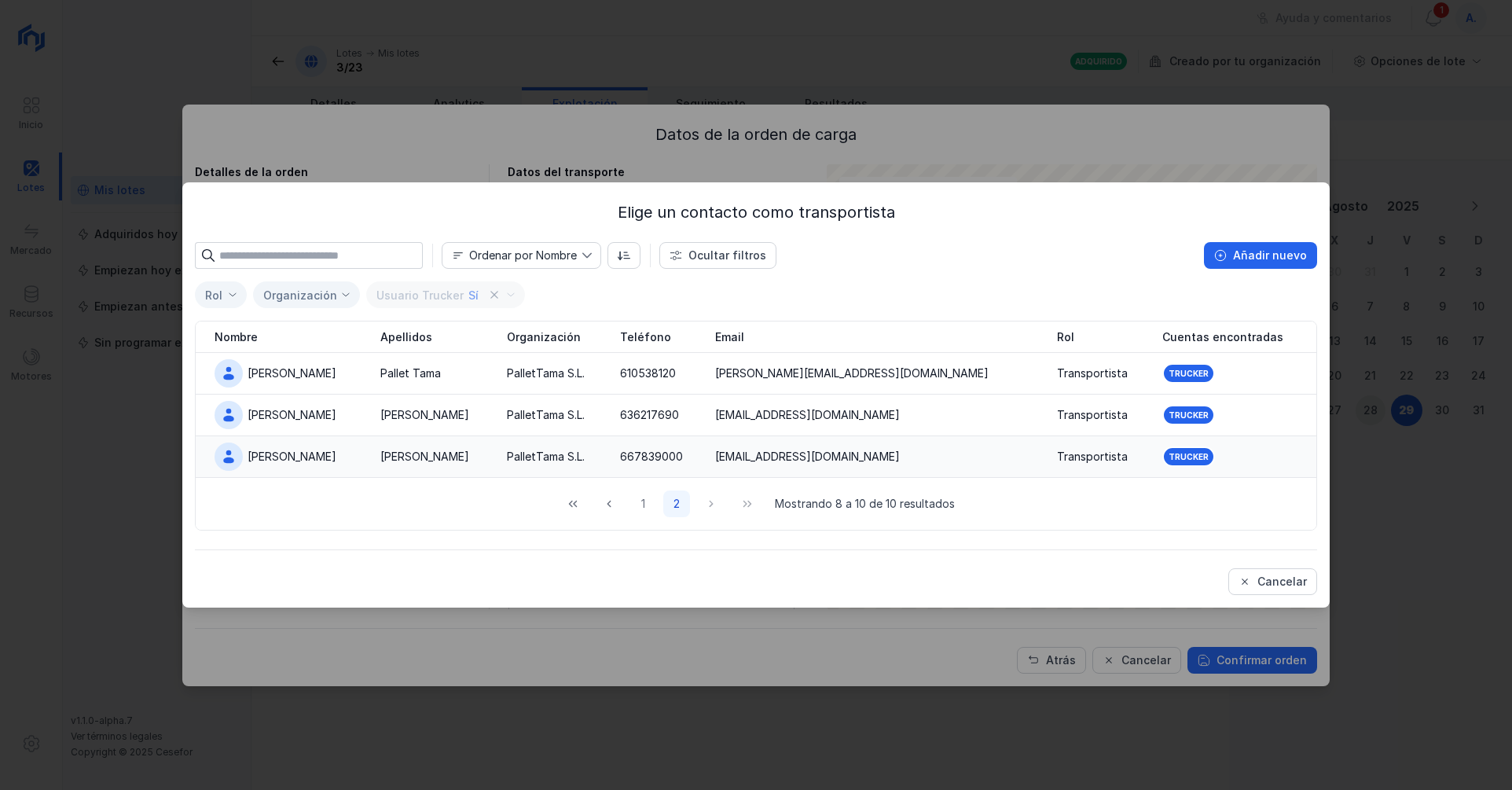
click at [248, 451] on div "[PERSON_NAME]" at bounding box center [293, 457] width 89 height 16
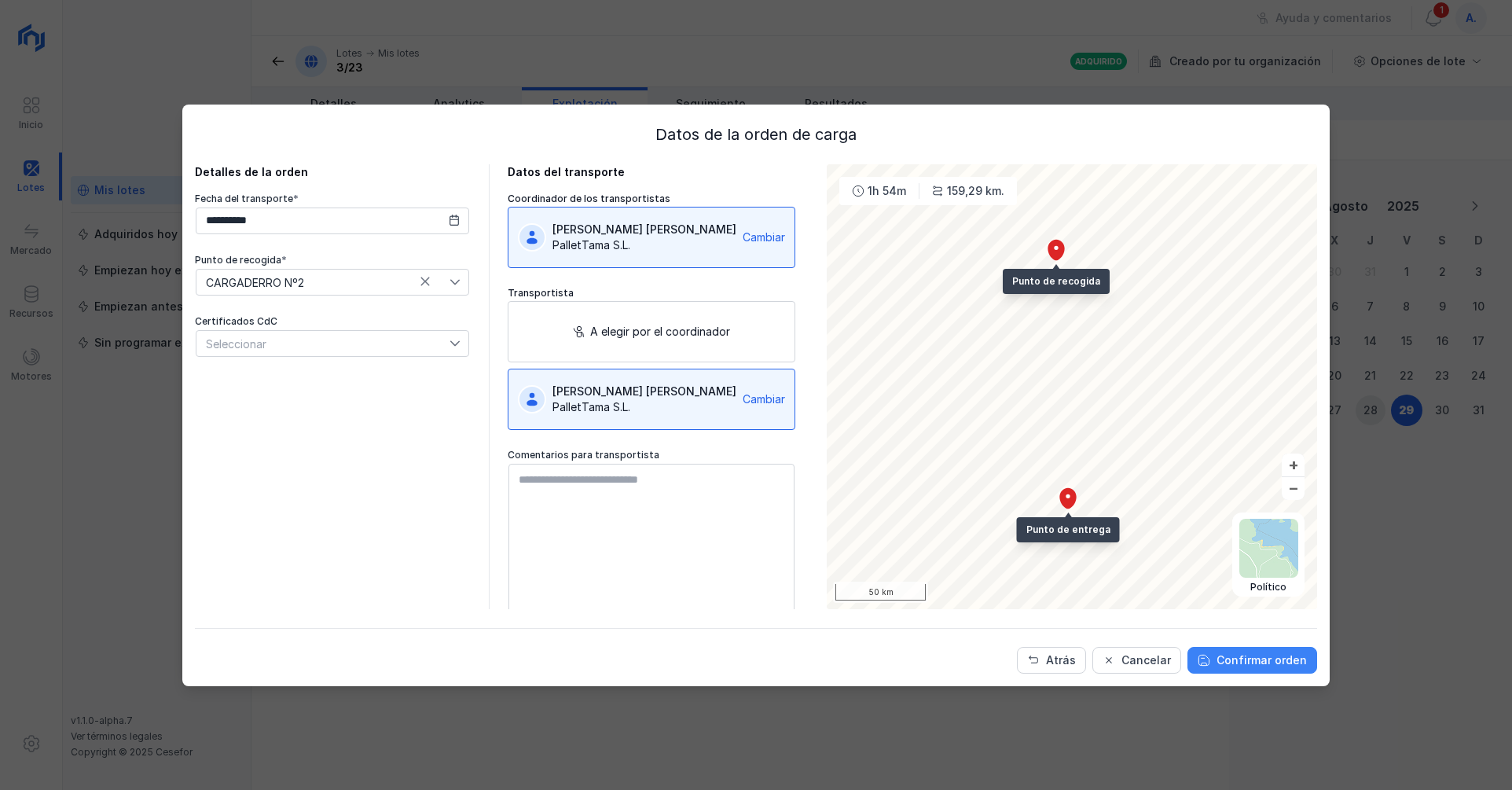
click at [1274, 671] on button "Confirmar orden" at bounding box center [1252, 660] width 129 height 27
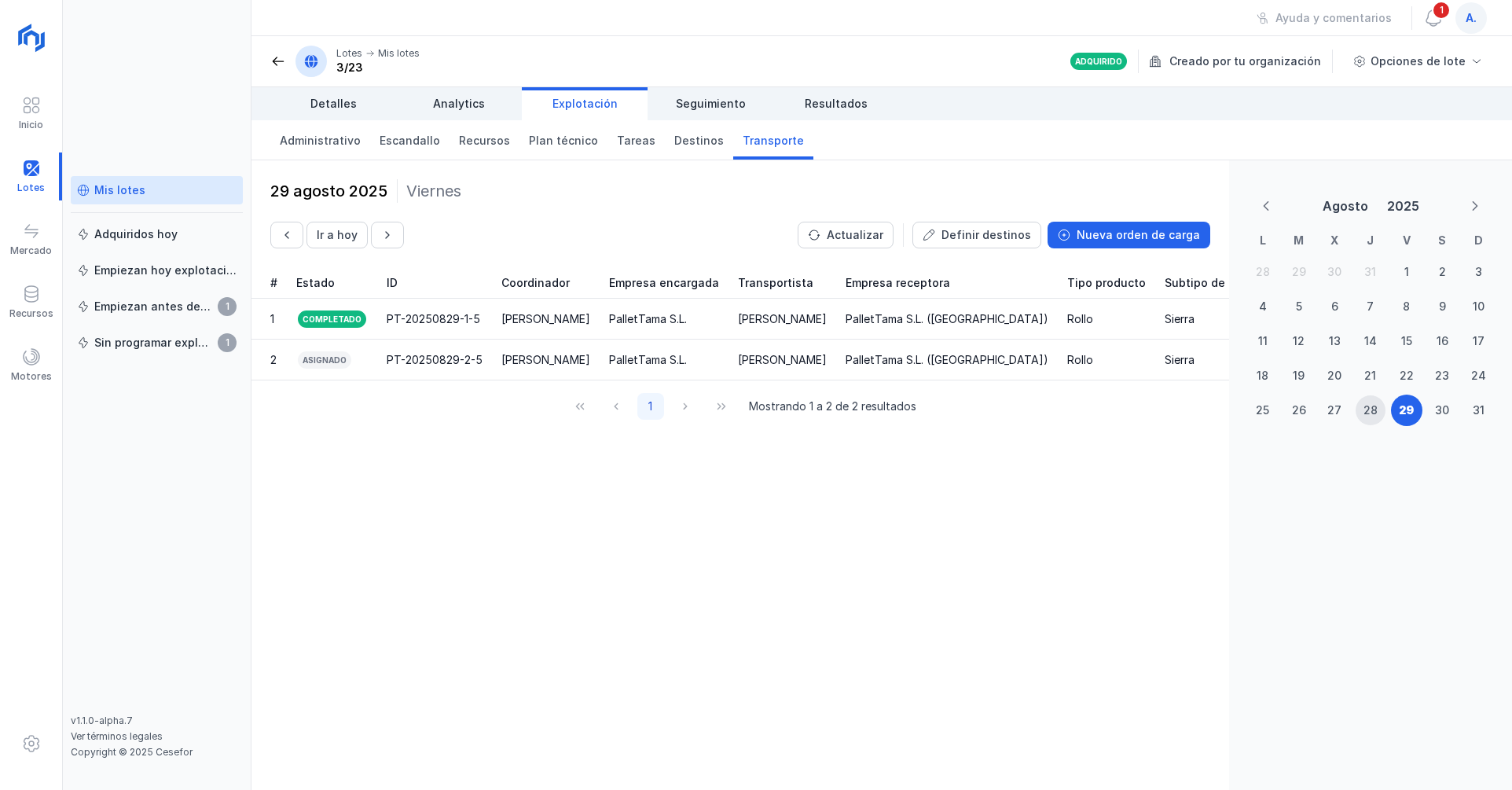
click at [1273, 673] on div "Agosto 2025 L M X J V S D 28 29 30 31 1 2 3 4 5 6 7 8 9 10 11 12 13 14 15 16 17…" at bounding box center [1370, 475] width 283 height 630
click at [409, 359] on div "PT-20250829-2-5" at bounding box center [435, 360] width 96 height 16
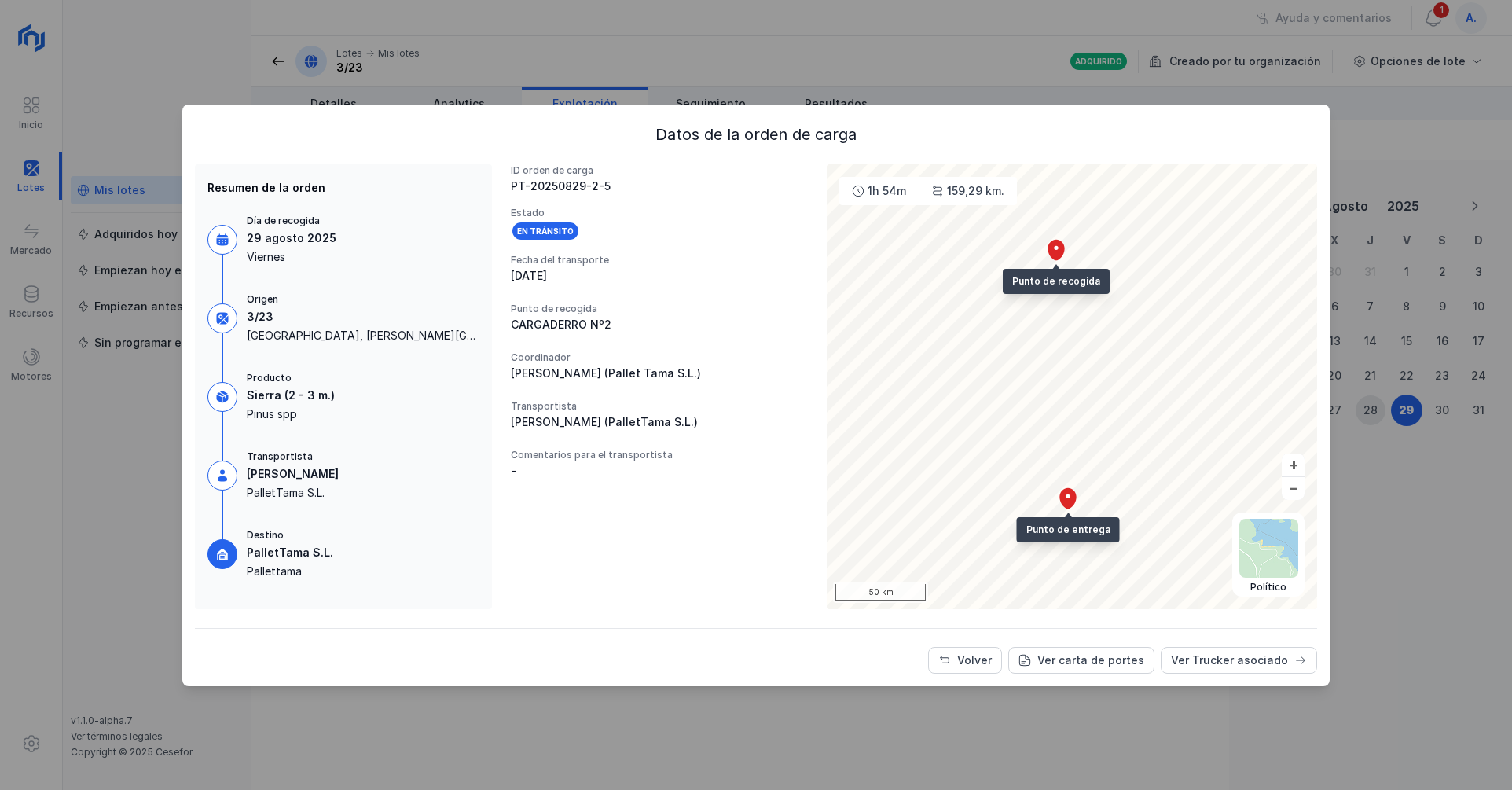
click at [977, 664] on div "Volver" at bounding box center [974, 660] width 35 height 16
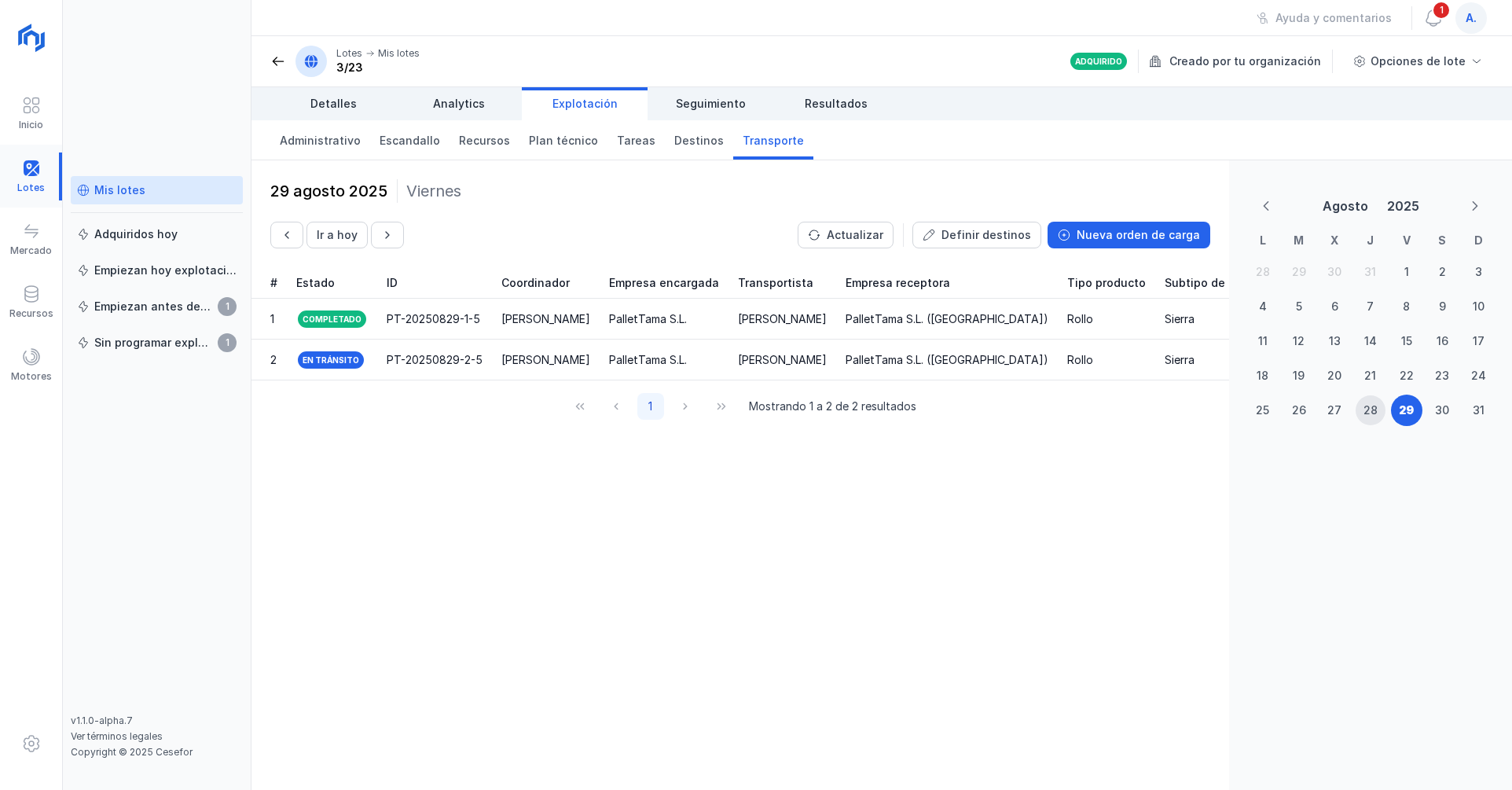
click at [39, 180] on div at bounding box center [31, 177] width 62 height 48
click at [114, 185] on div "Mis lotes" at bounding box center [120, 190] width 51 height 16
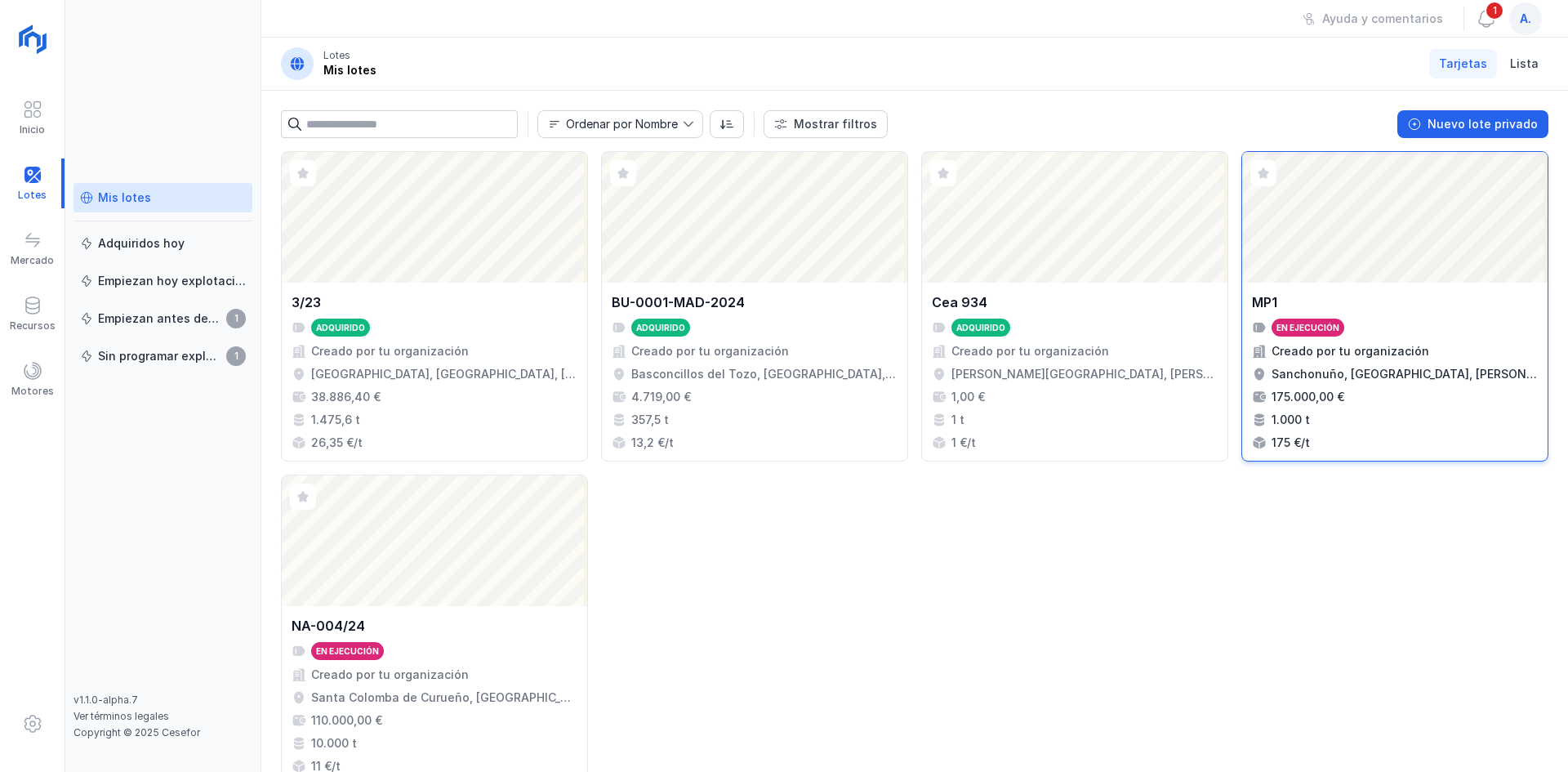
click at [1364, 258] on div "Abrir lote" at bounding box center [1395, 217] width 306 height 131
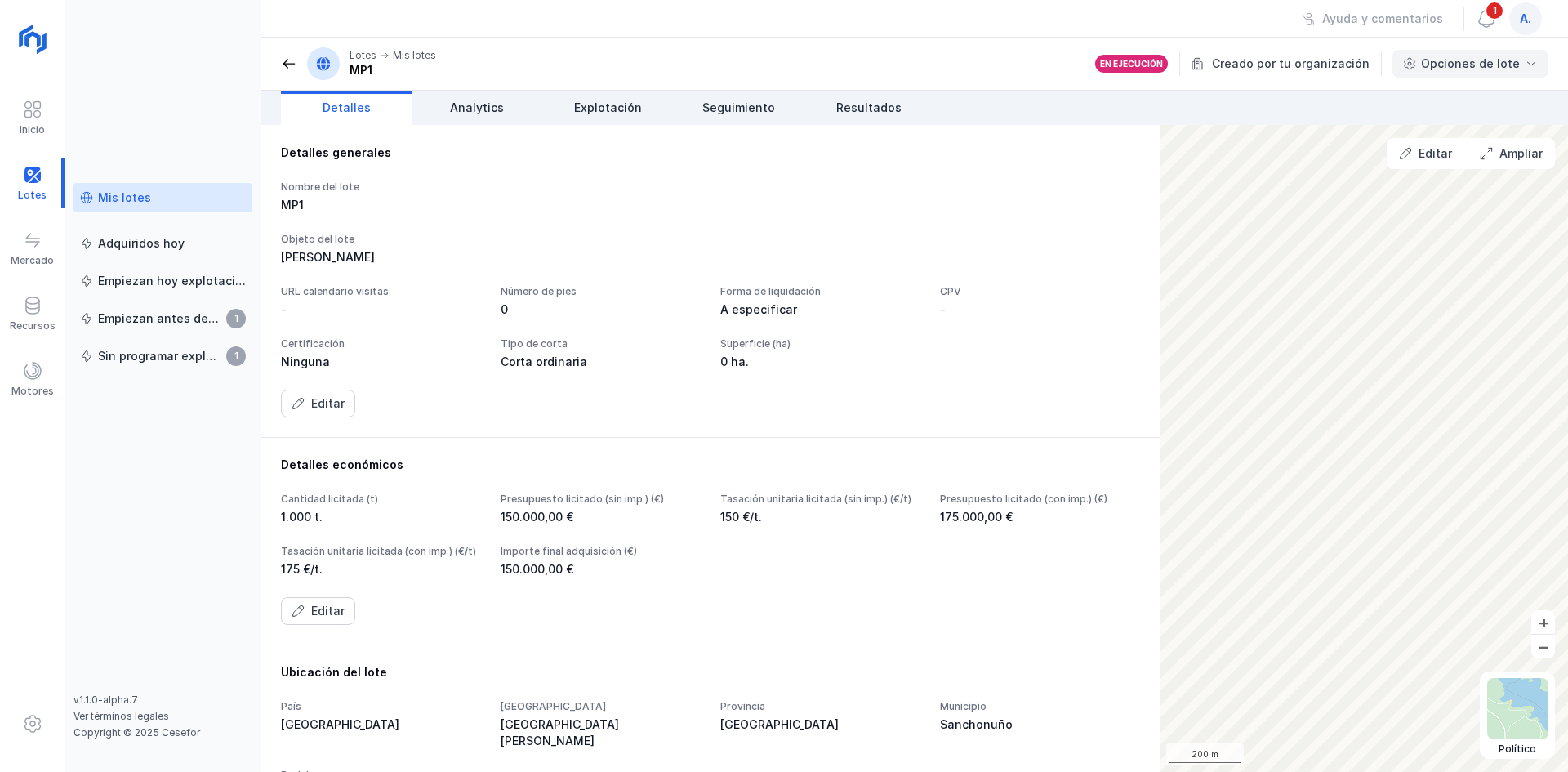
click at [1523, 56] on div "Opciones de lote" at bounding box center [1470, 64] width 156 height 28
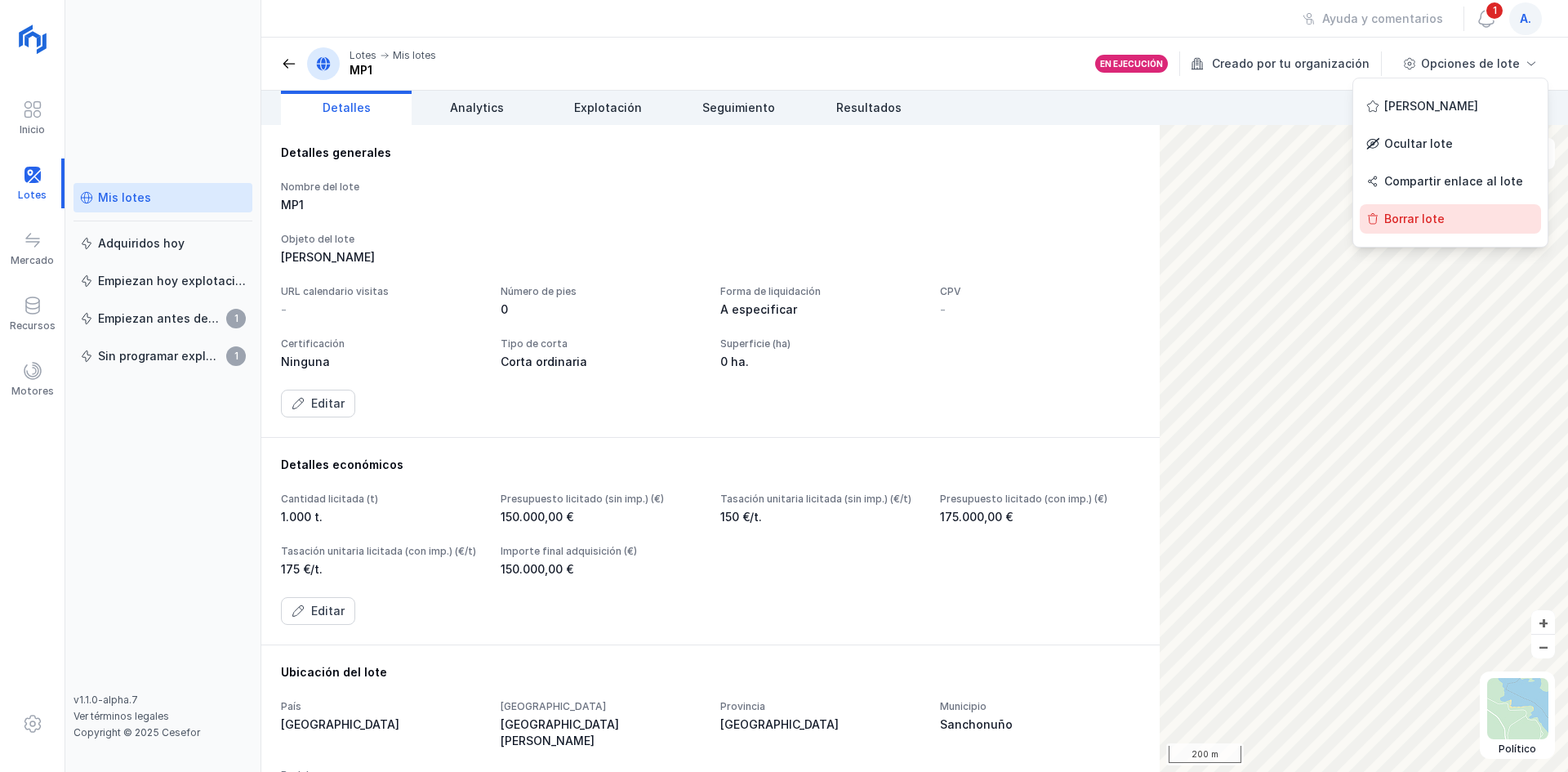
click at [1423, 213] on div "Borrar lote" at bounding box center [1450, 219] width 182 height 30
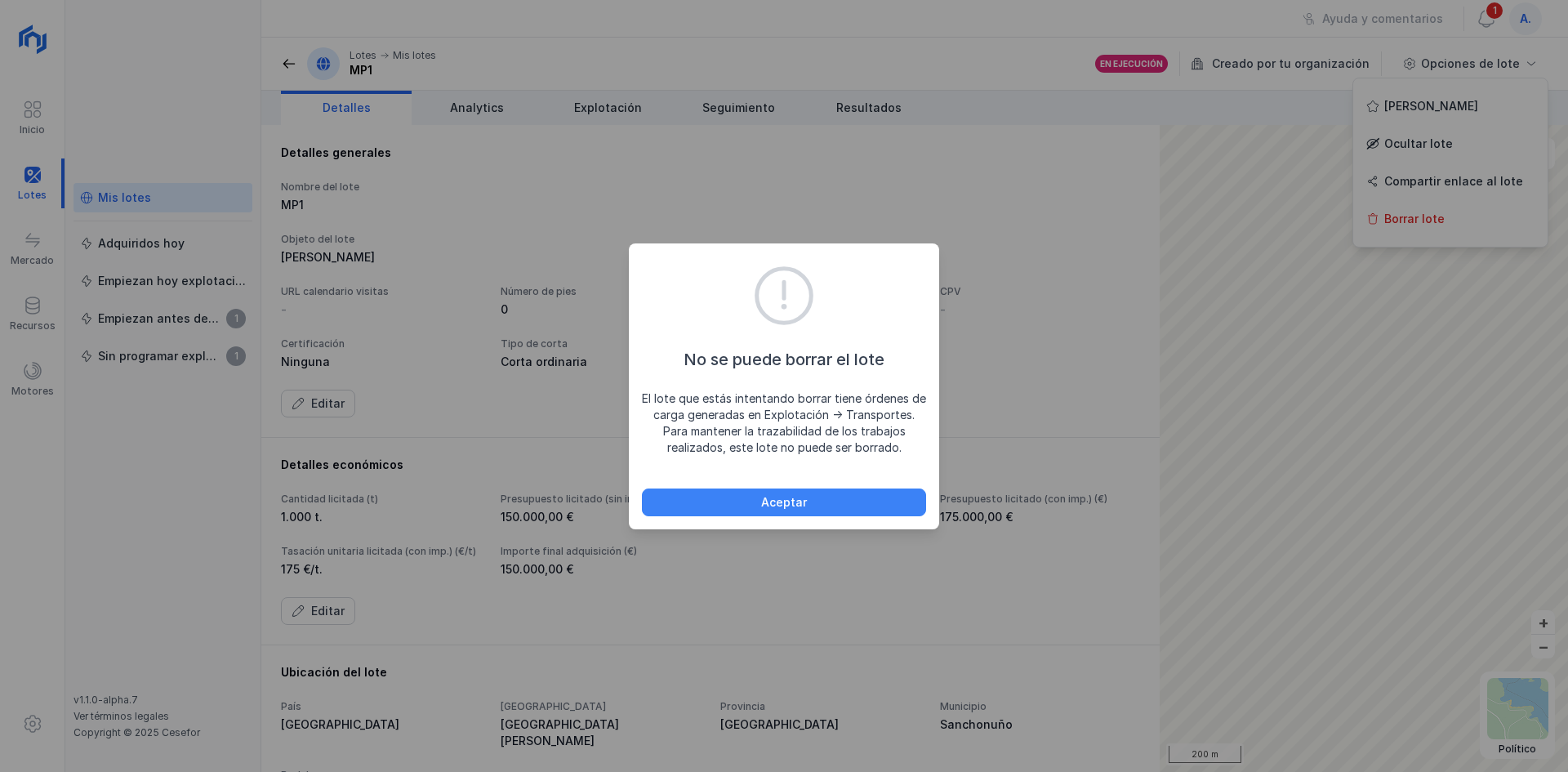
click at [765, 500] on div "Aceptar" at bounding box center [783, 502] width 45 height 17
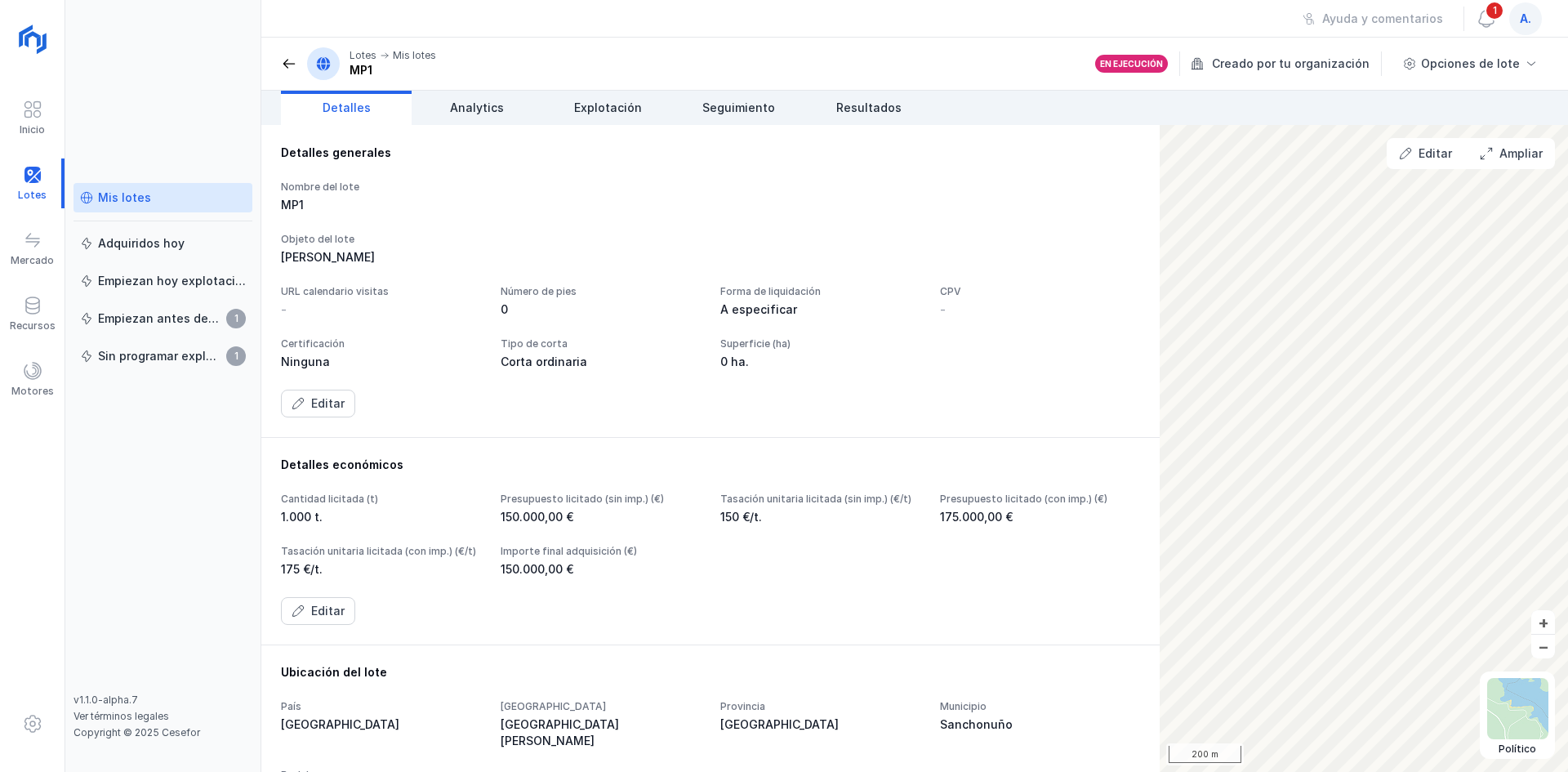
click at [102, 197] on div "Mis lotes" at bounding box center [124, 197] width 53 height 17
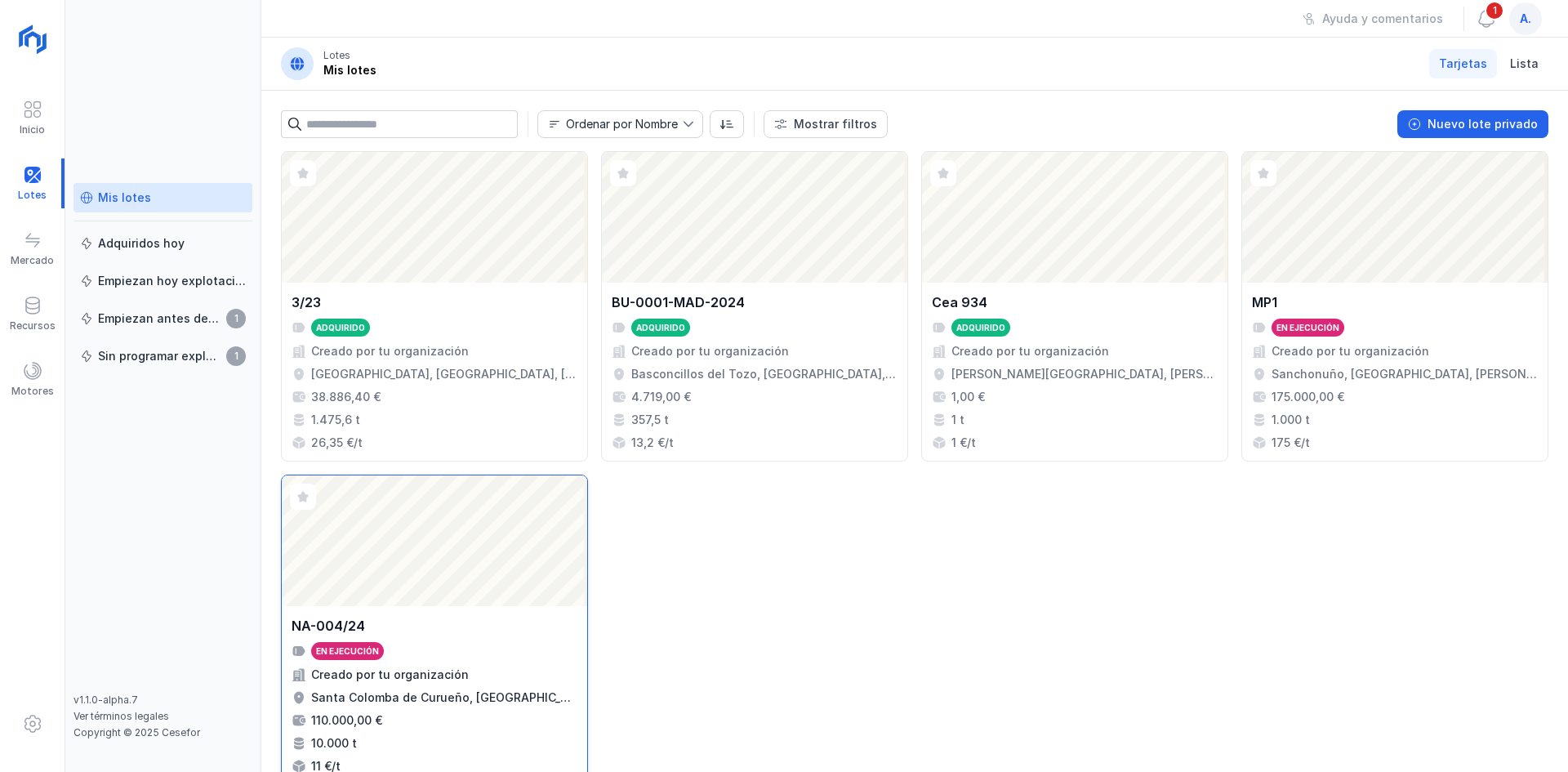
click at [414, 516] on div "Abrir lote" at bounding box center [435, 540] width 306 height 131
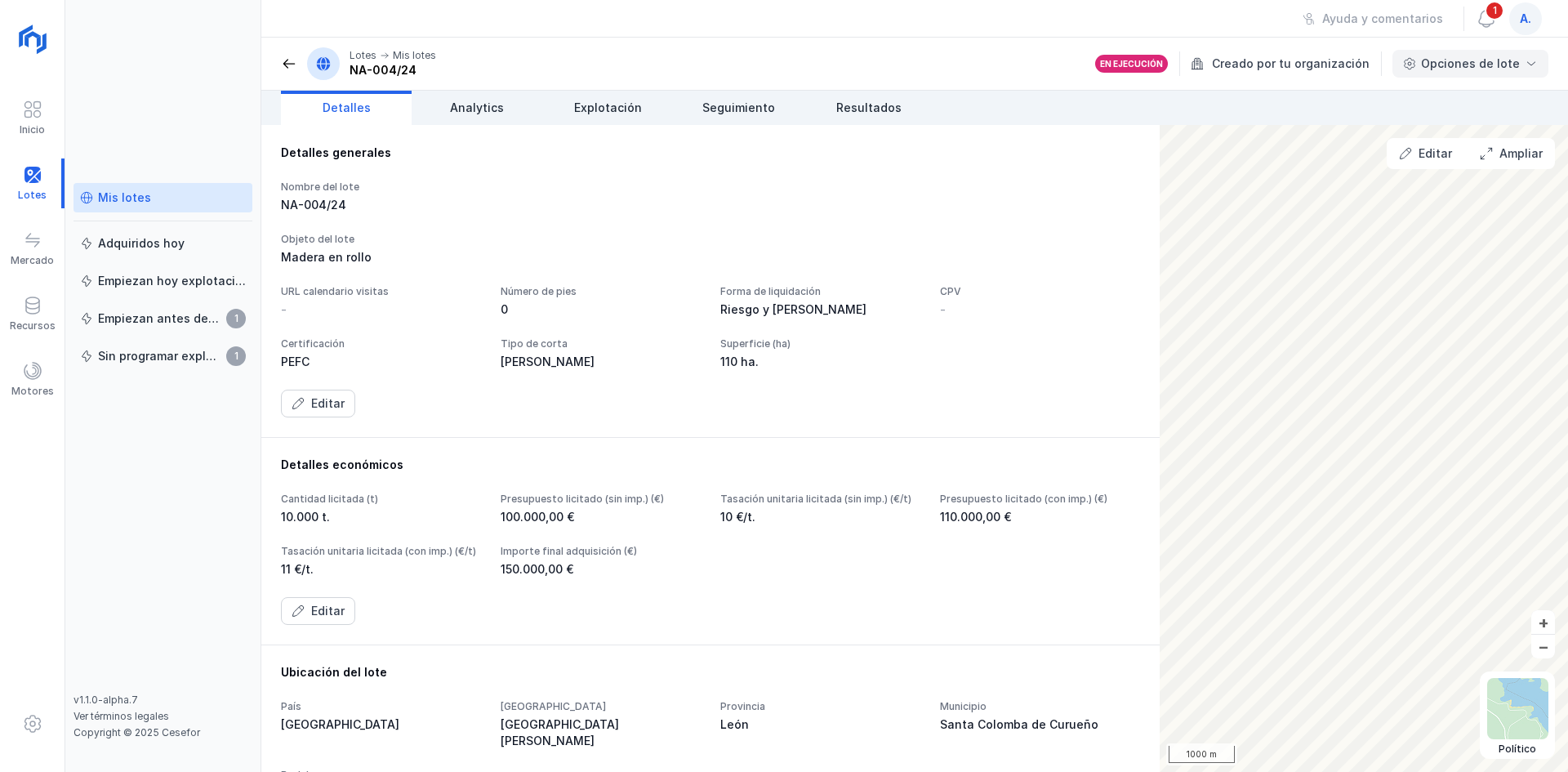
click at [1486, 65] on div "Opciones de lote" at bounding box center [1470, 64] width 99 height 17
click at [1399, 212] on div "Borrar lote" at bounding box center [1450, 219] width 182 height 30
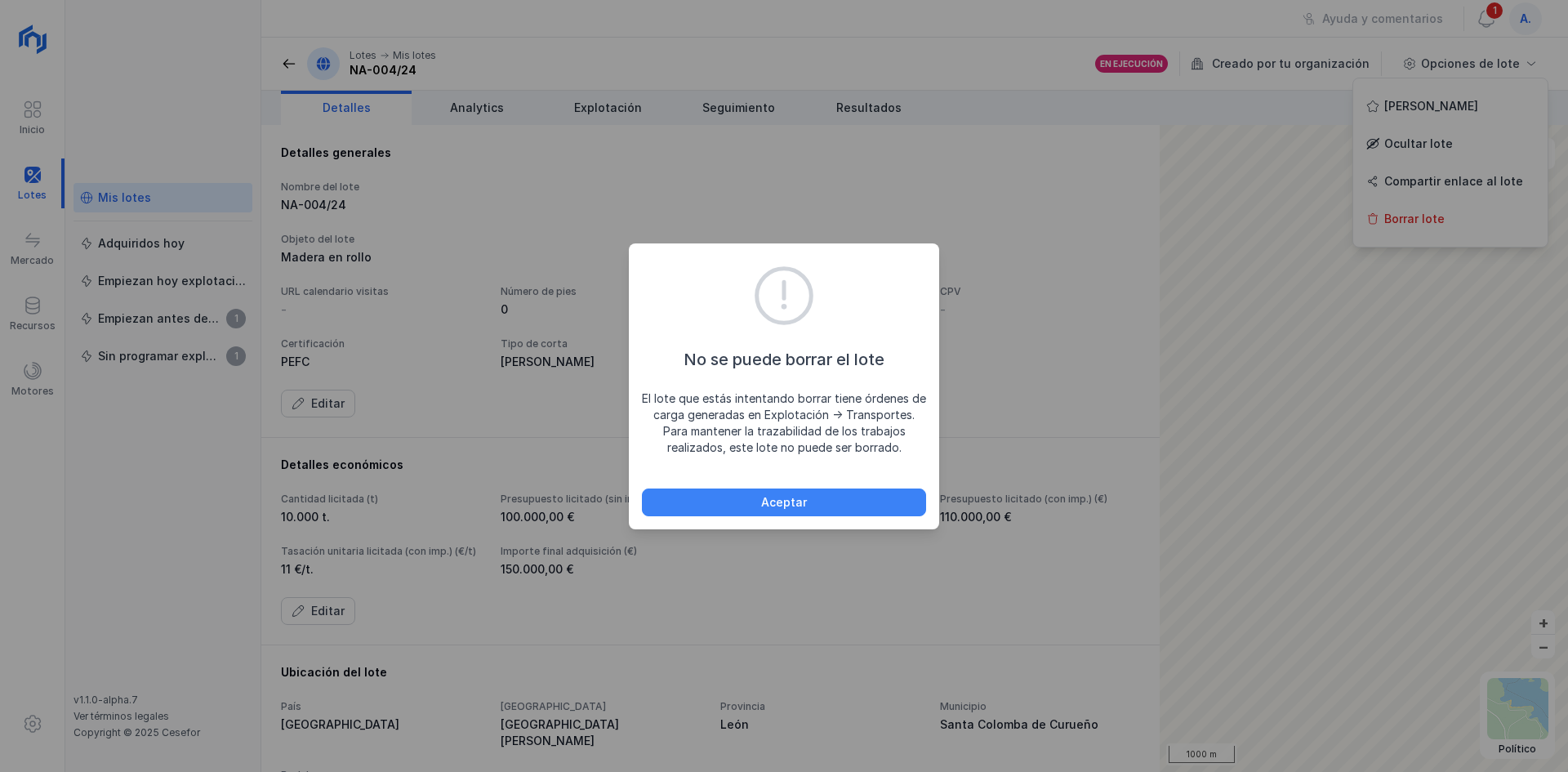
click at [784, 508] on div "Aceptar" at bounding box center [783, 502] width 45 height 17
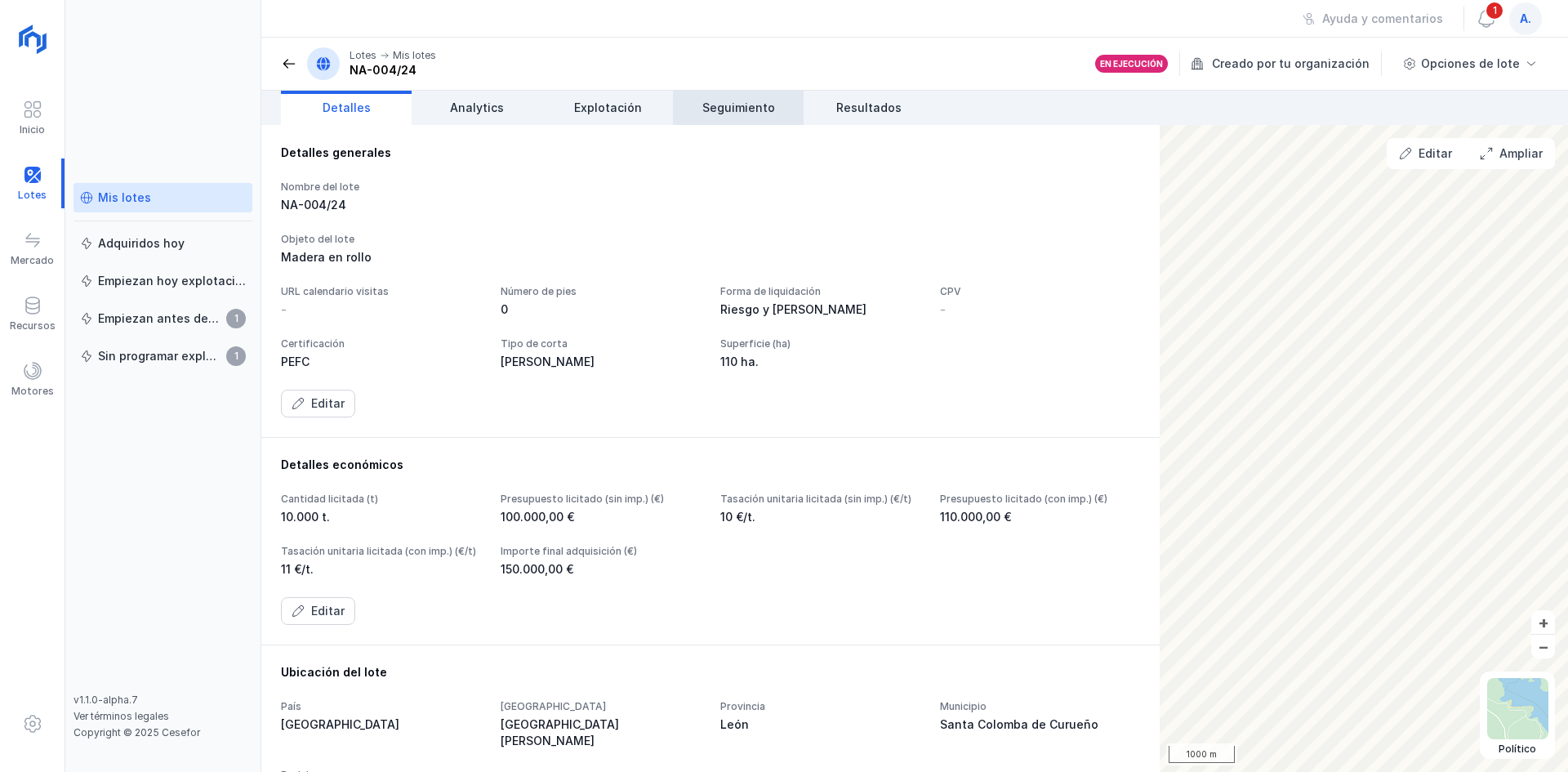
click at [747, 106] on span "Seguimiento" at bounding box center [739, 108] width 72 height 17
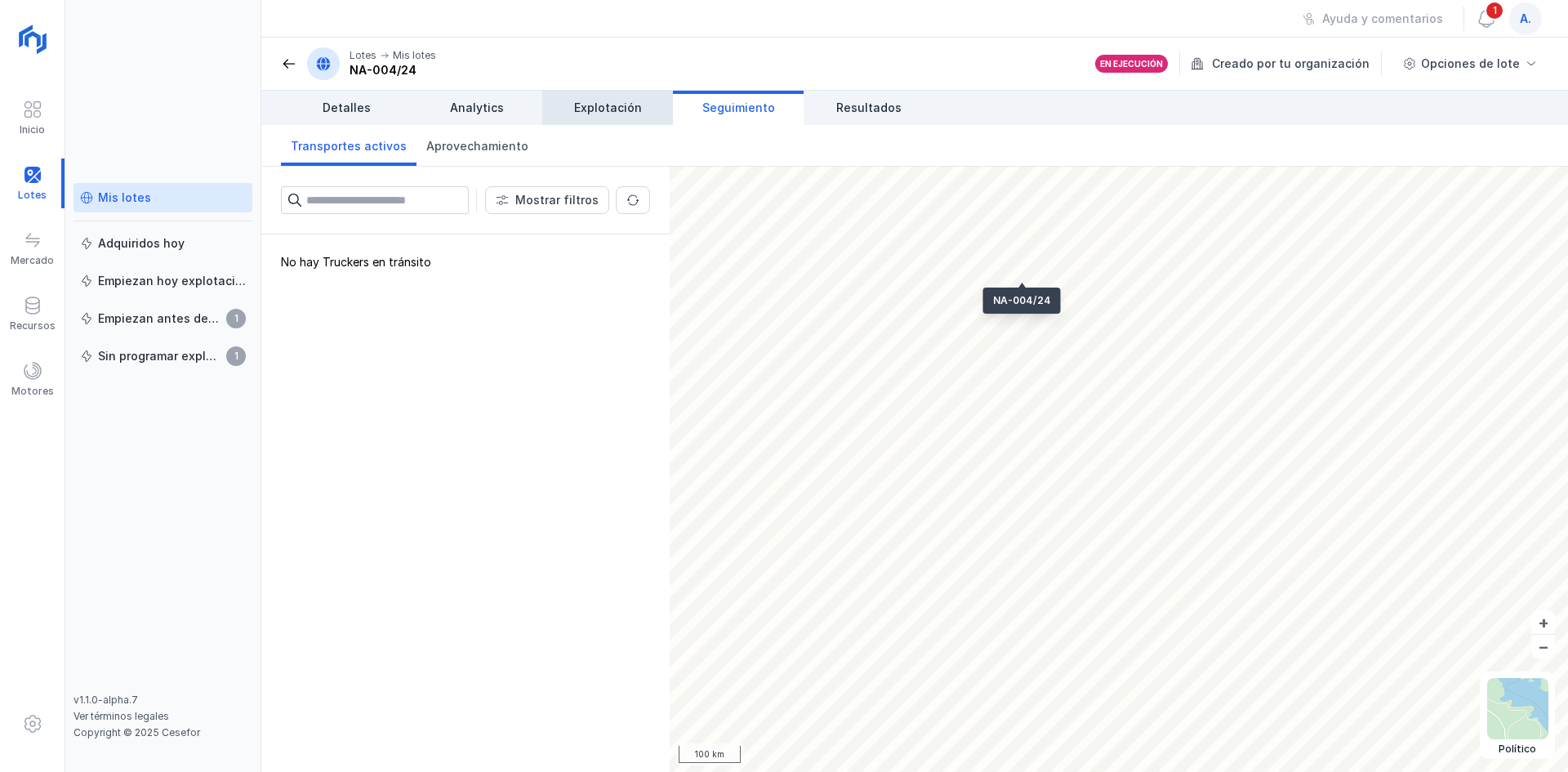
click at [638, 115] on span "Explotación" at bounding box center [607, 108] width 68 height 17
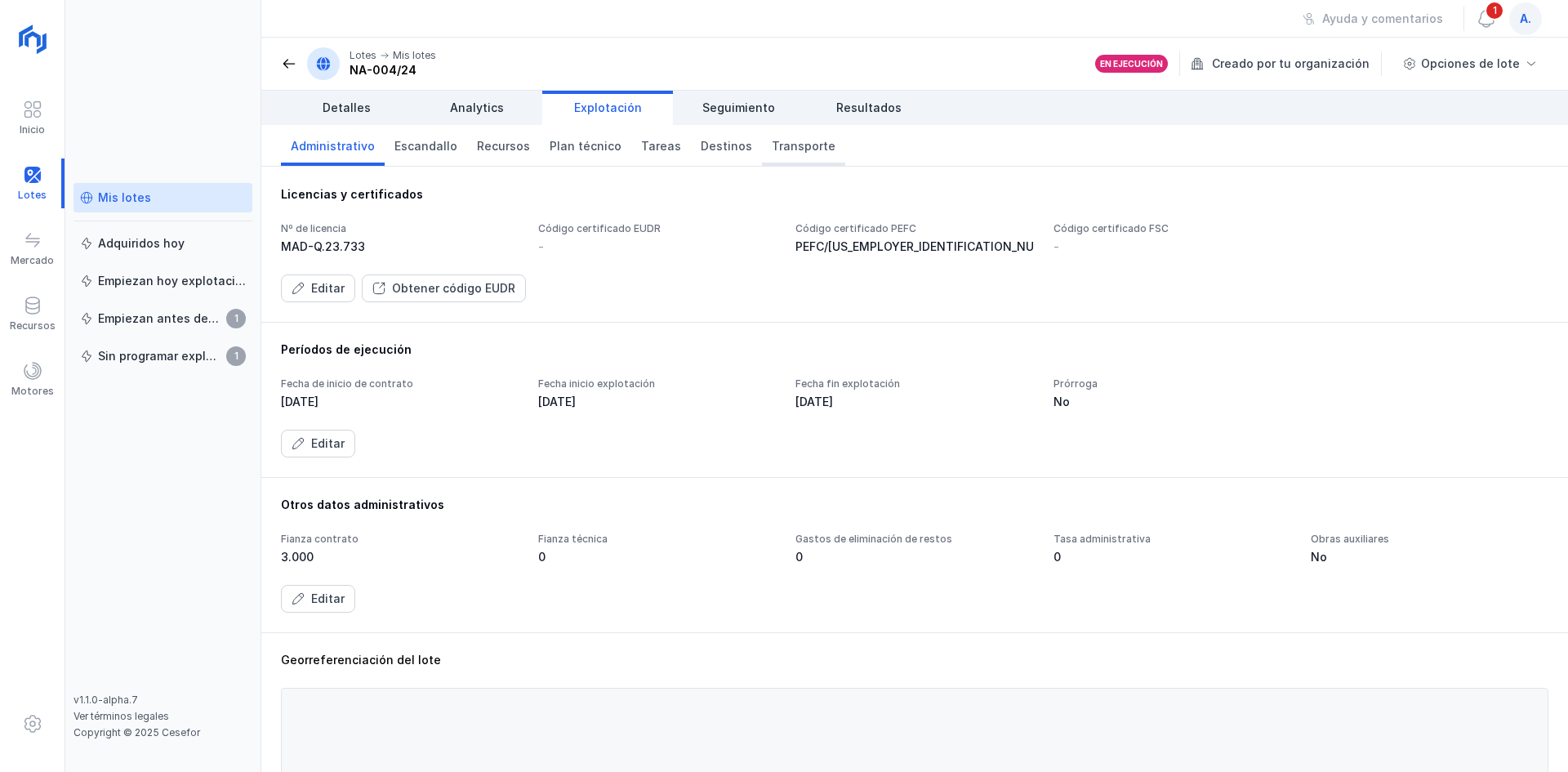
click at [782, 145] on span "Transporte" at bounding box center [803, 146] width 64 height 17
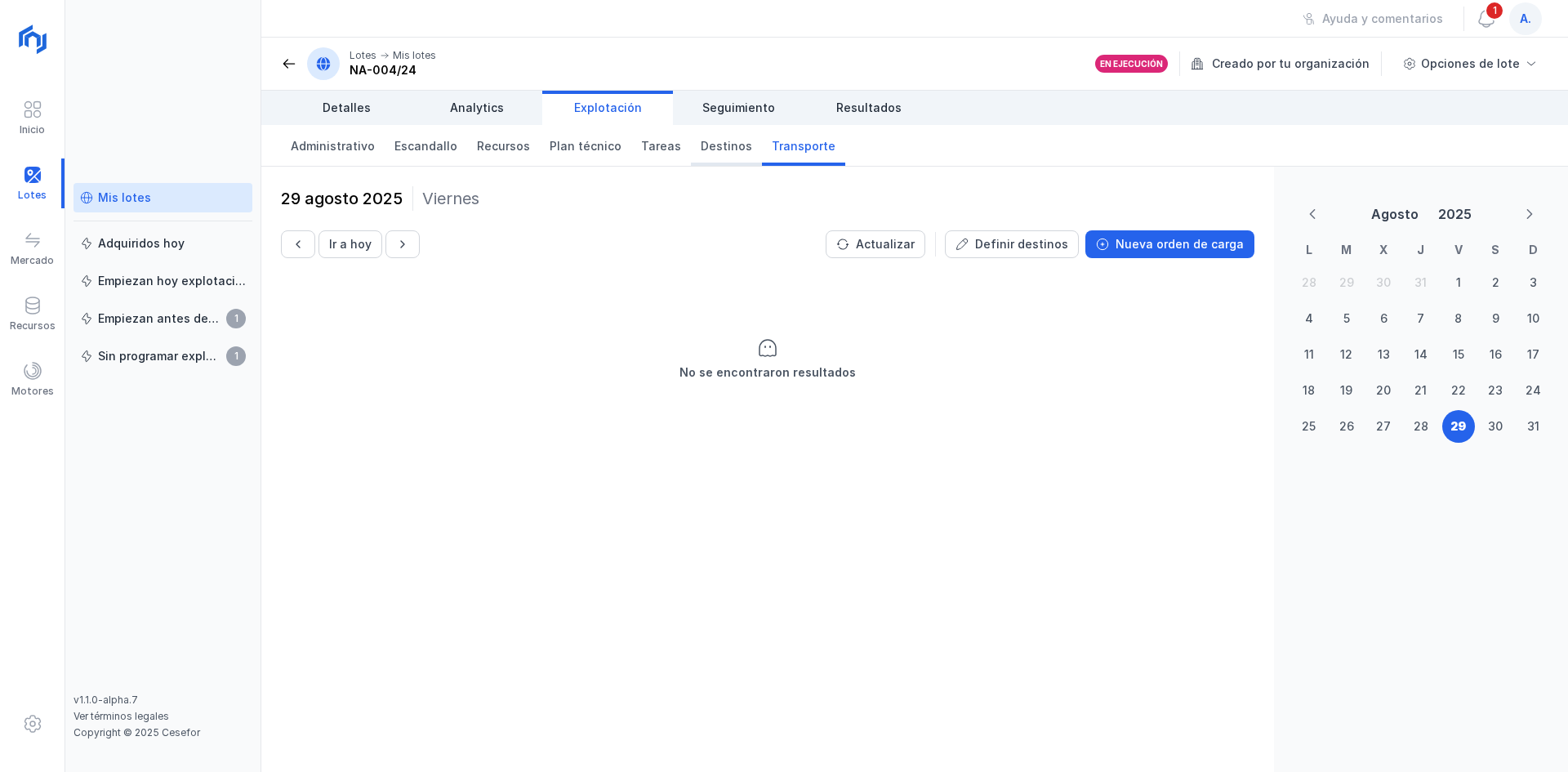
click at [706, 143] on span "Destinos" at bounding box center [727, 146] width 52 height 17
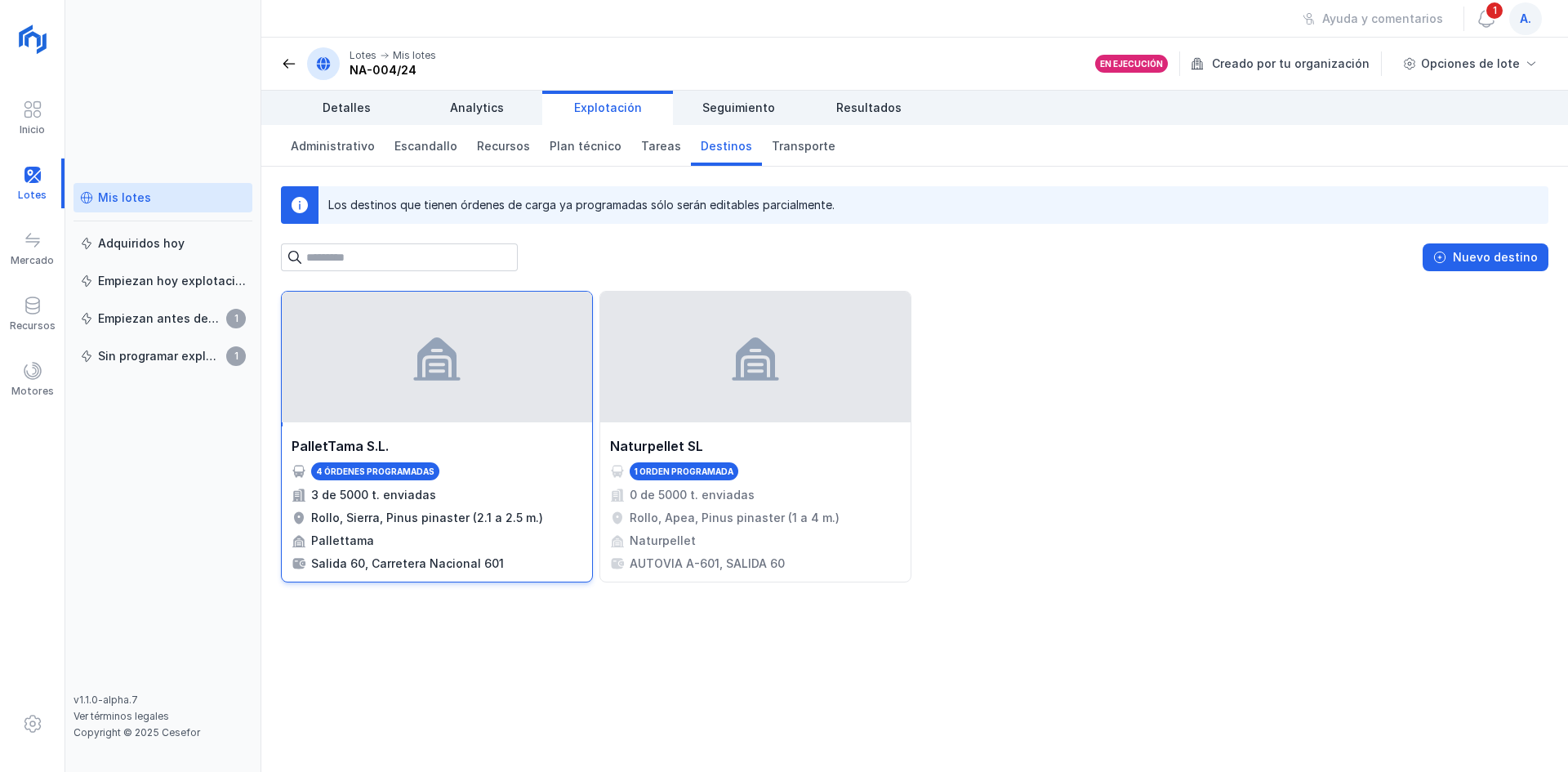
click at [359, 470] on div "4 órdenes programadas" at bounding box center [375, 471] width 119 height 11
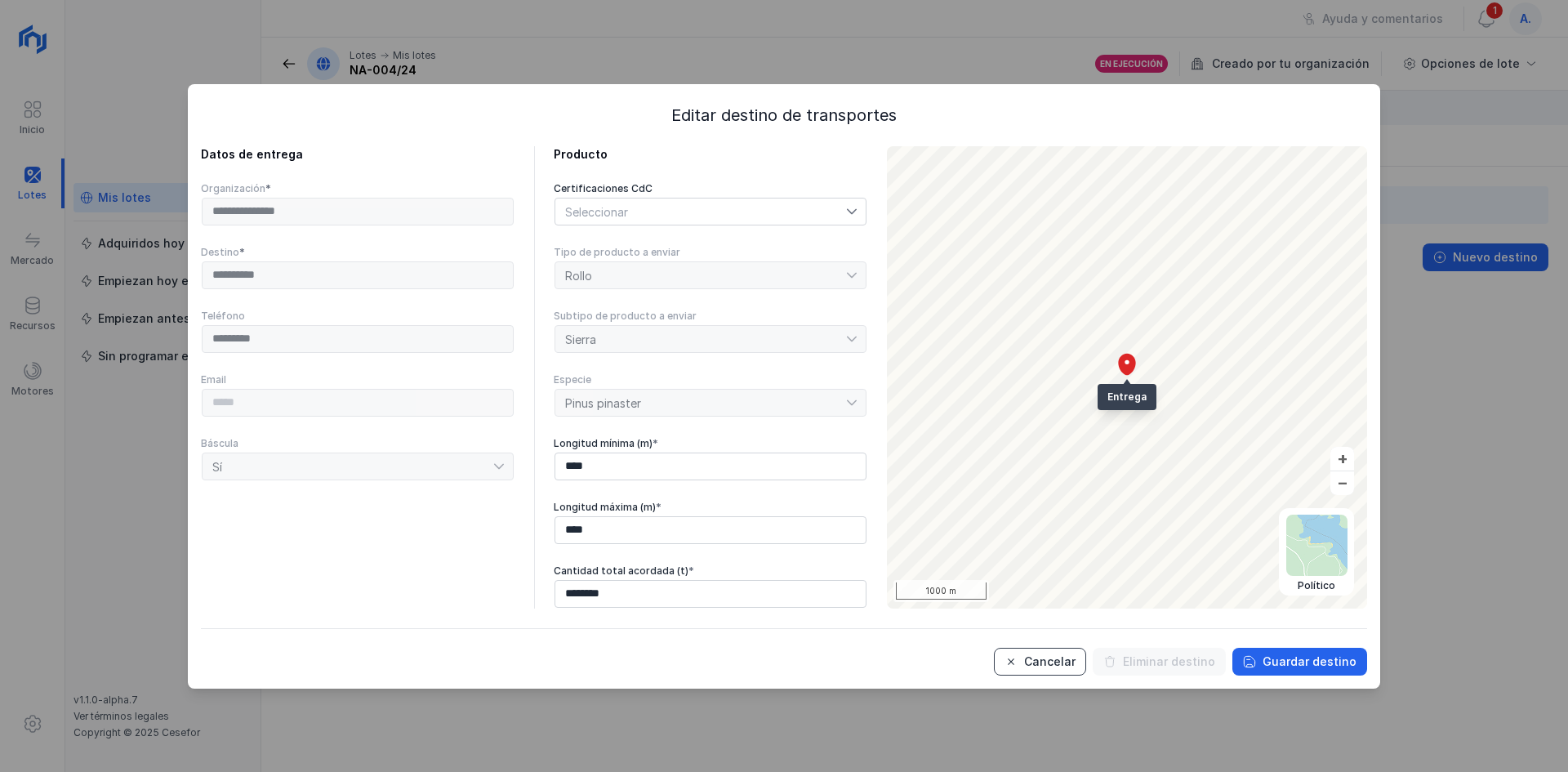
click at [1060, 665] on div "Cancelar" at bounding box center [1050, 662] width 52 height 17
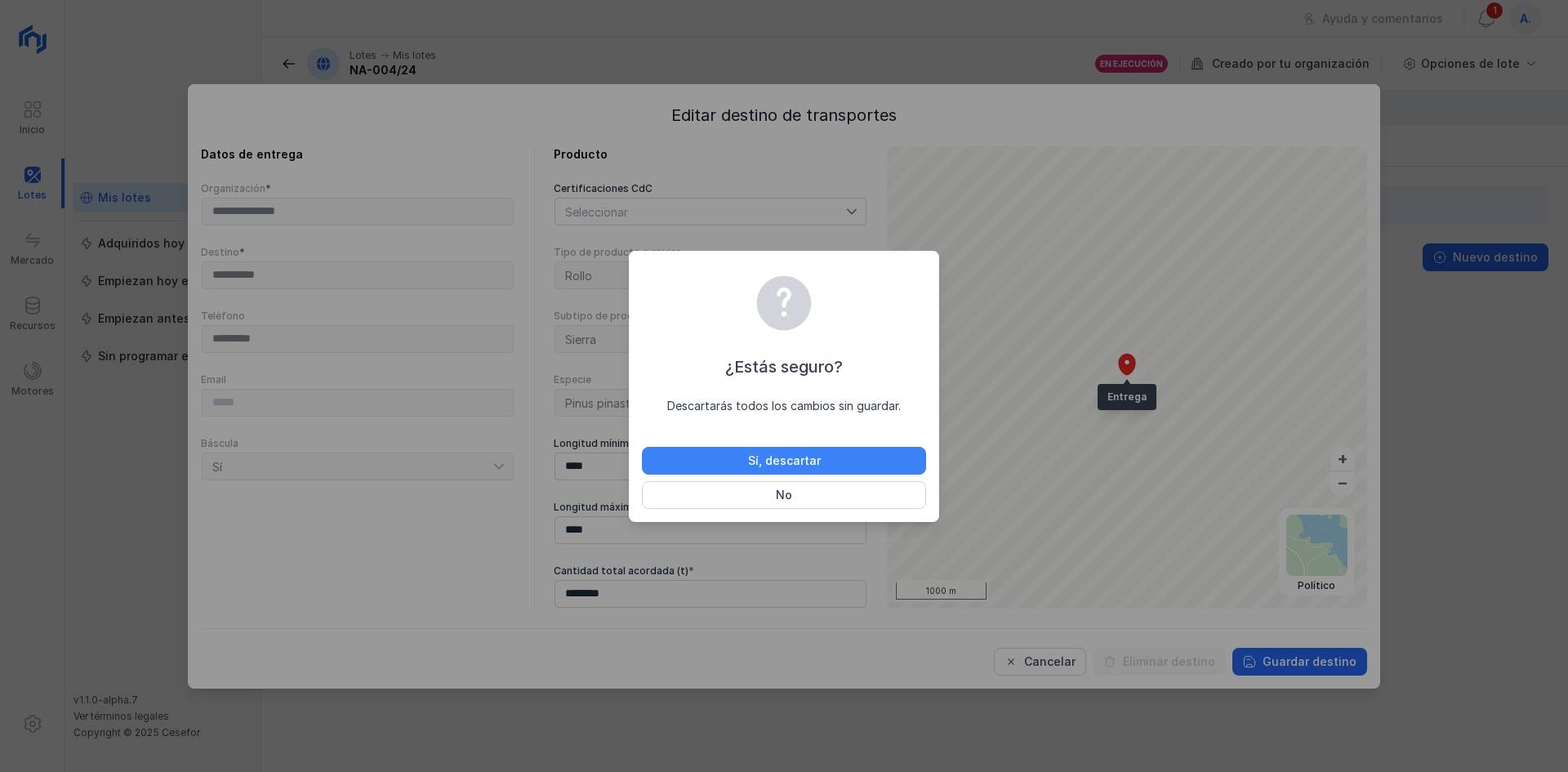
click at [851, 463] on button "Sí, descartar" at bounding box center [784, 461] width 285 height 28
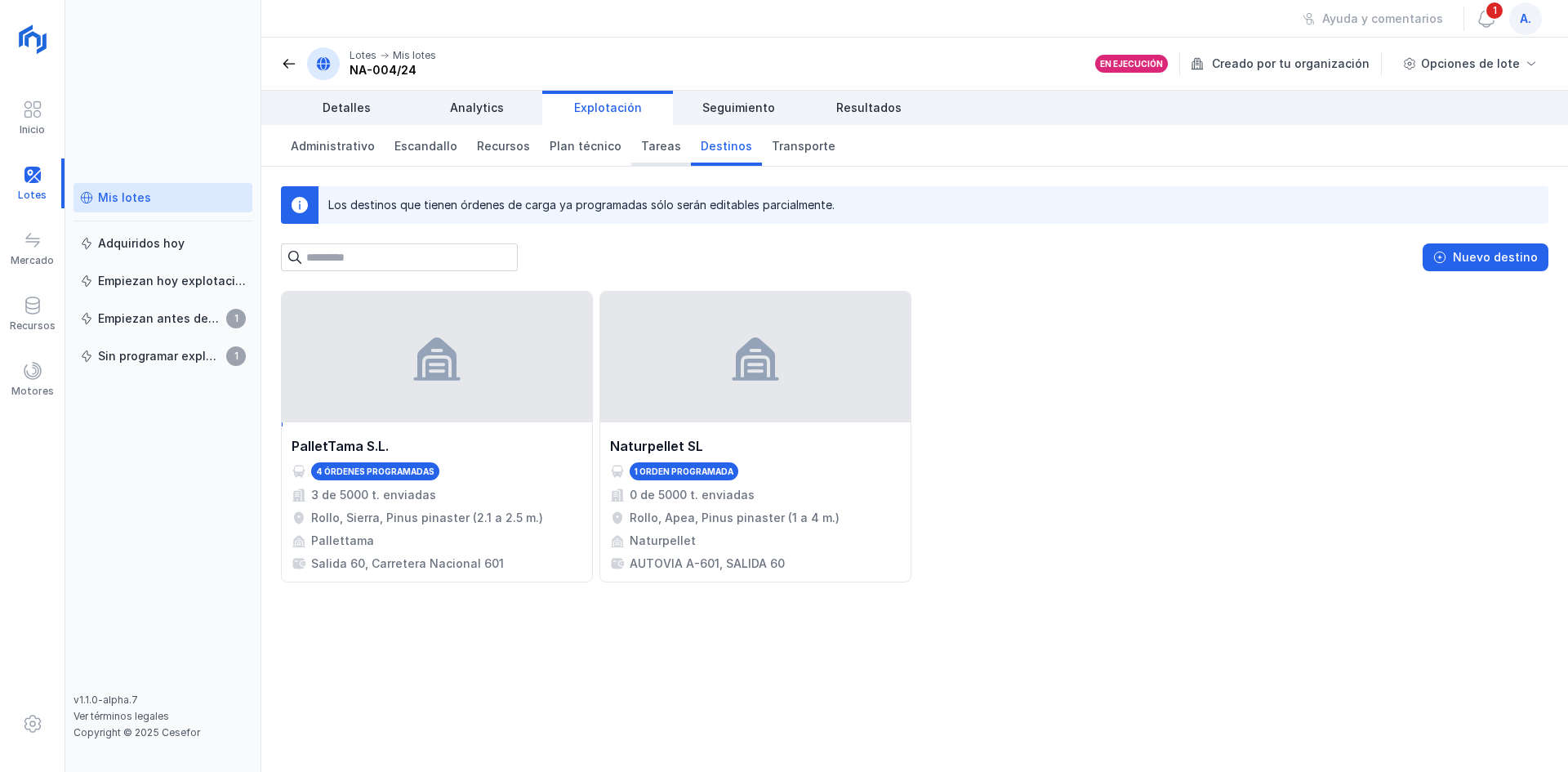
click at [641, 144] on span "Tareas" at bounding box center [661, 146] width 40 height 17
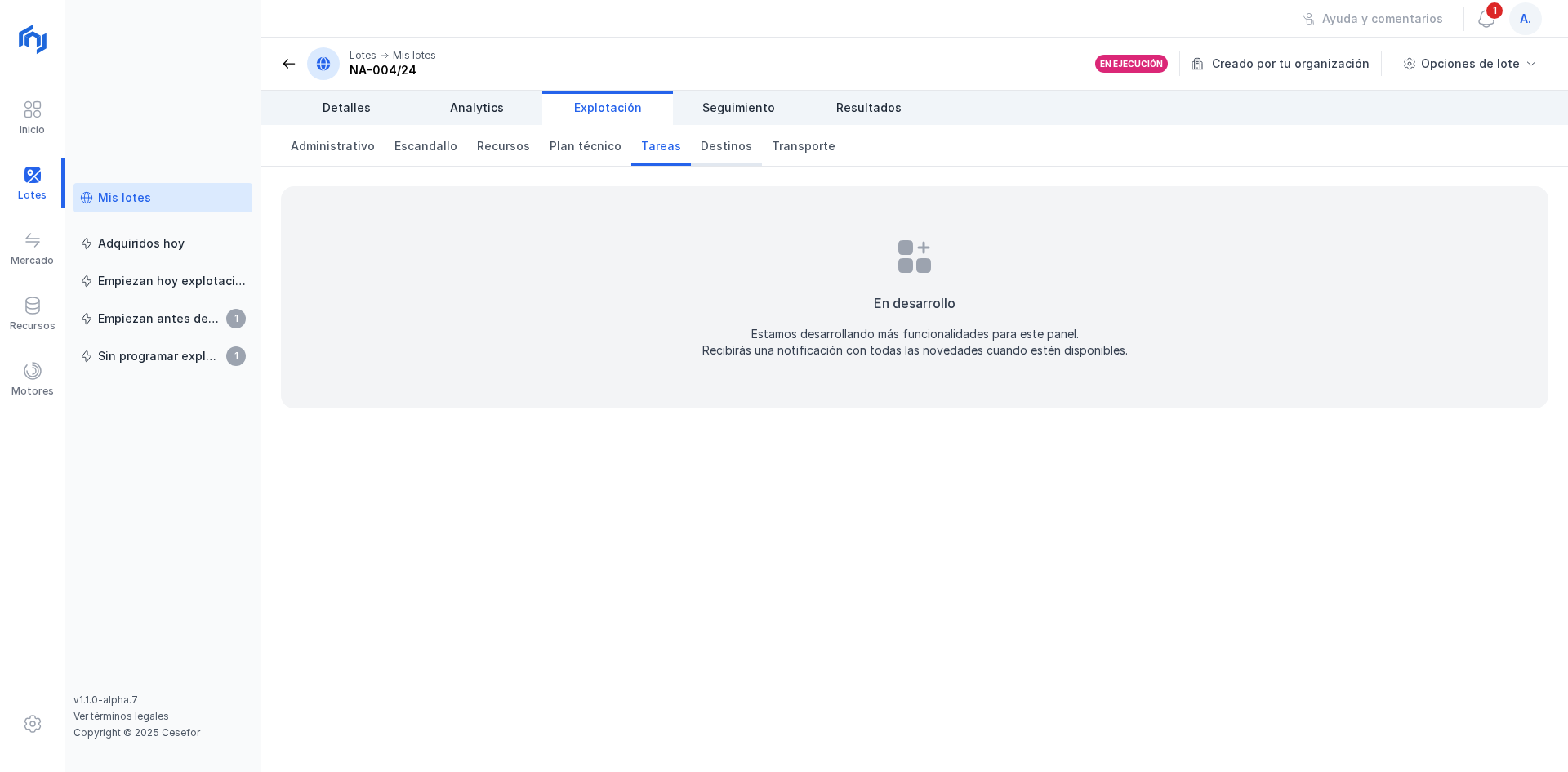
click at [701, 140] on span "Destinos" at bounding box center [727, 146] width 52 height 17
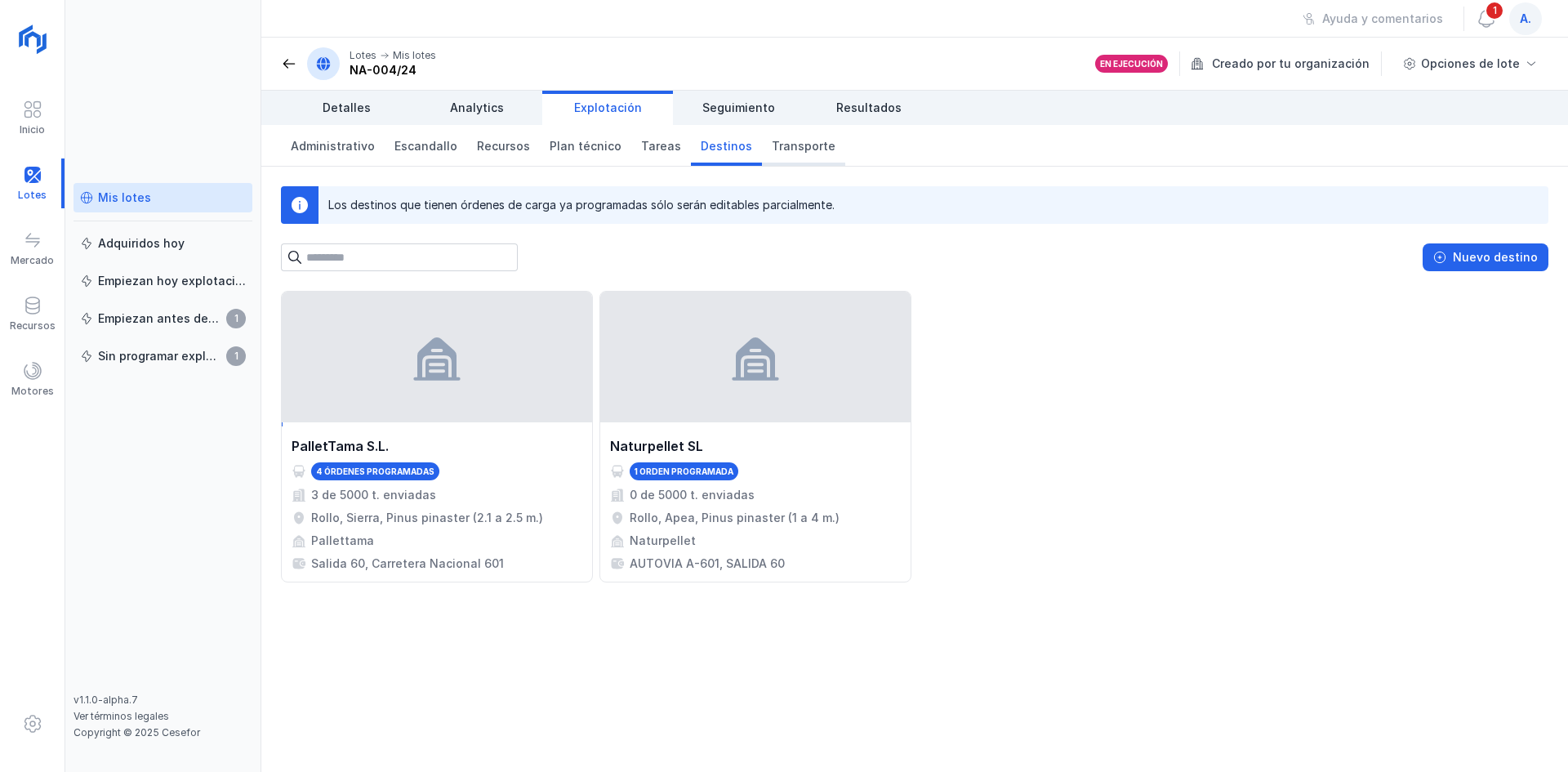
click at [780, 148] on span "Transporte" at bounding box center [803, 146] width 64 height 17
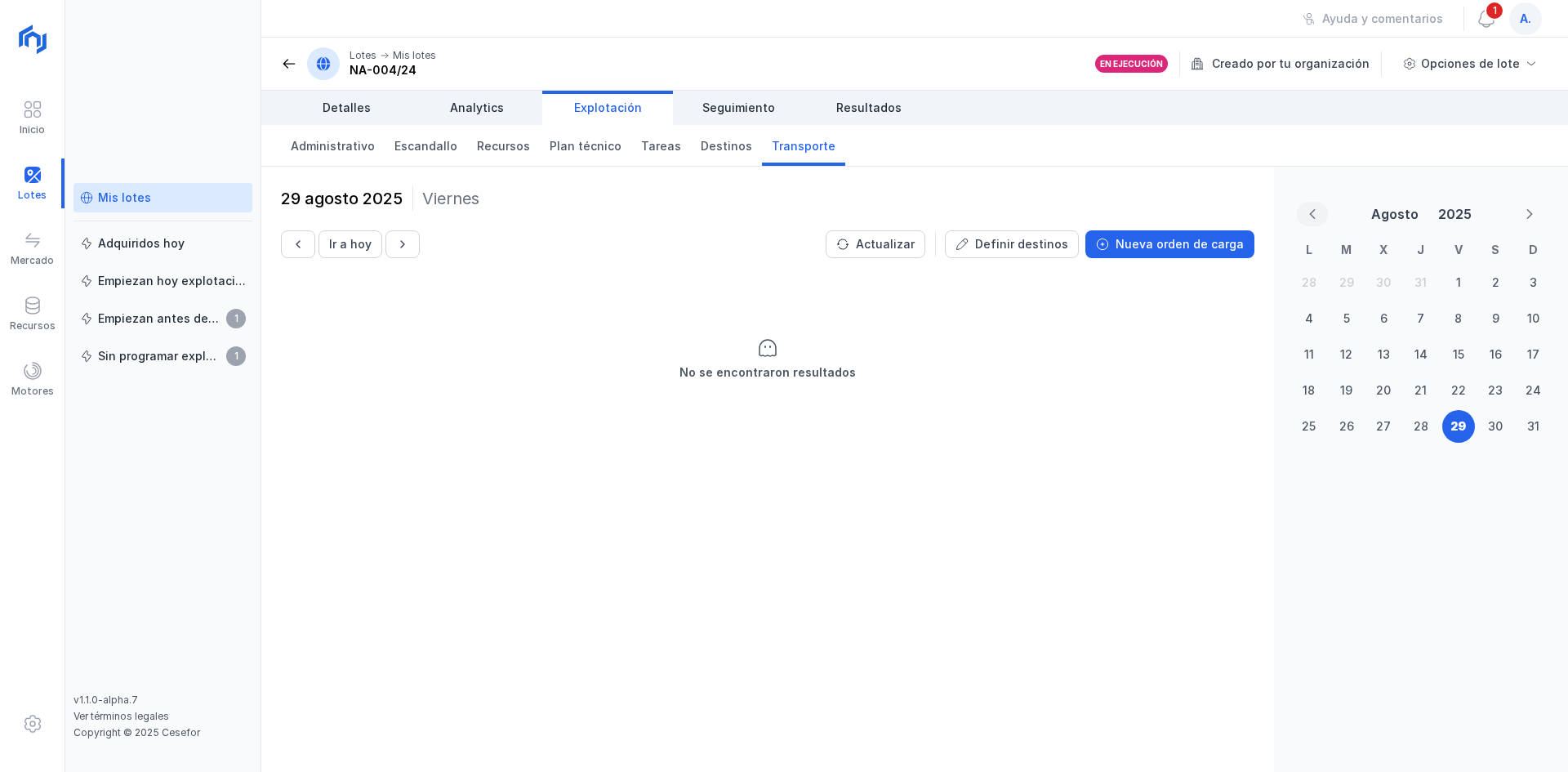
click at [1308, 218] on icon "Previous Month" at bounding box center [1312, 214] width 11 height 11
click at [701, 147] on span "Destinos" at bounding box center [727, 146] width 52 height 17
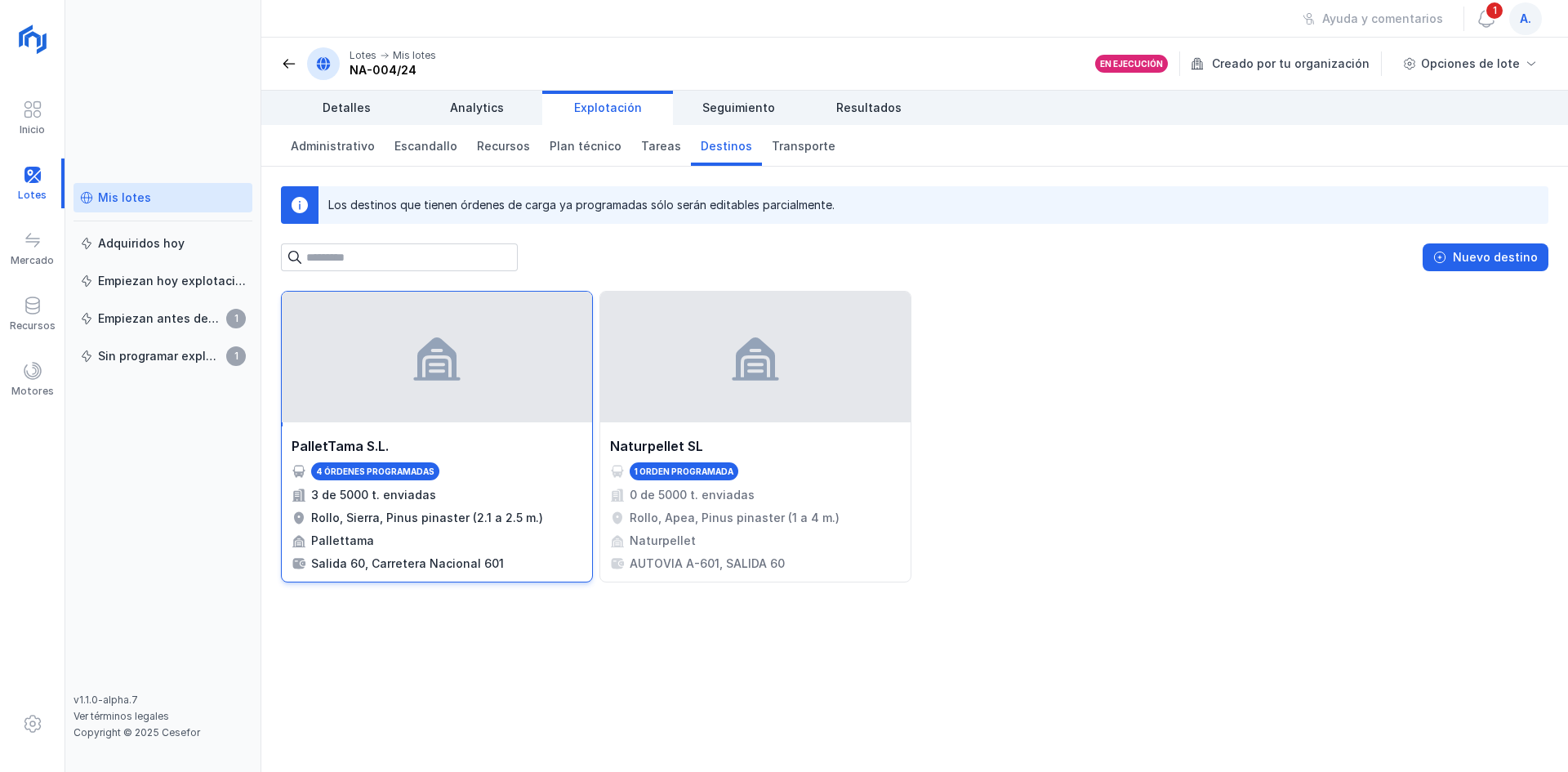
click at [373, 469] on div "4 órdenes programadas" at bounding box center [375, 471] width 119 height 11
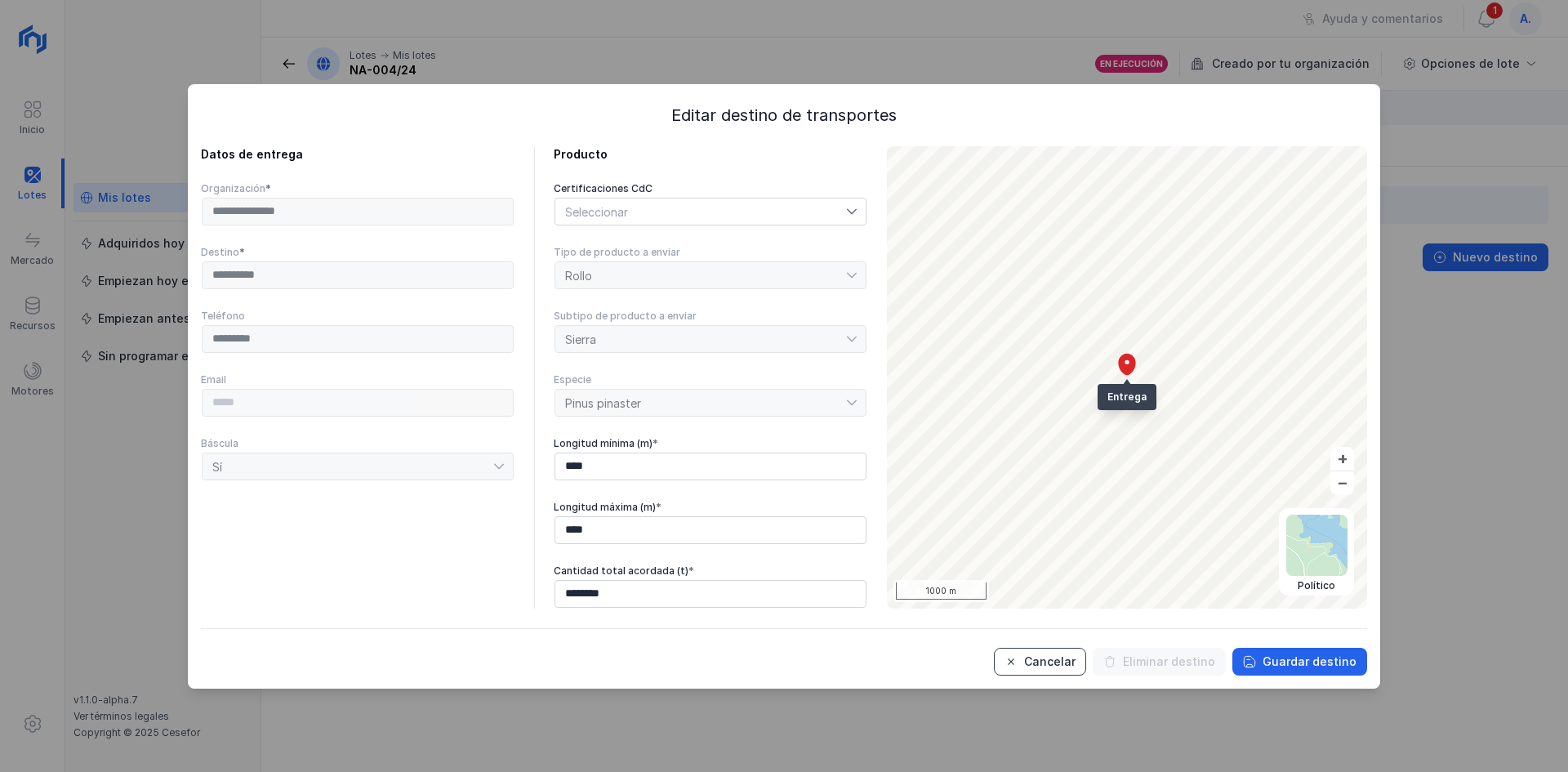
click at [1010, 661] on button "Cancelar" at bounding box center [1040, 662] width 93 height 28
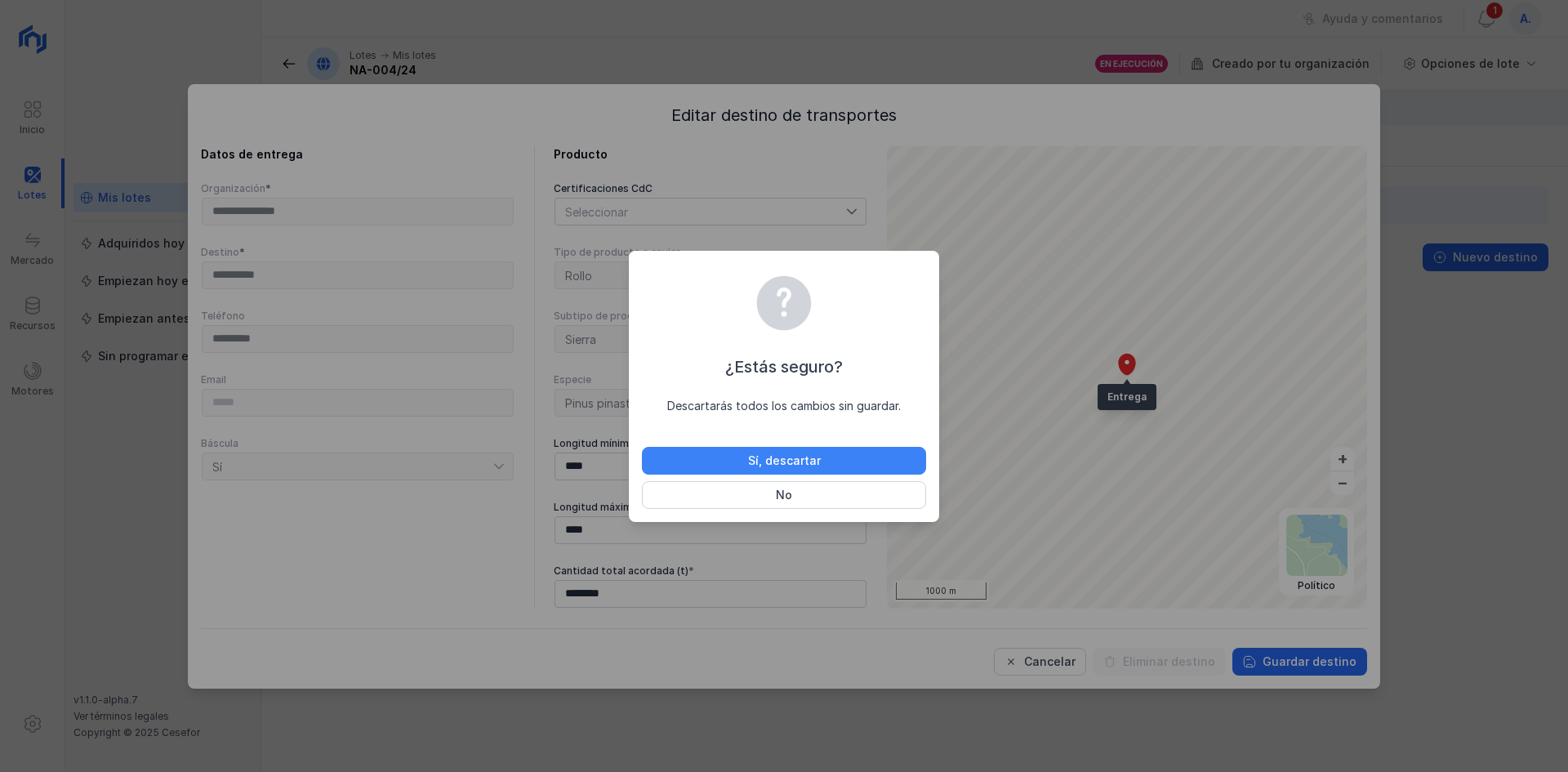
click at [776, 464] on div "Sí, descartar" at bounding box center [784, 461] width 72 height 17
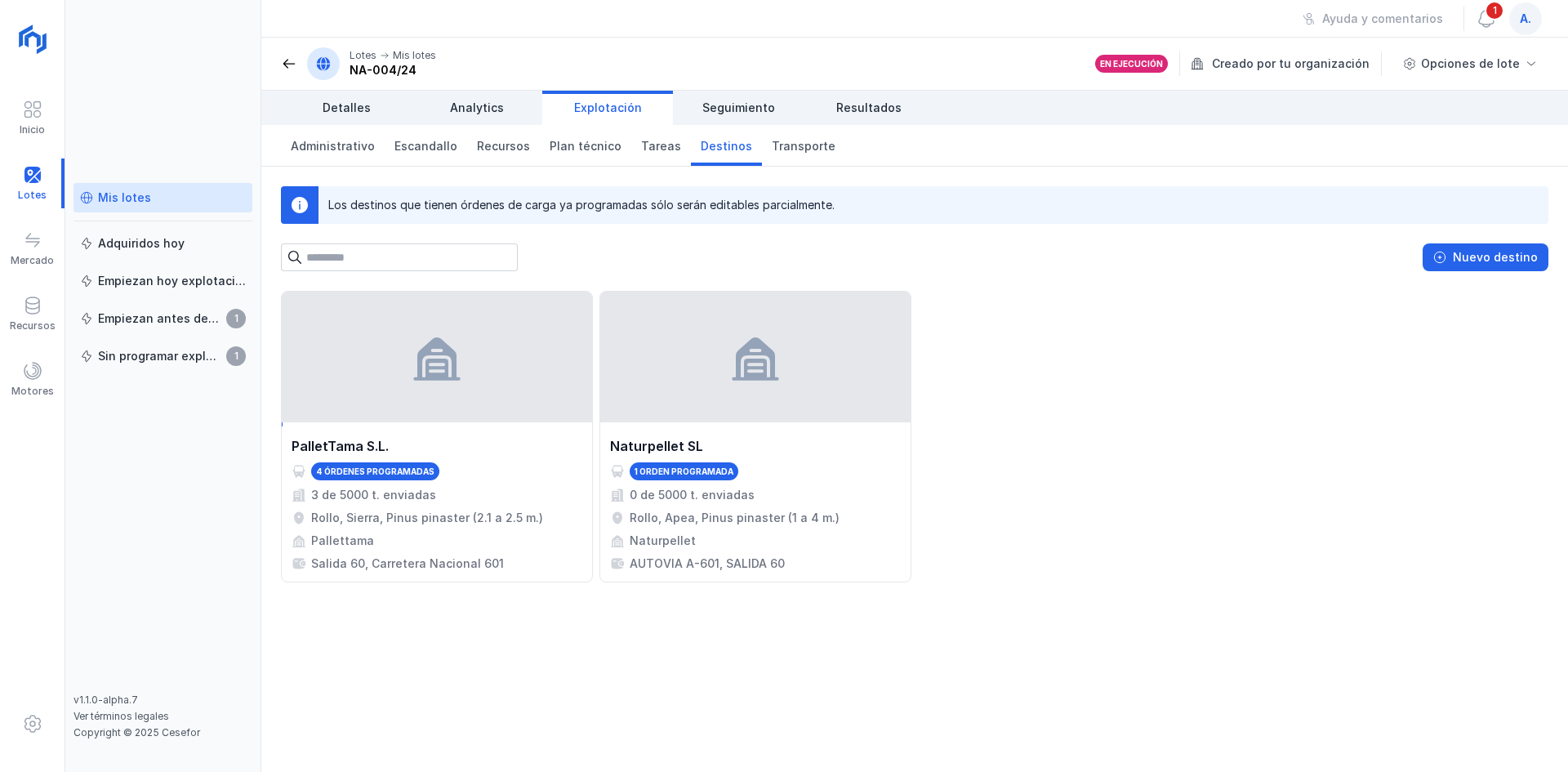
click at [96, 193] on div "Mis lotes" at bounding box center [115, 197] width 71 height 17
